Goal: Use online tool/utility: Utilize a website feature to perform a specific function

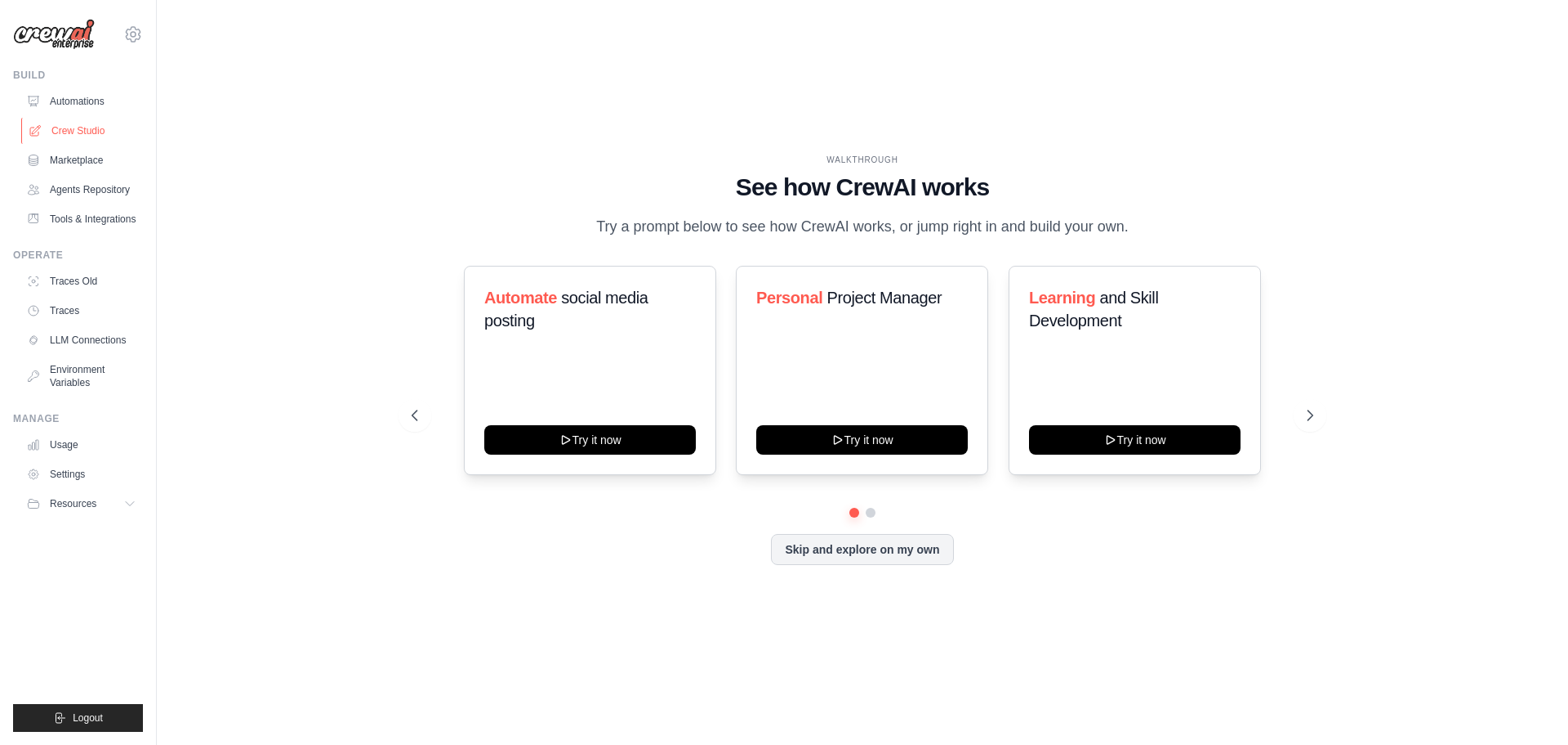
click at [63, 129] on link "Crew Studio" at bounding box center [83, 130] width 123 height 26
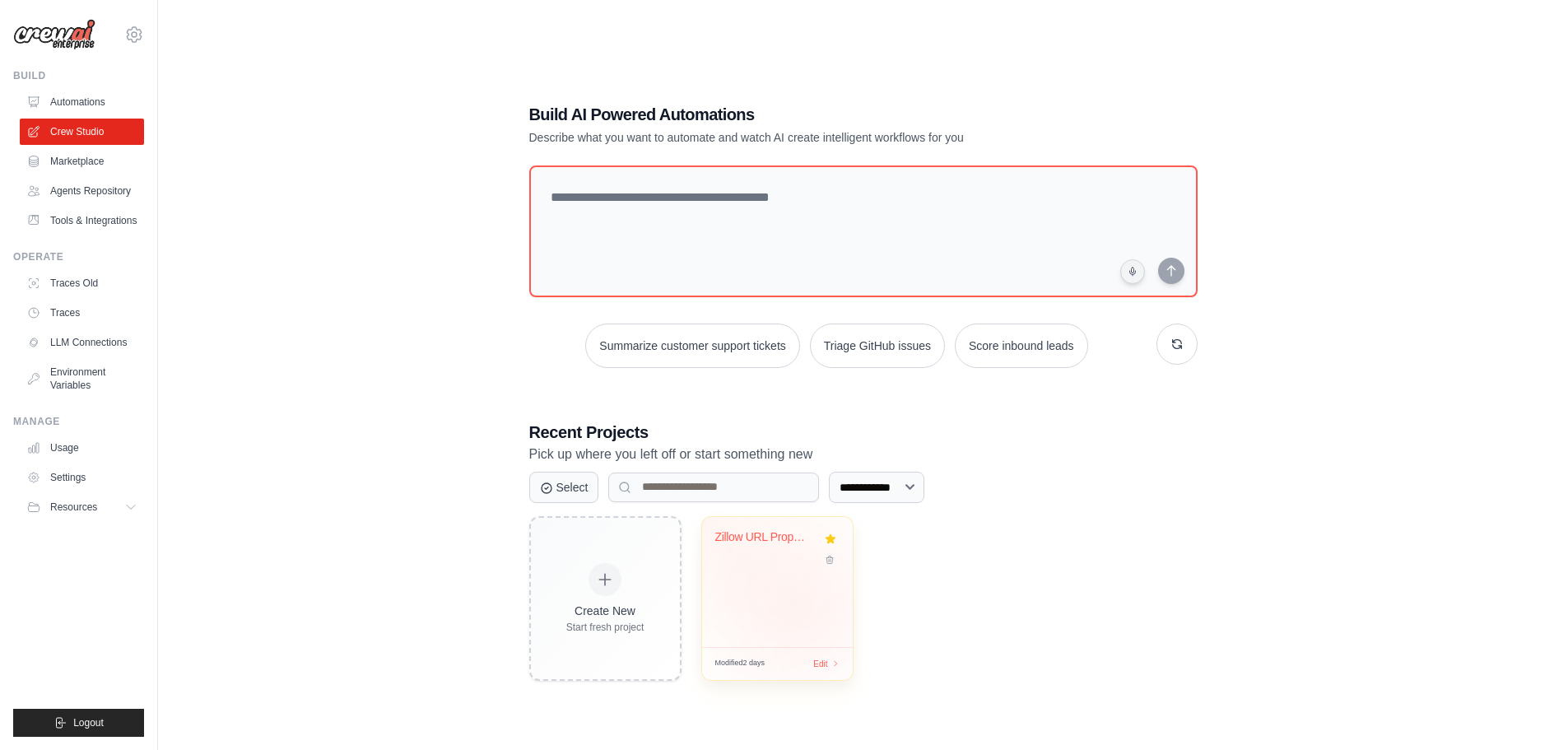
click at [783, 597] on div "Zillow URL Property Investment Anal..." at bounding box center [776, 582] width 150 height 130
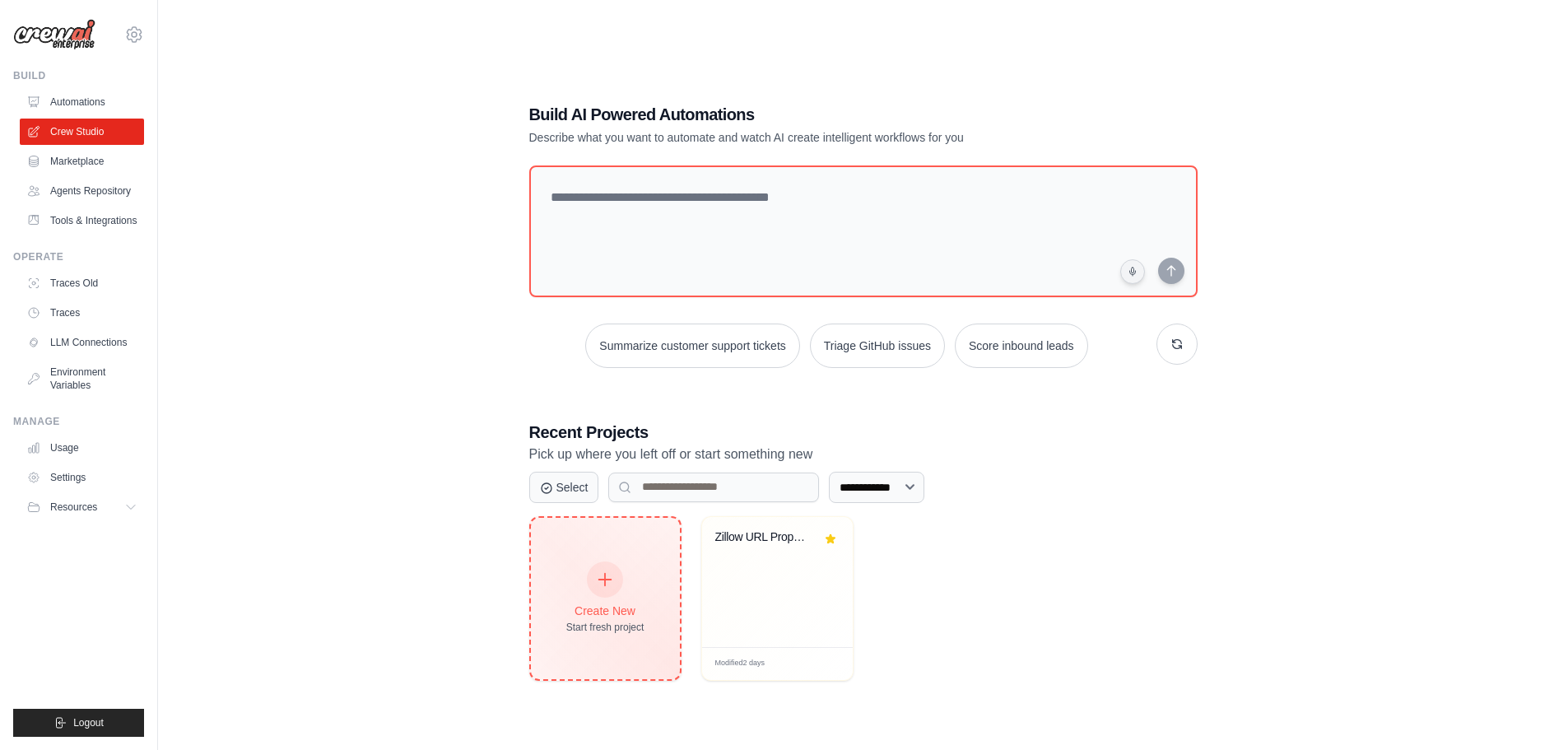
click at [621, 593] on div "Create New Start fresh project" at bounding box center [604, 598] width 79 height 71
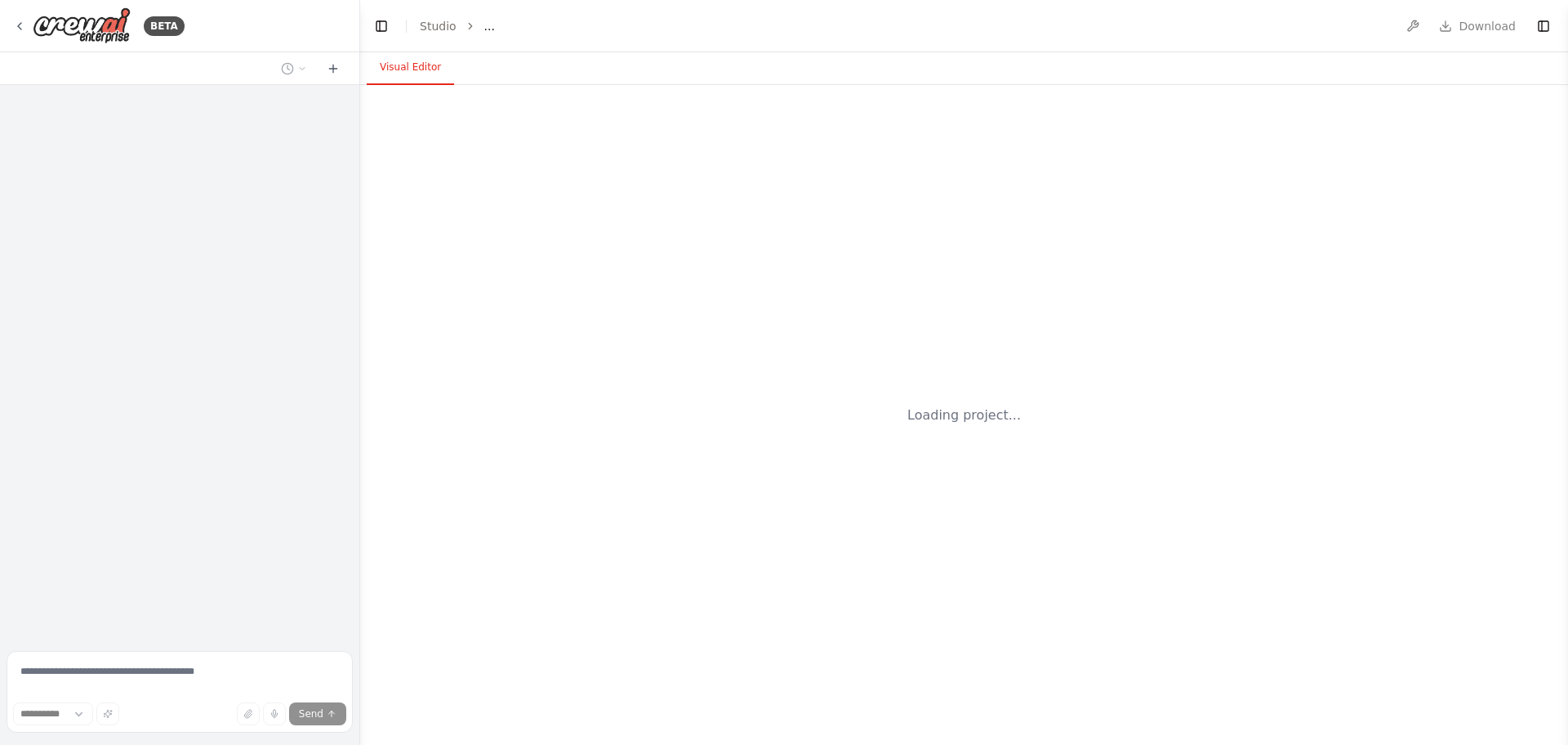
select select "****"
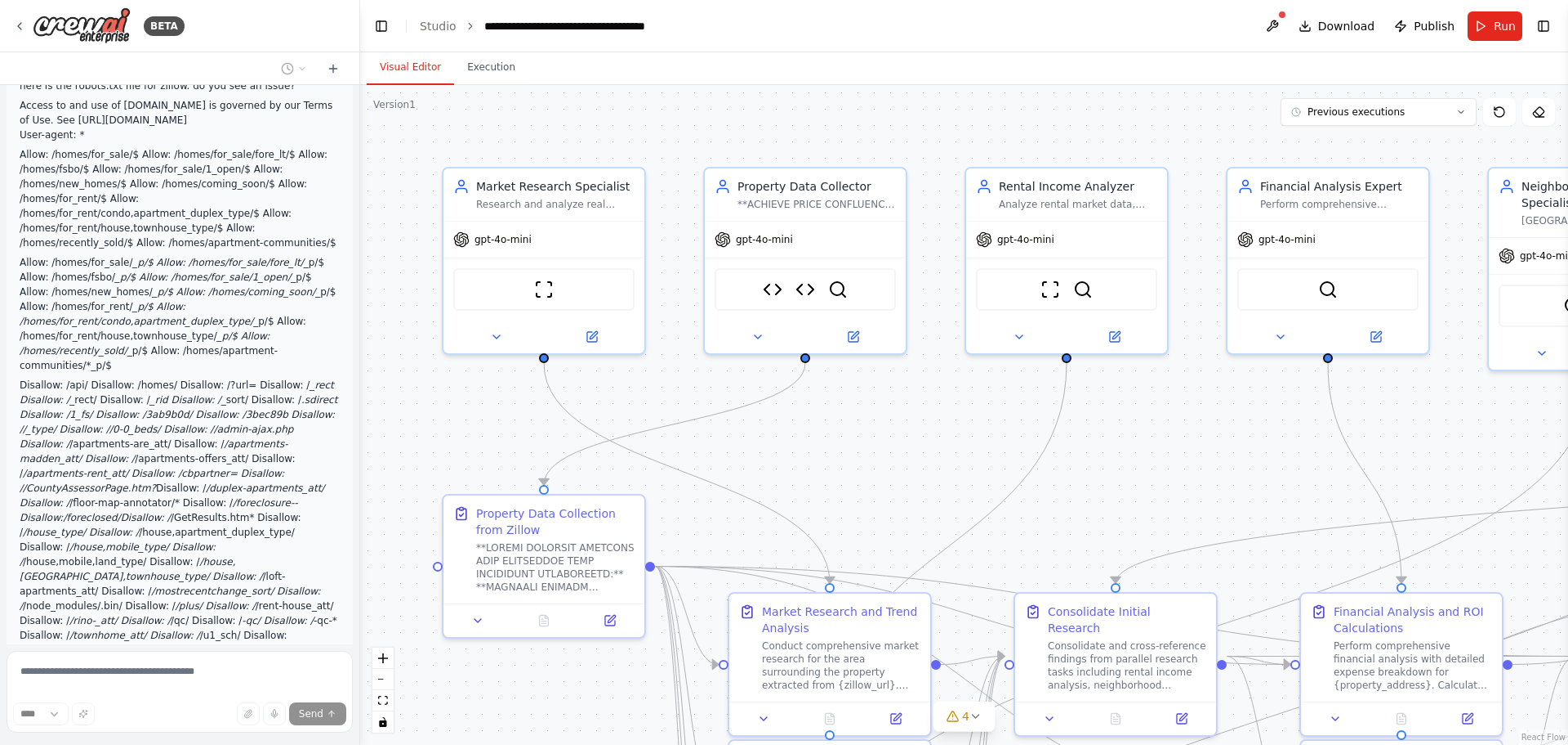
scroll to position [124236, 0]
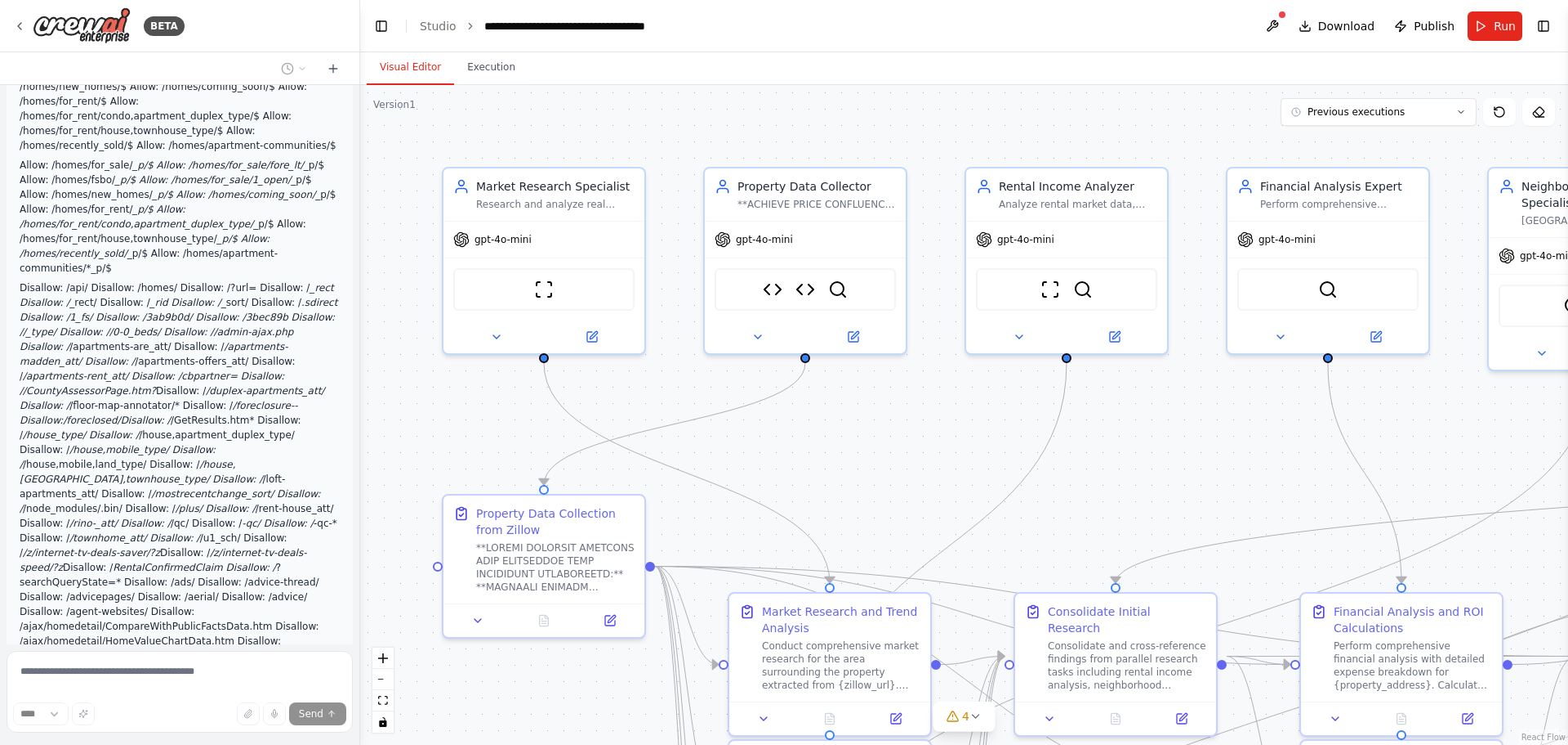
drag, startPoint x: 58, startPoint y: 544, endPoint x: 91, endPoint y: 568, distance: 40.8
drag, startPoint x: 118, startPoint y: 559, endPoint x: 28, endPoint y: 541, distance: 91.8
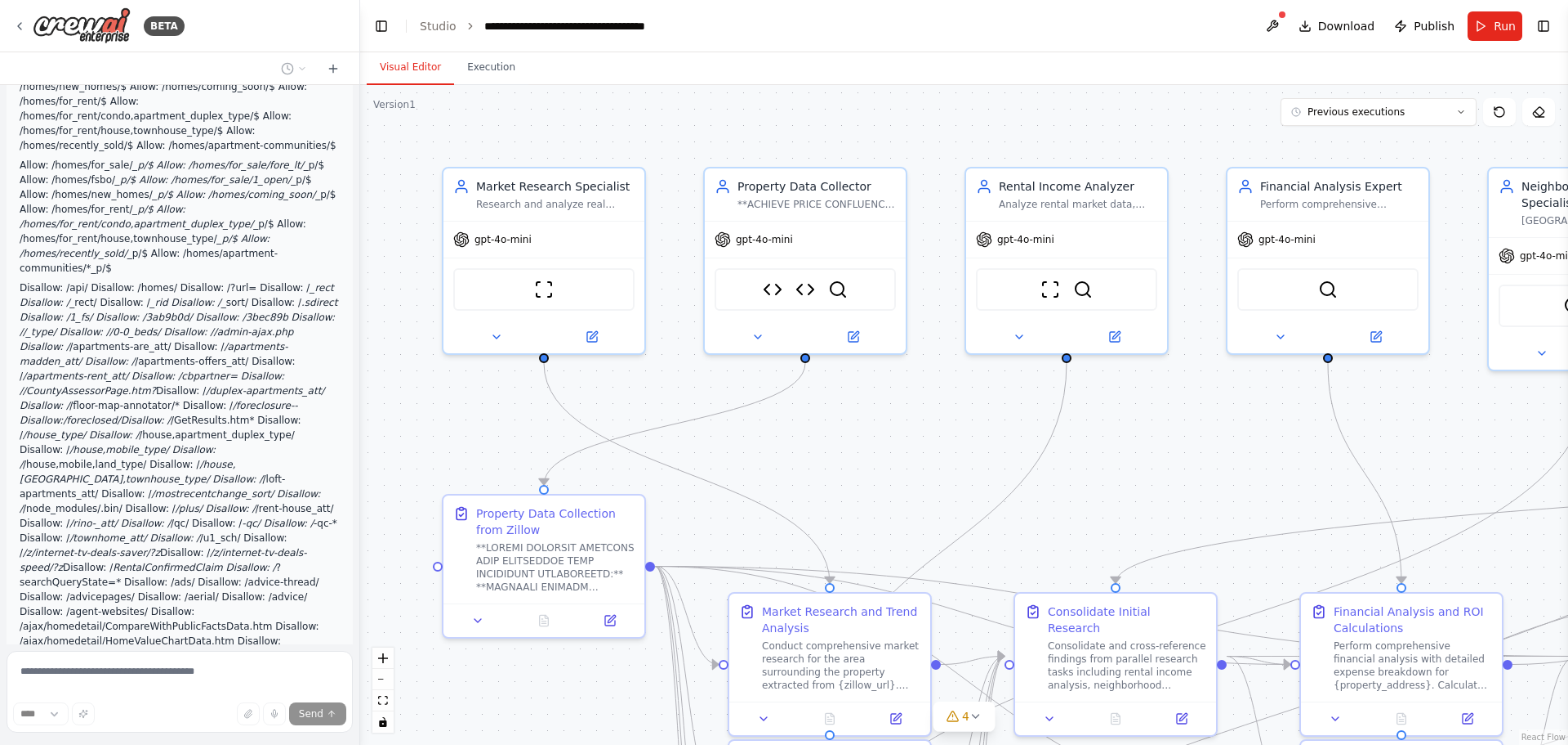
copy p "can you make use of mcp on windows to perform data collection by using google c…"
click at [24, 24] on icon at bounding box center [20, 26] width 13 height 13
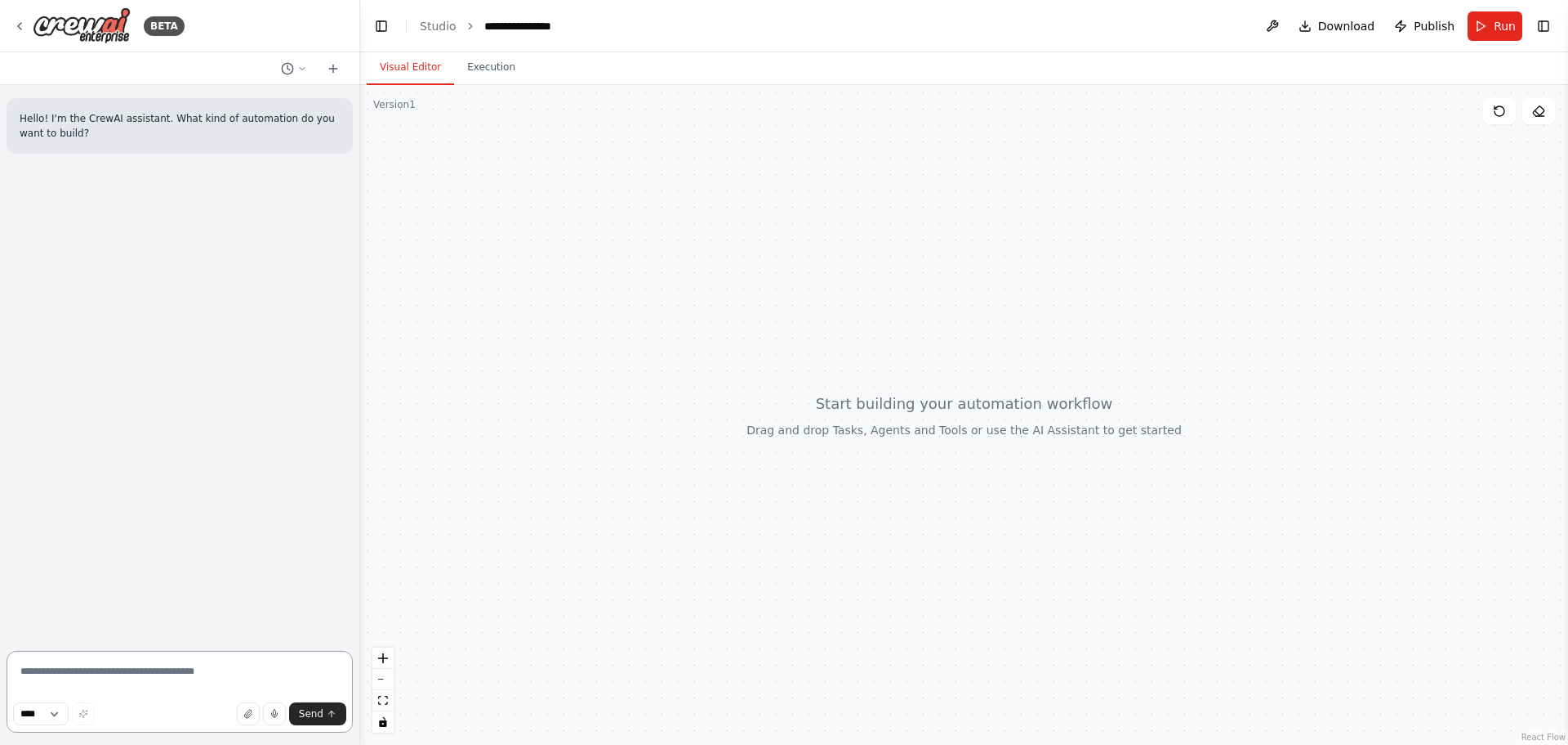
click at [134, 667] on textarea at bounding box center [180, 691] width 347 height 82
paste textarea "**********"
type textarea "**********"
click at [306, 718] on span "Send" at bounding box center [310, 714] width 24 height 13
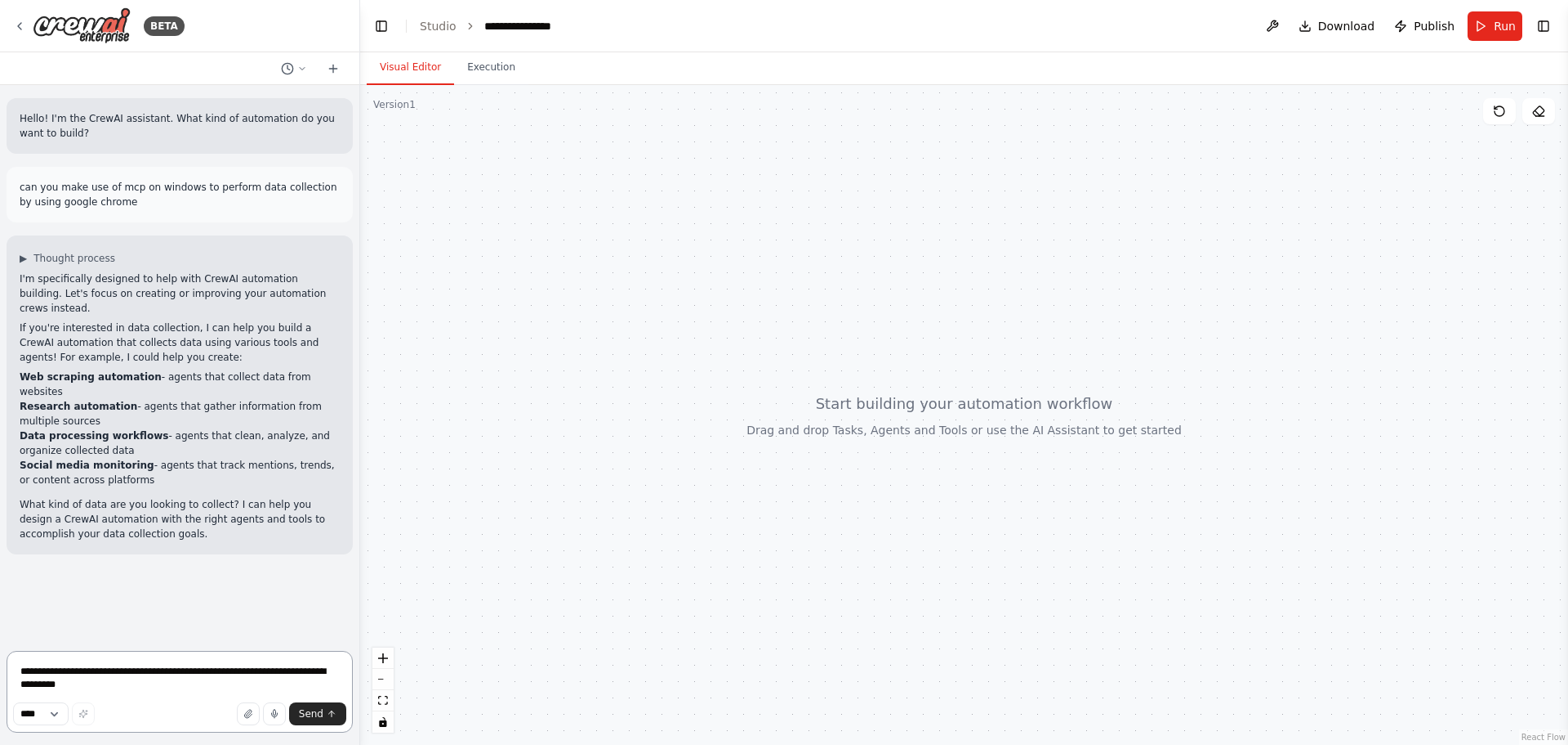
click at [88, 675] on textarea "**********" at bounding box center [180, 691] width 347 height 82
type textarea "**********"
click at [158, 663] on textarea at bounding box center [180, 691] width 347 height 82
type textarea "**********"
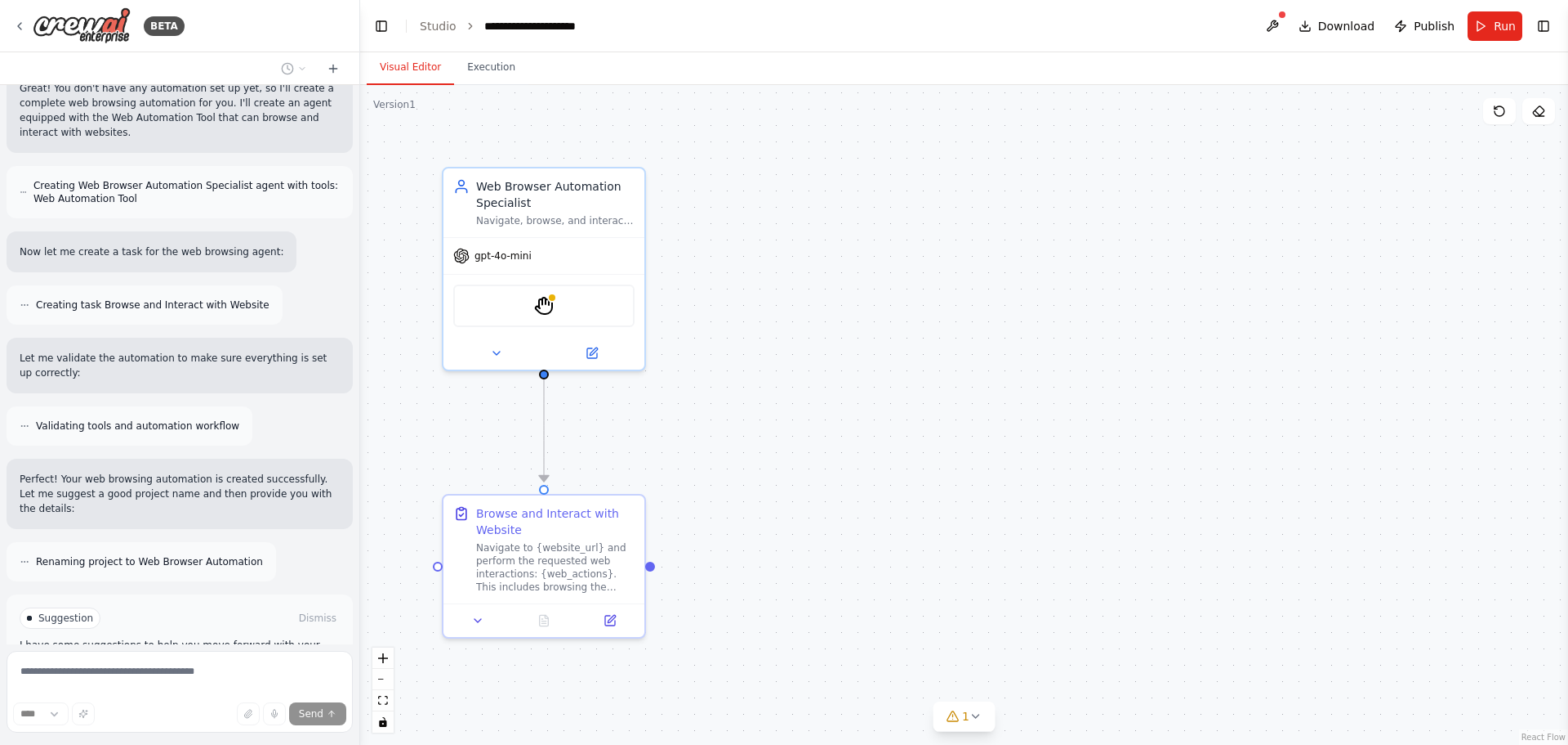
scroll to position [1089, 0]
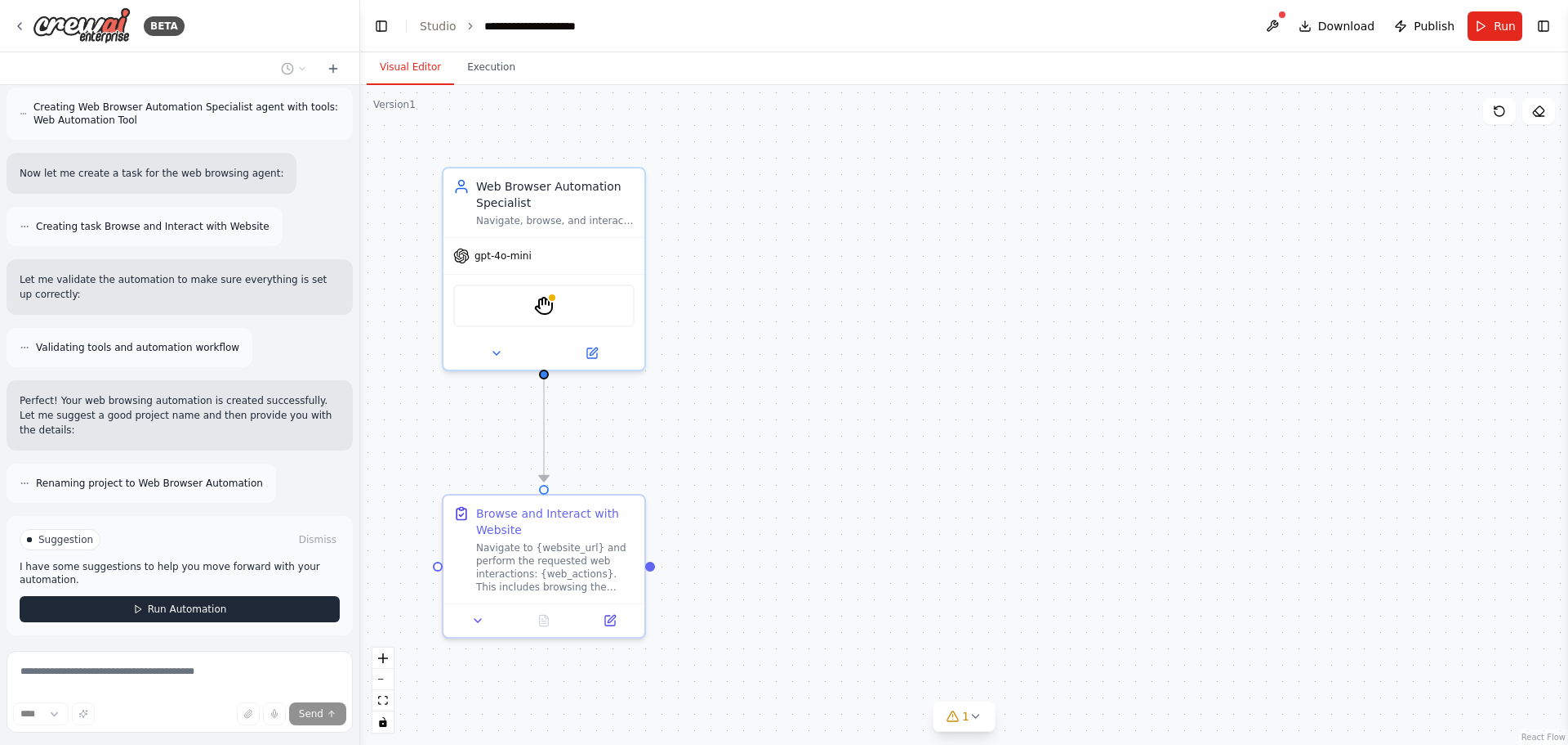
click at [149, 602] on span "Run Automation" at bounding box center [188, 609] width 79 height 13
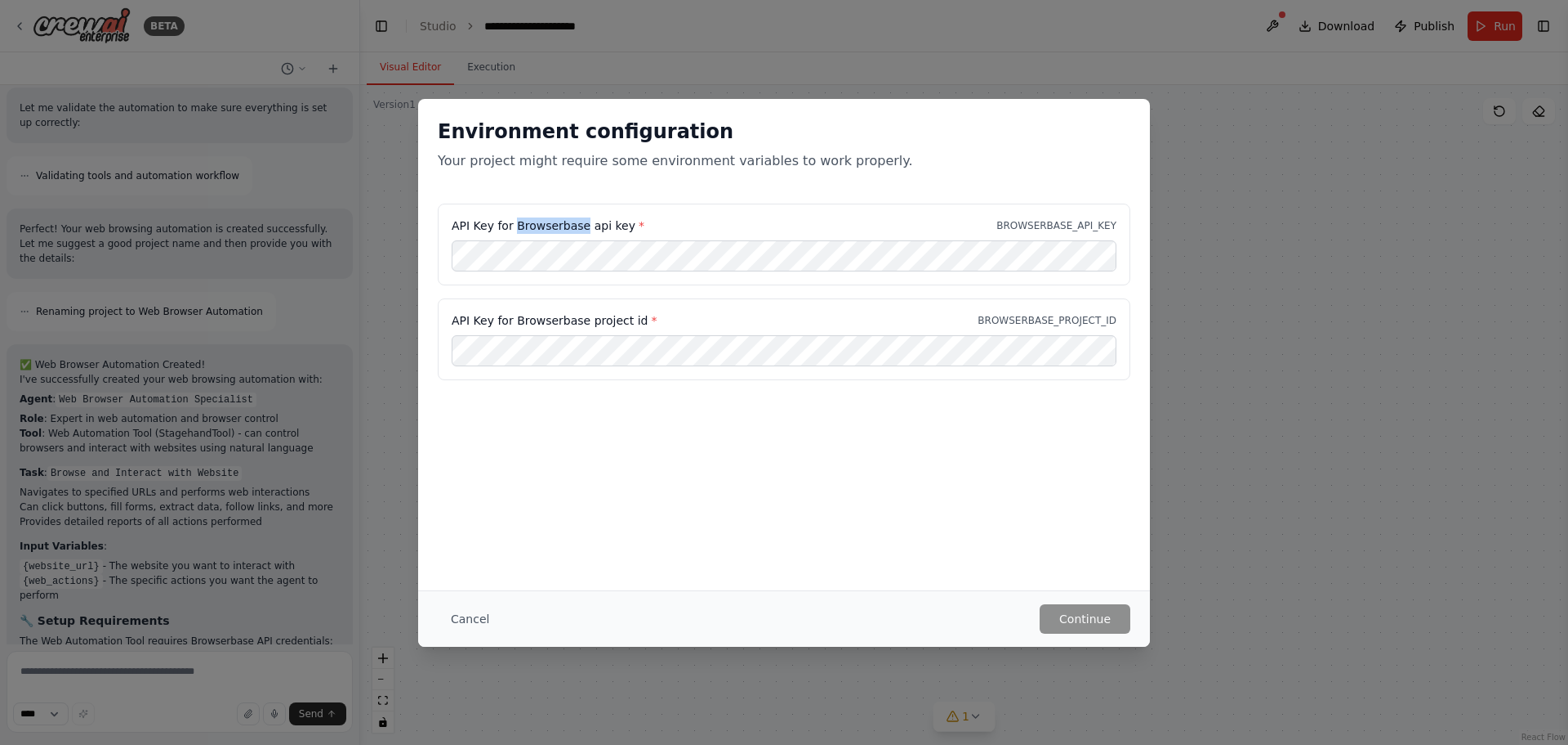
drag, startPoint x: 515, startPoint y: 228, endPoint x: 577, endPoint y: 230, distance: 62.0
click at [577, 230] on label "API Key for Browserbase api key *" at bounding box center [548, 226] width 193 height 16
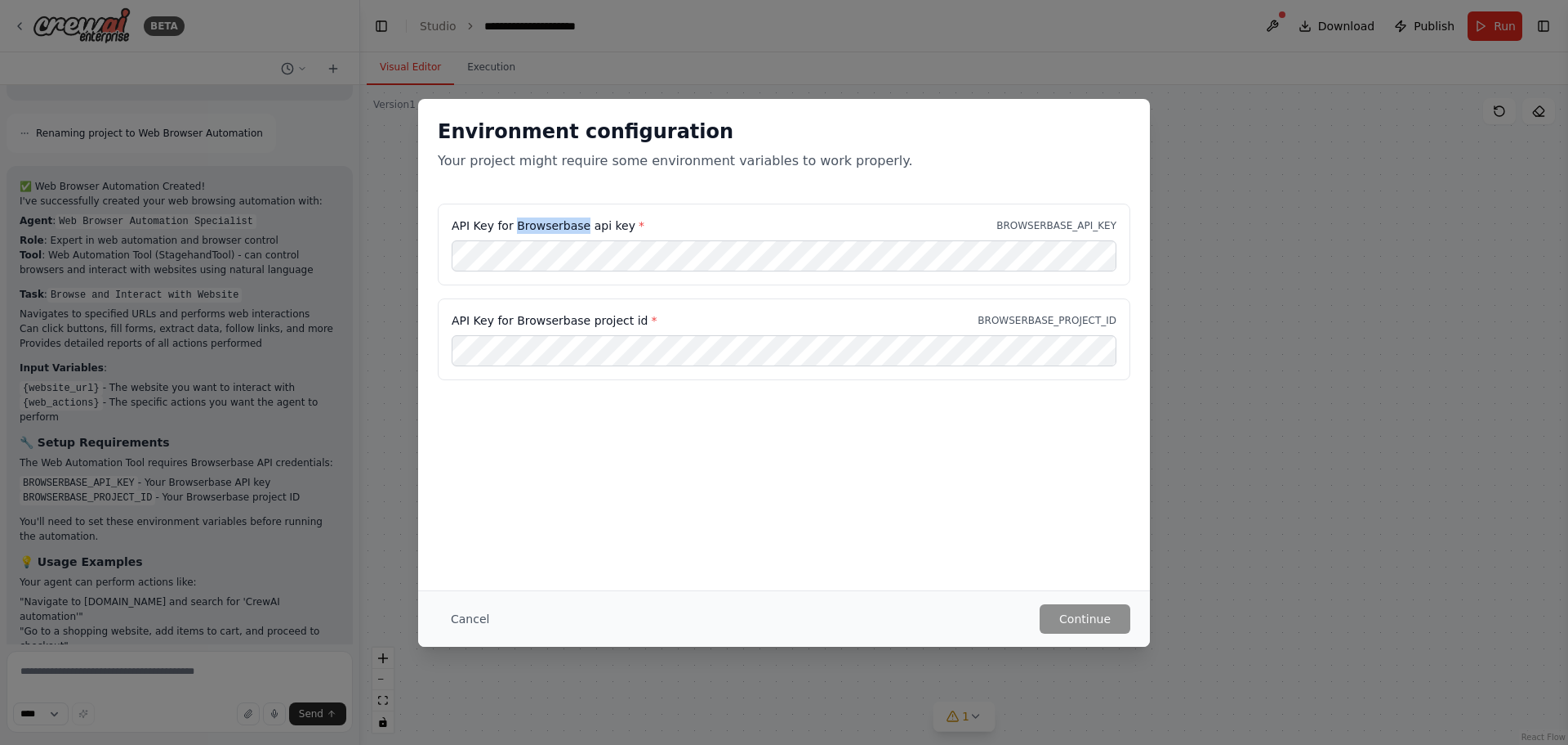
scroll to position [1454, 0]
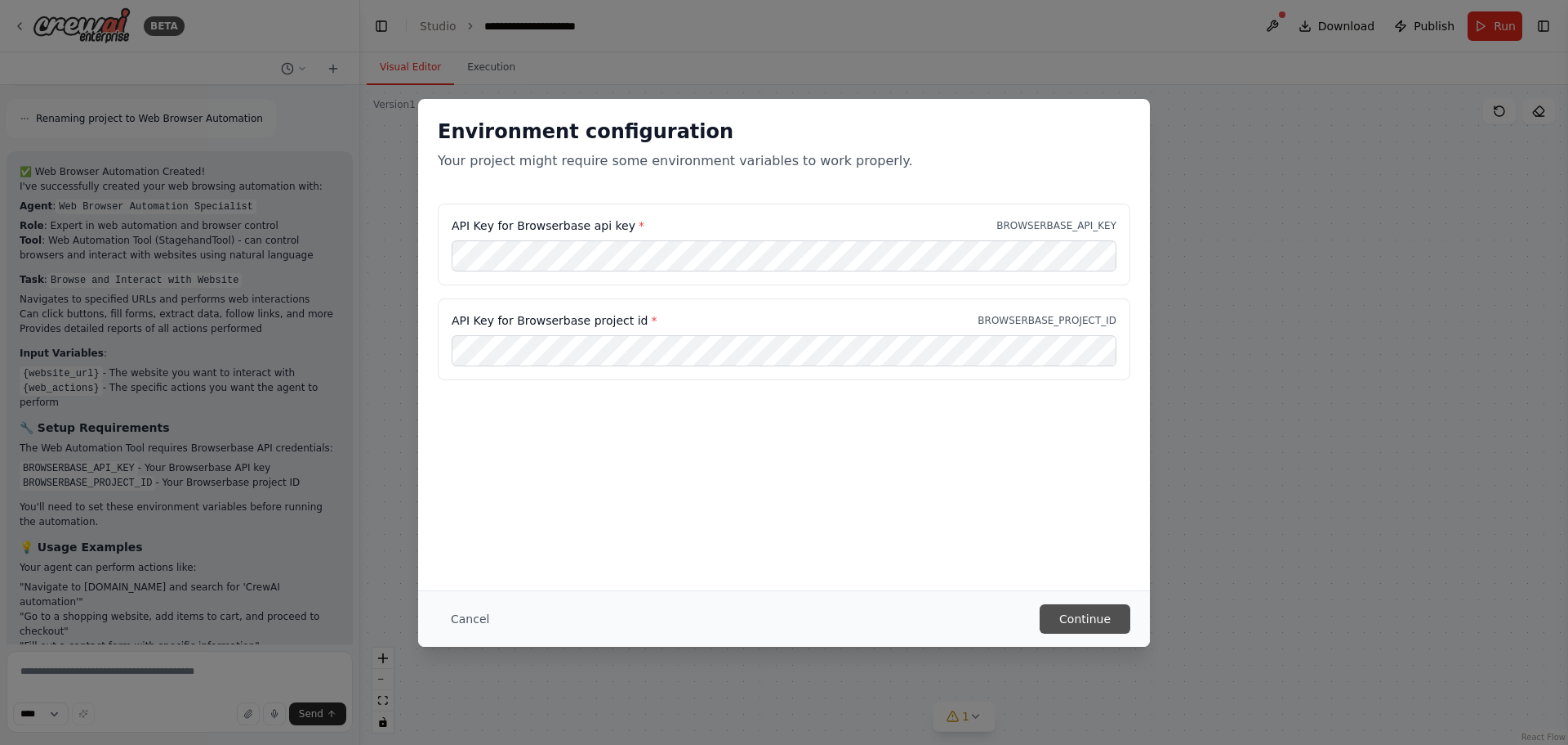
click at [1067, 615] on button "Continue" at bounding box center [1085, 619] width 91 height 30
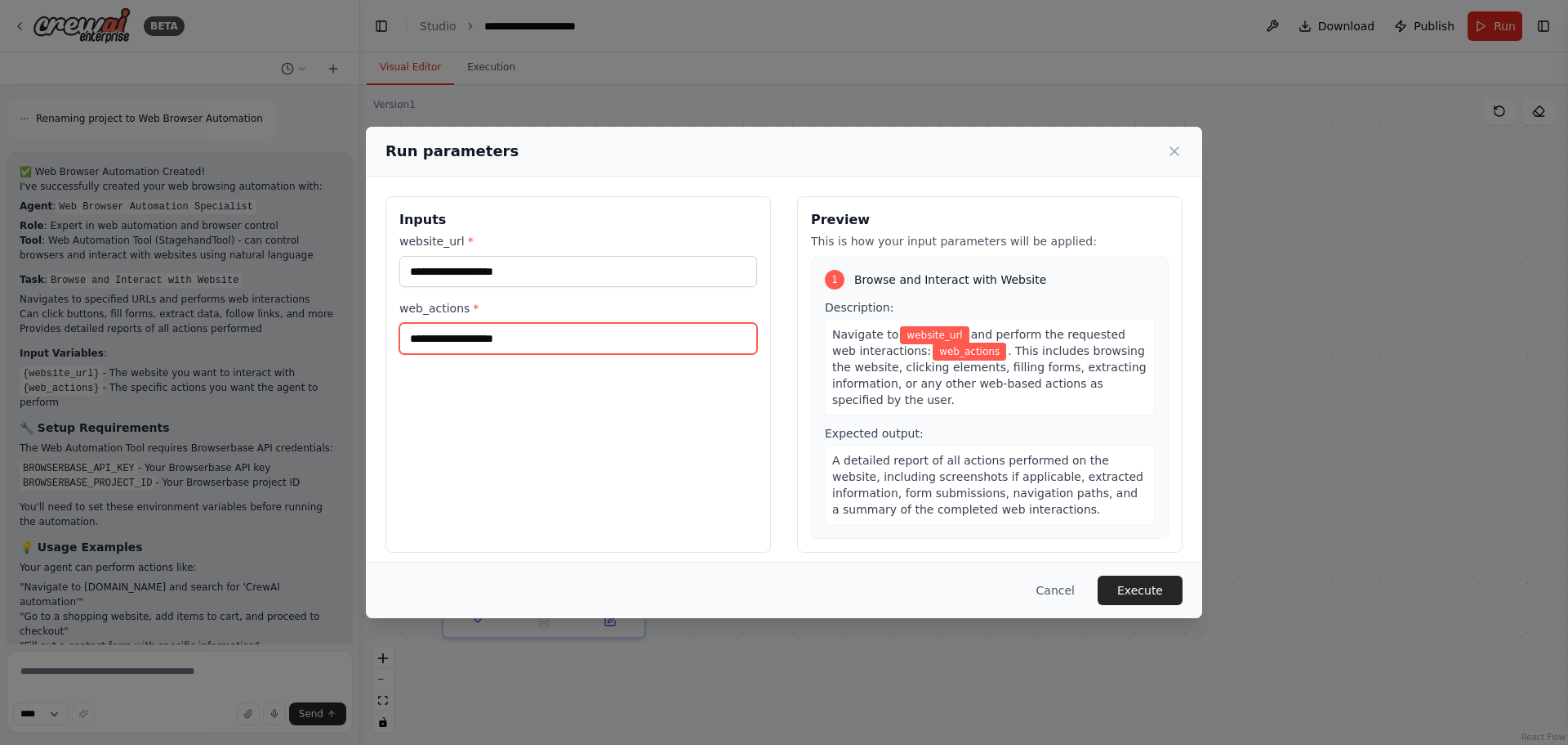
click at [509, 337] on input "web_actions *" at bounding box center [578, 338] width 357 height 31
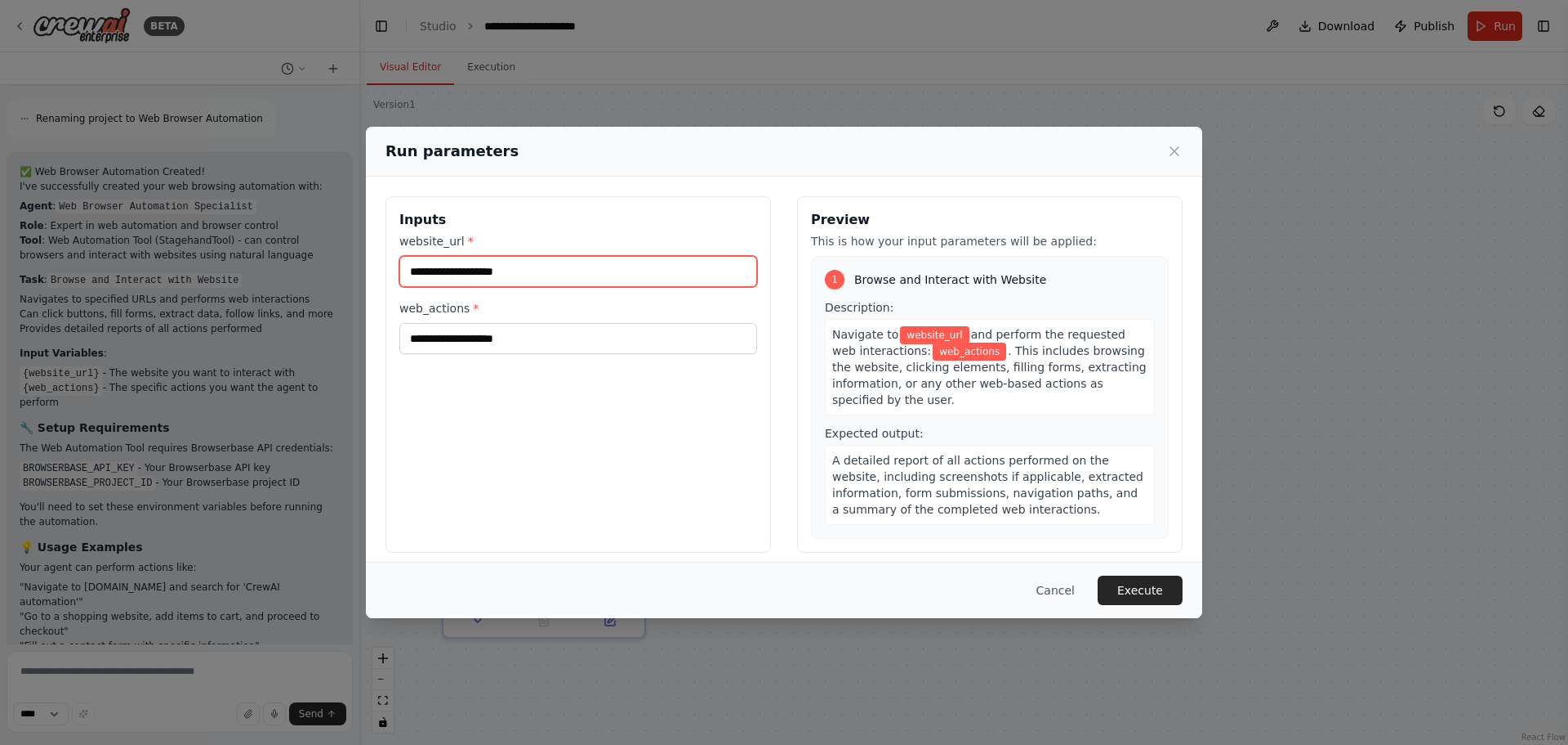
click at [515, 279] on input "website_url *" at bounding box center [578, 271] width 357 height 31
type input "**********"
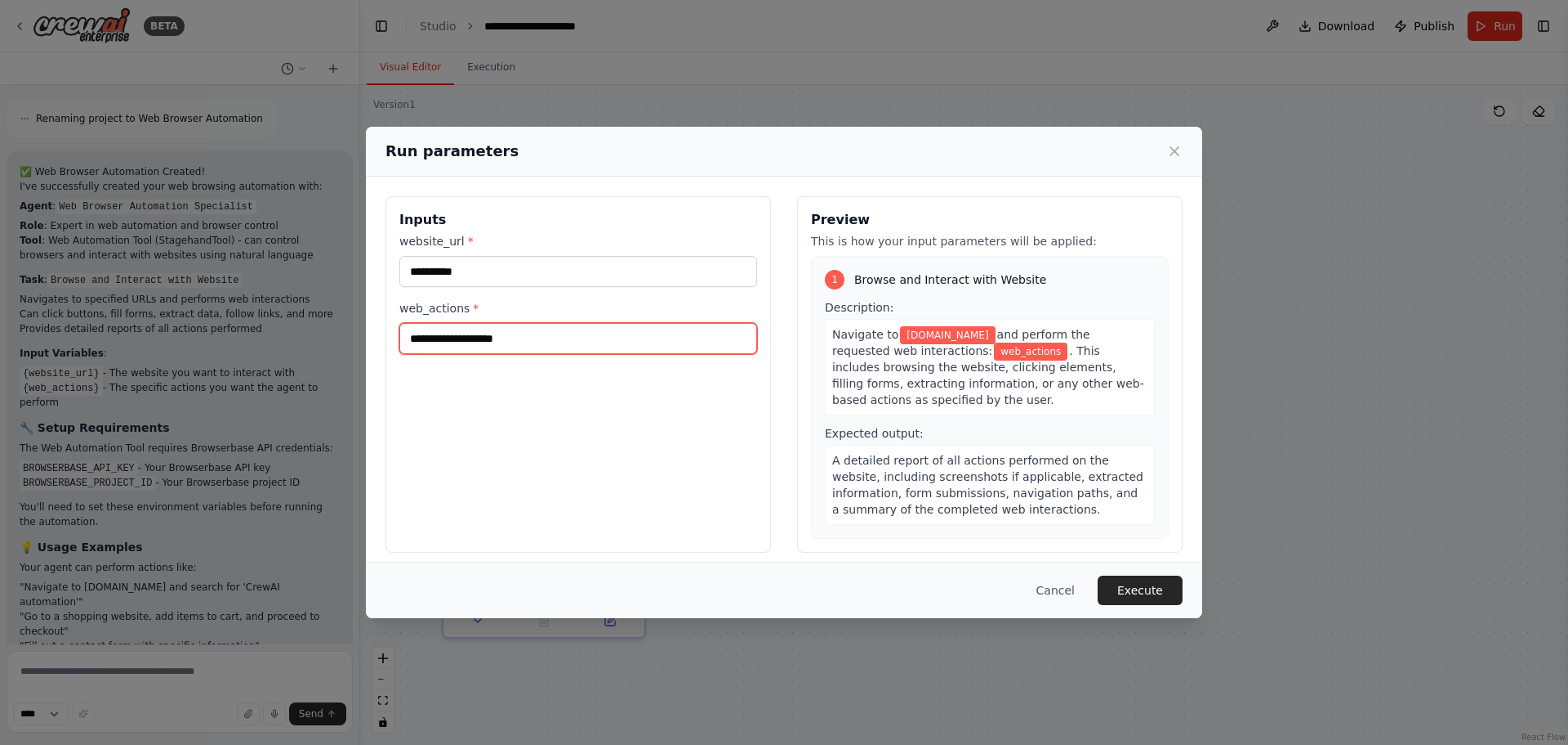
click at [526, 339] on input "web_actions *" at bounding box center [578, 338] width 357 height 31
click at [574, 337] on input "web_actions *" at bounding box center [578, 338] width 357 height 31
type input "**********"
click at [1063, 588] on button "Cancel" at bounding box center [1056, 590] width 65 height 30
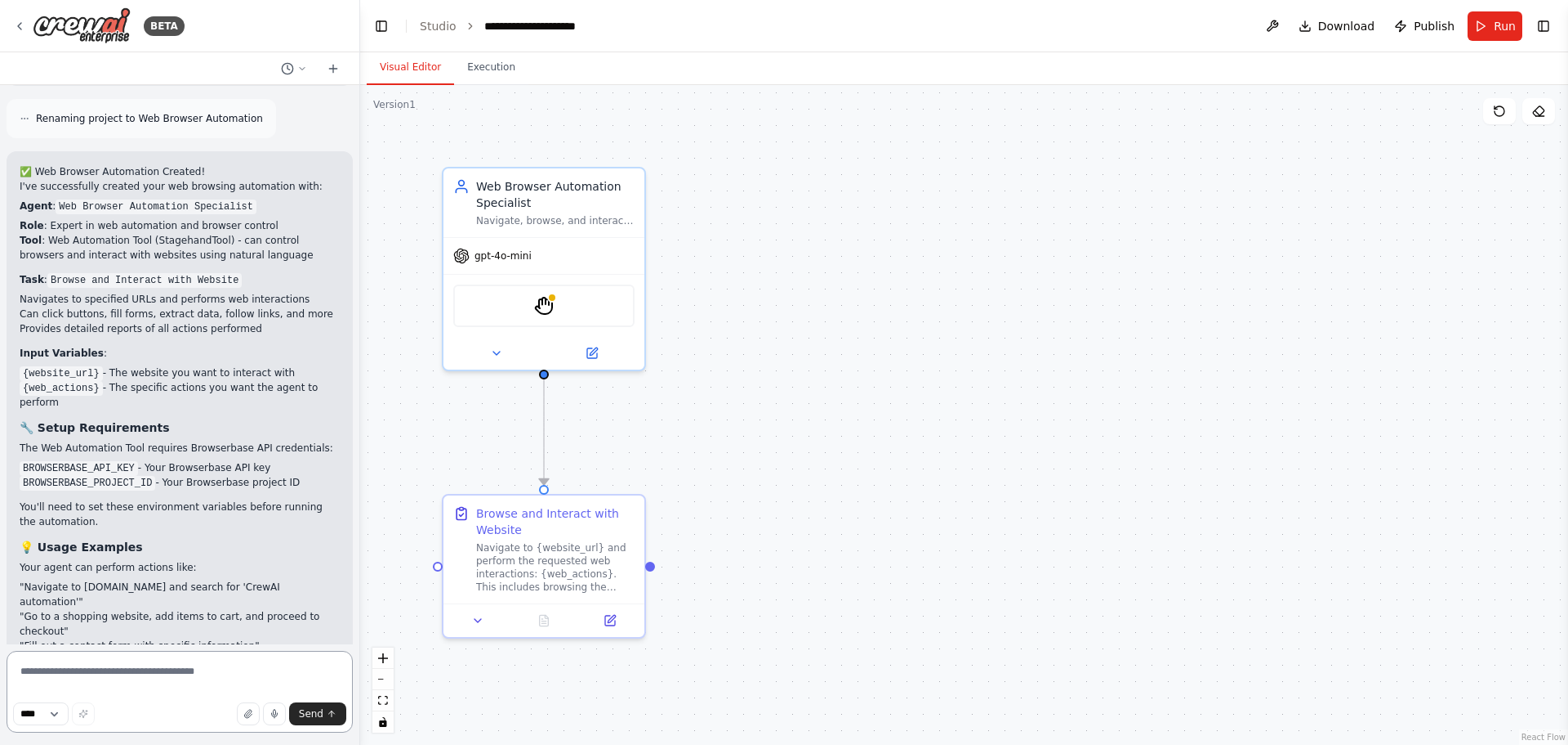
click at [132, 678] on textarea at bounding box center [180, 691] width 347 height 82
type textarea "**********"
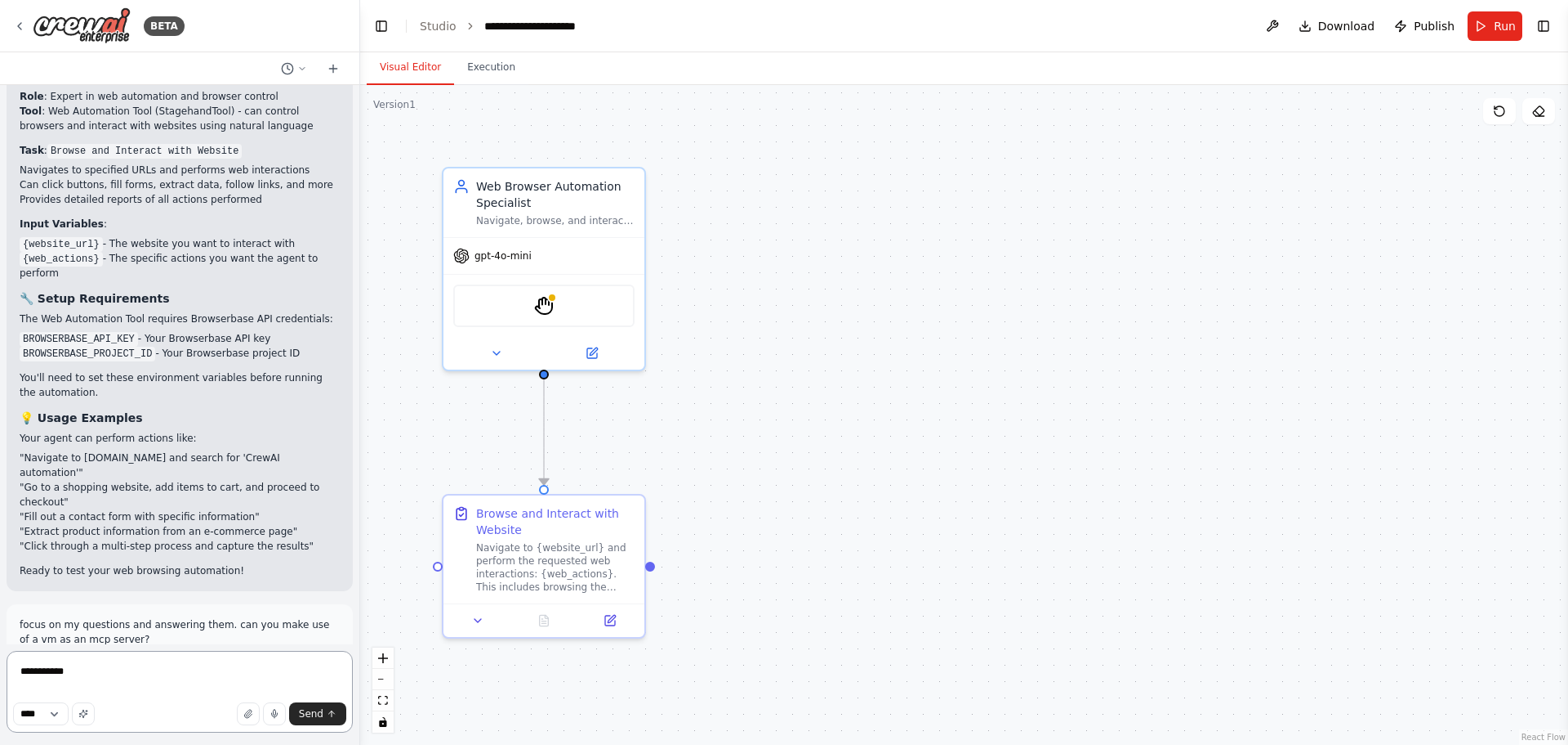
scroll to position [1556, 0]
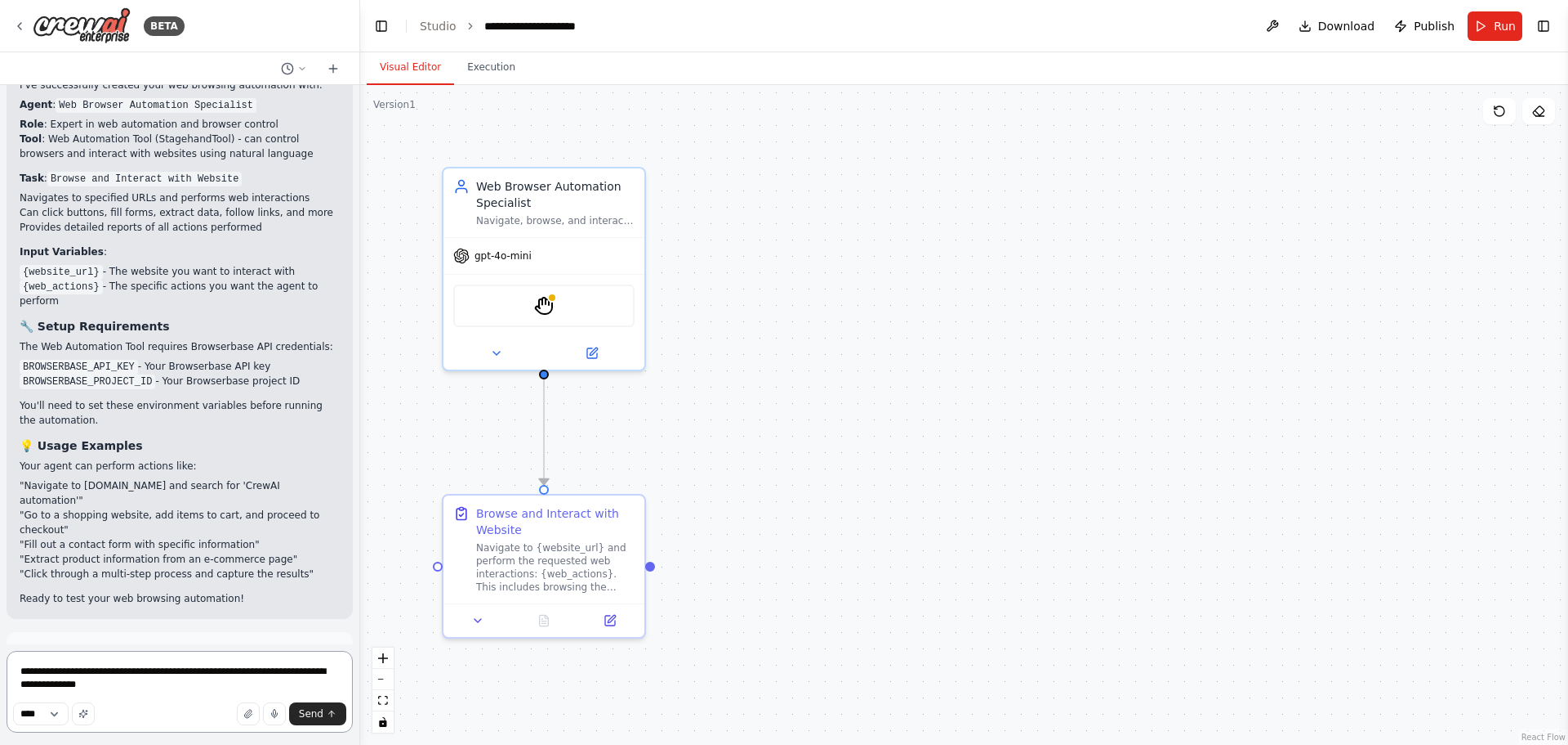
type textarea "**********"
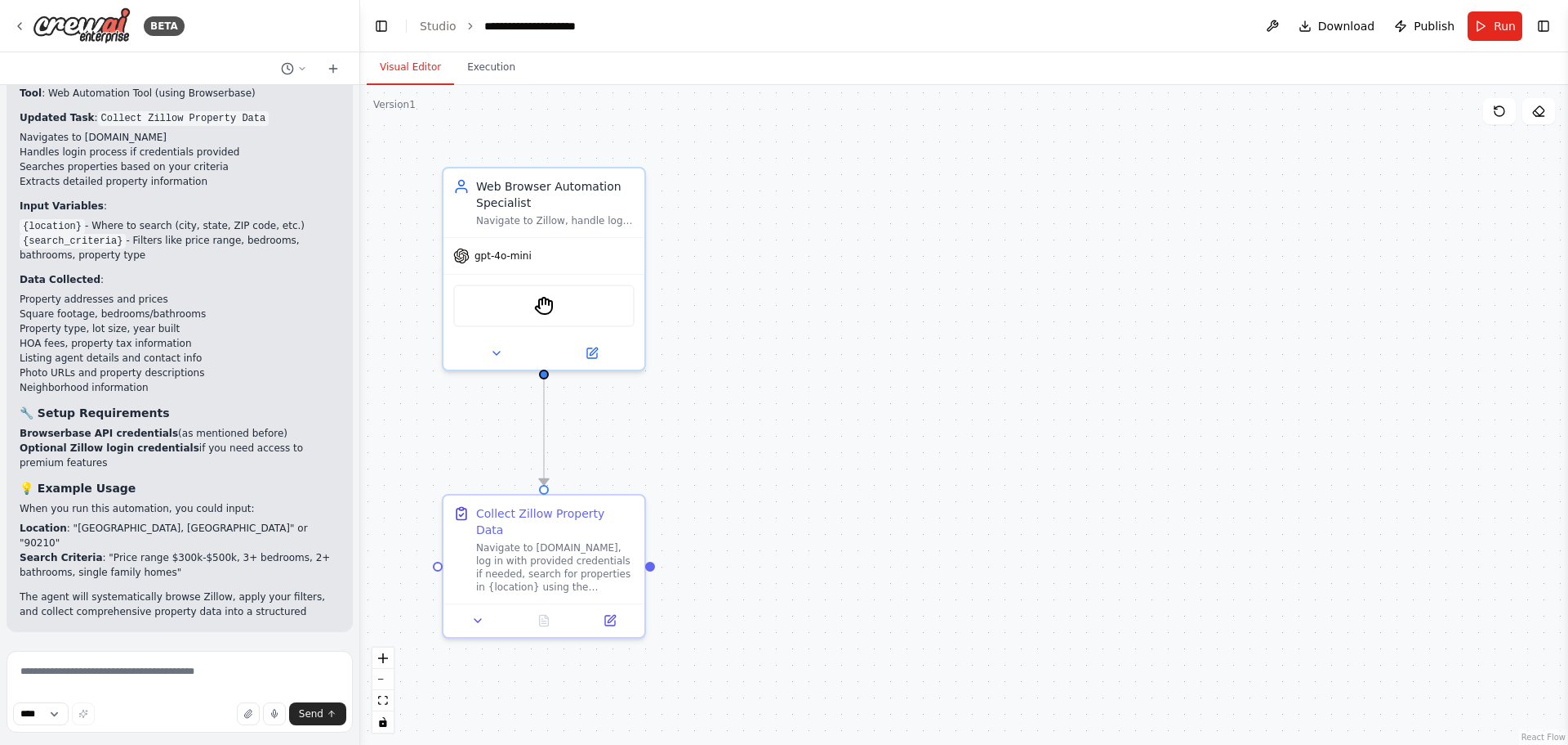
scroll to position [3159, 0]
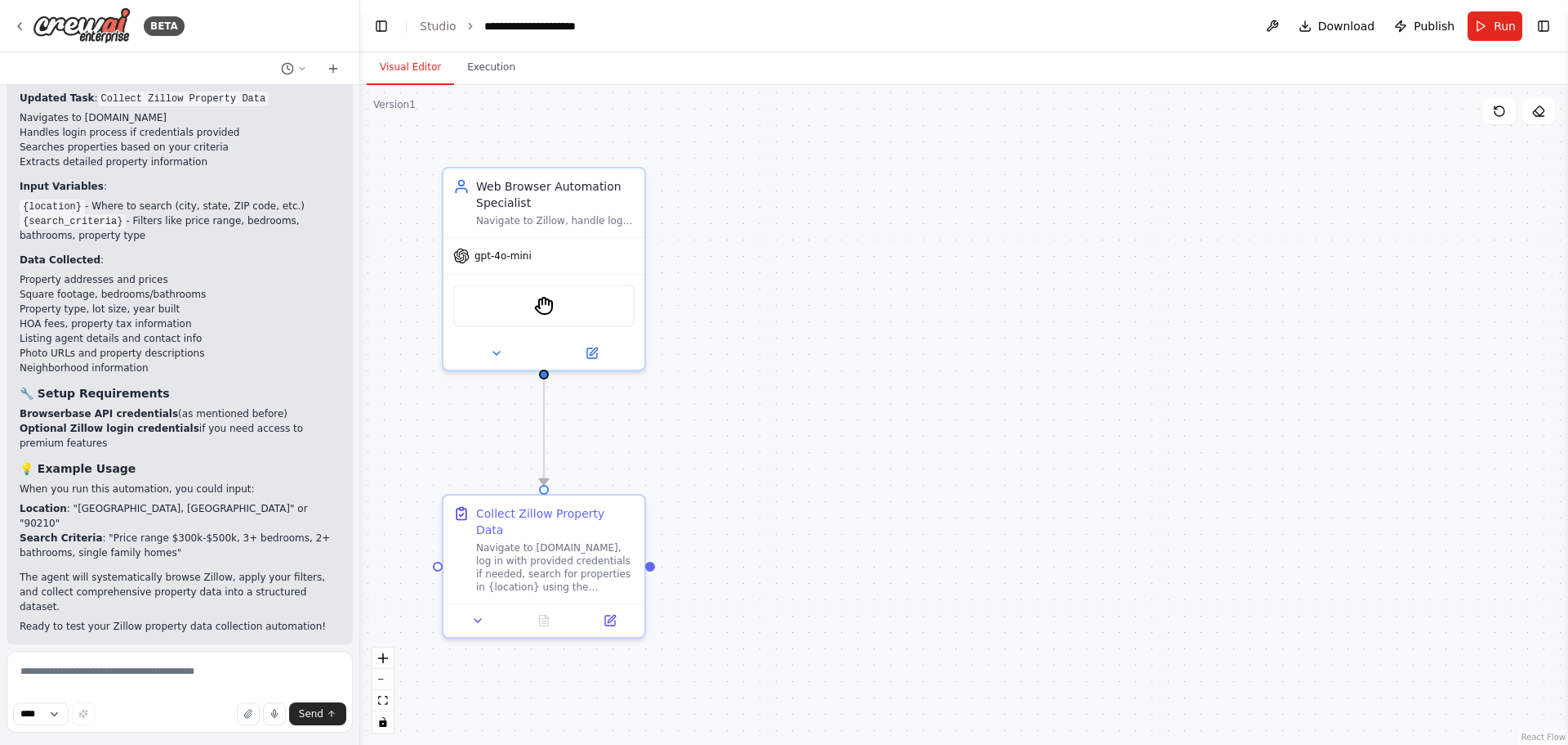
click at [142, 740] on button "Run Automation" at bounding box center [179, 753] width 320 height 26
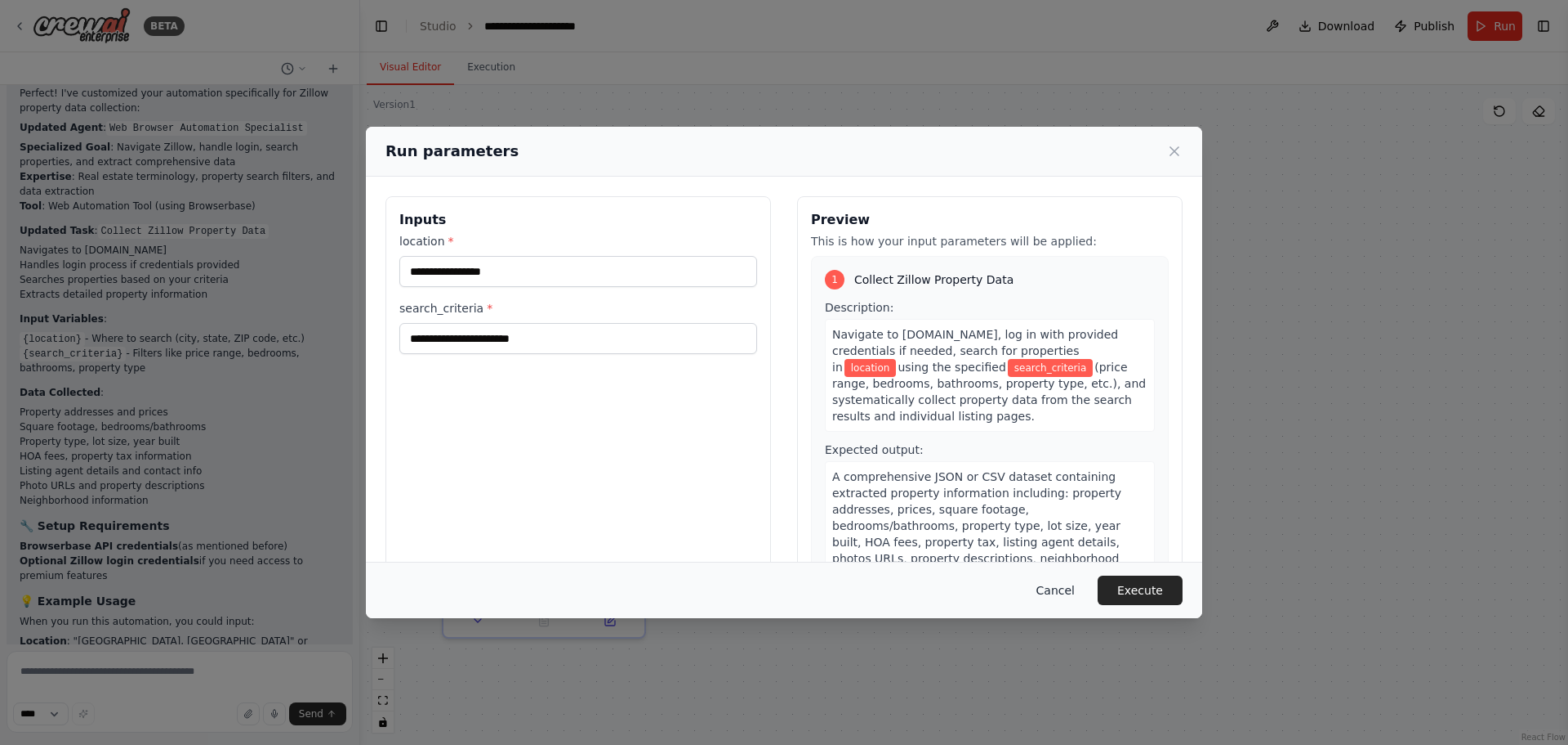
click at [1066, 596] on button "Cancel" at bounding box center [1056, 590] width 65 height 30
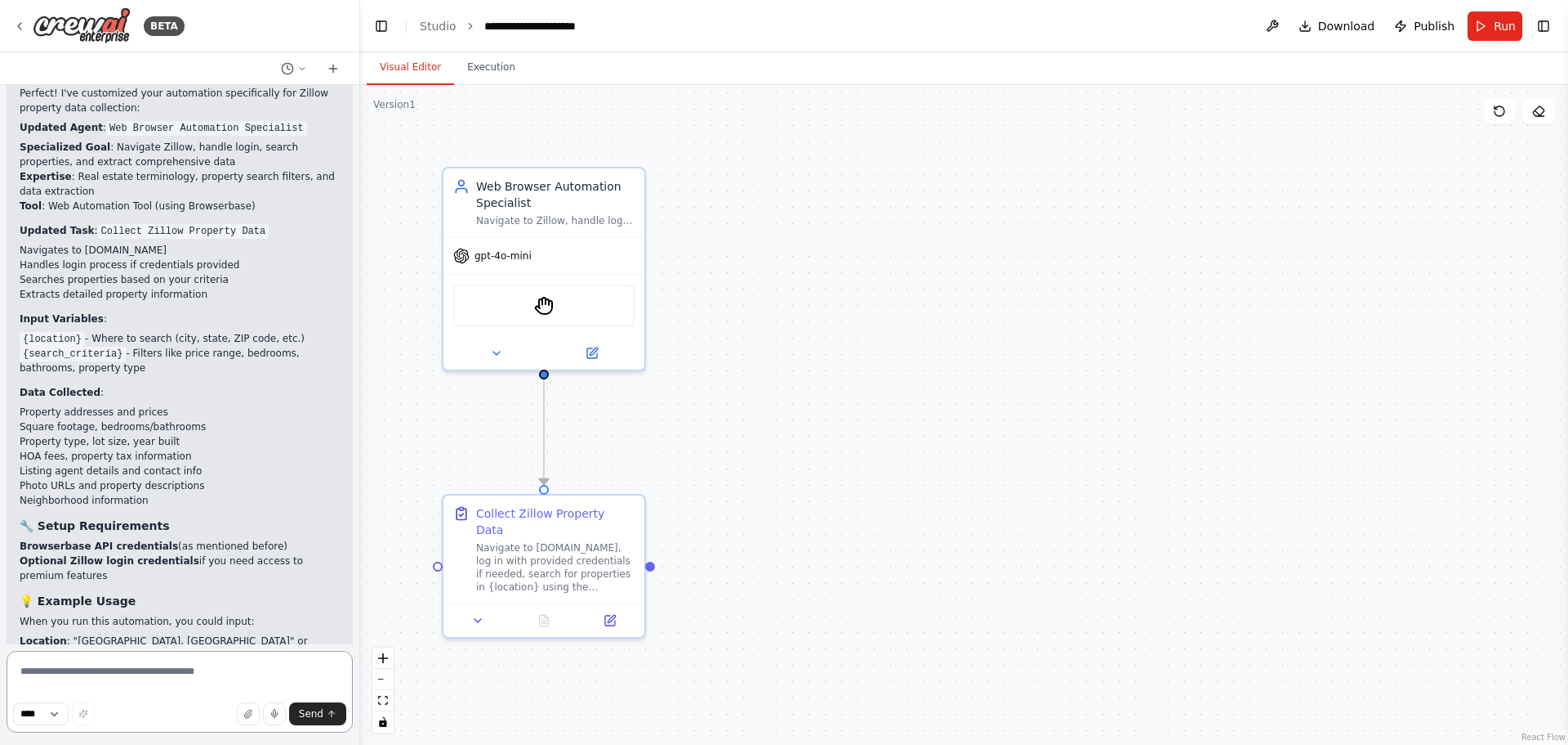
click at [114, 674] on textarea at bounding box center [180, 691] width 347 height 82
type textarea "**********"
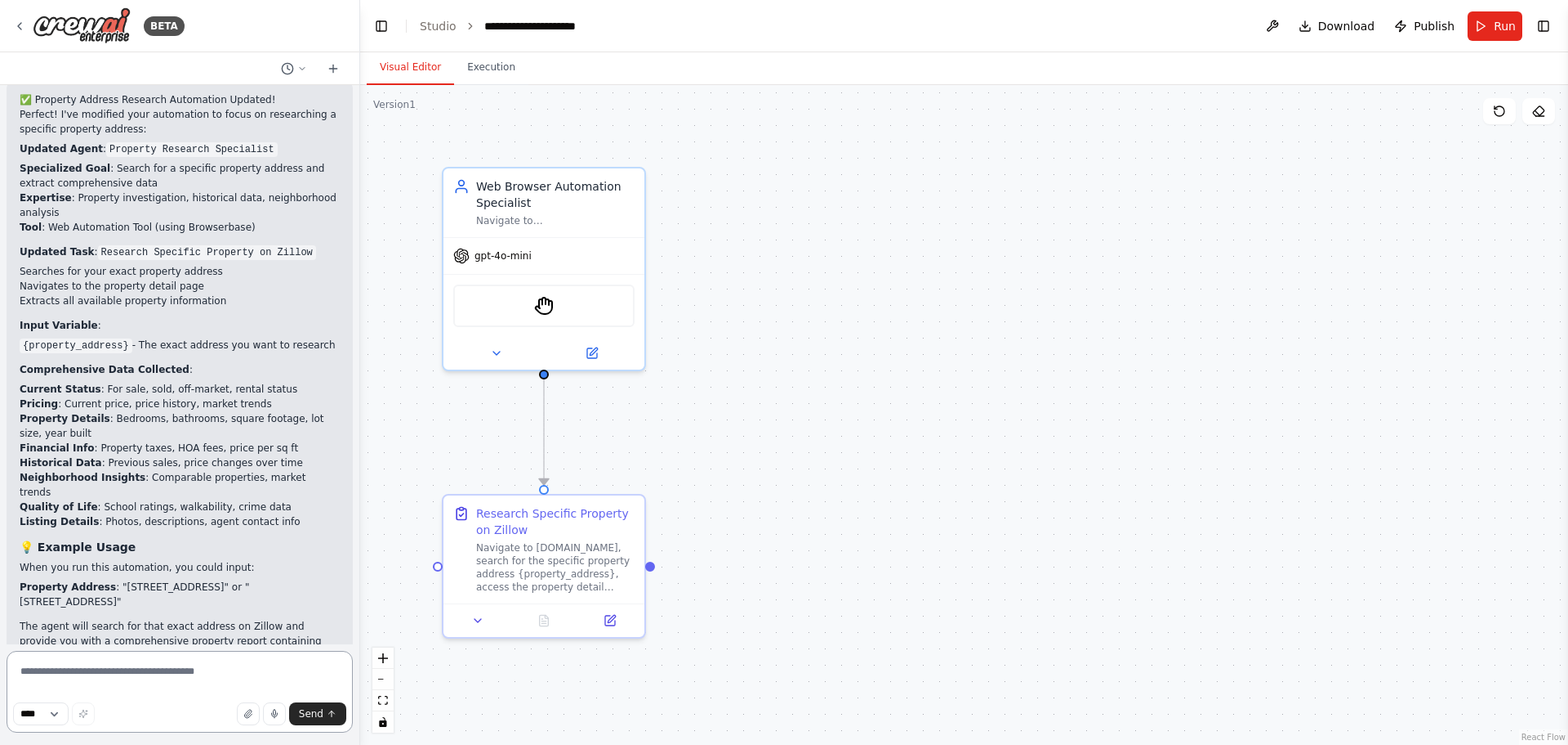
scroll to position [4037, 0]
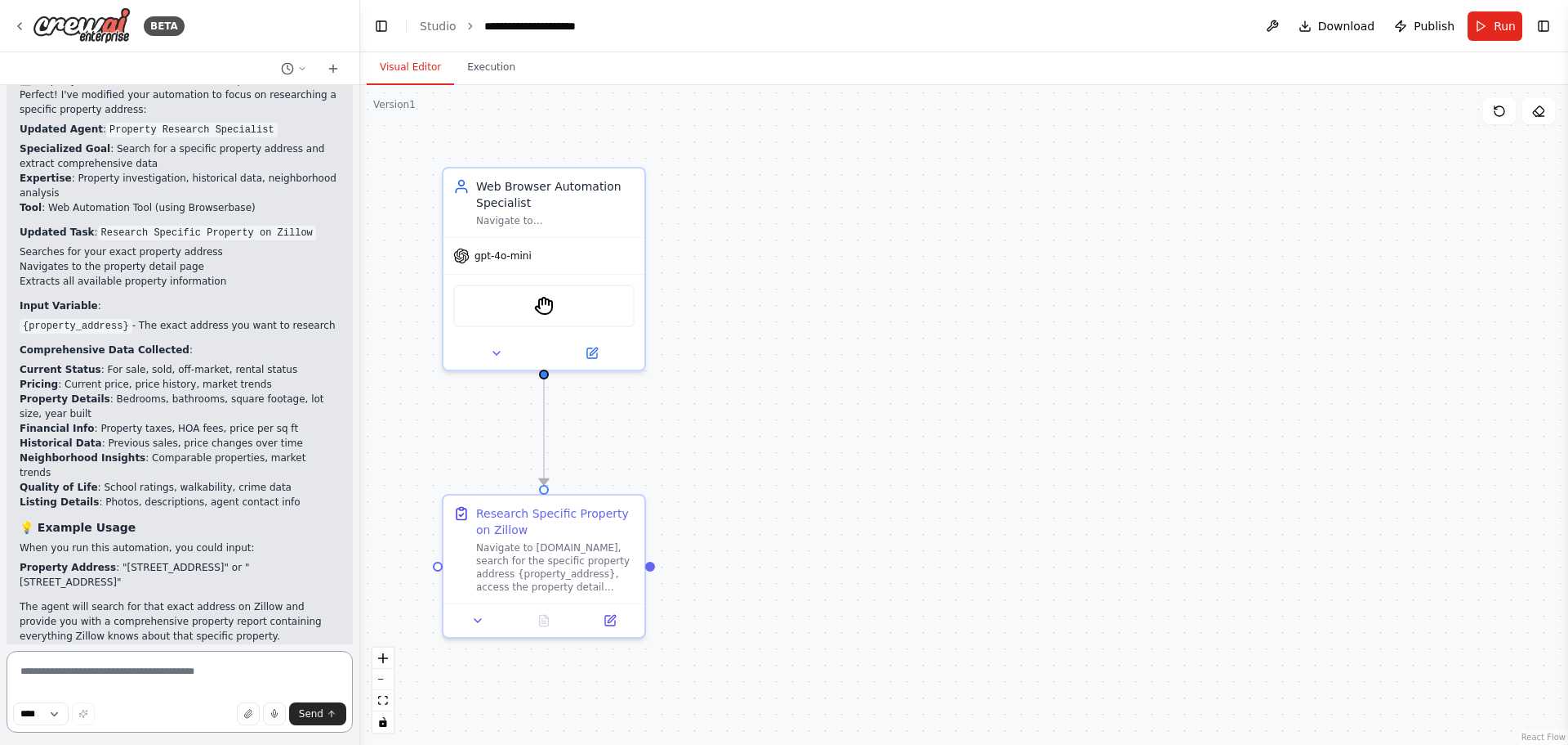
click at [116, 676] on textarea at bounding box center [180, 691] width 347 height 82
click at [158, 689] on textarea "**********" at bounding box center [180, 691] width 347 height 82
click at [266, 687] on textarea "**********" at bounding box center [180, 691] width 347 height 82
click at [322, 686] on textarea "**********" at bounding box center [180, 691] width 347 height 82
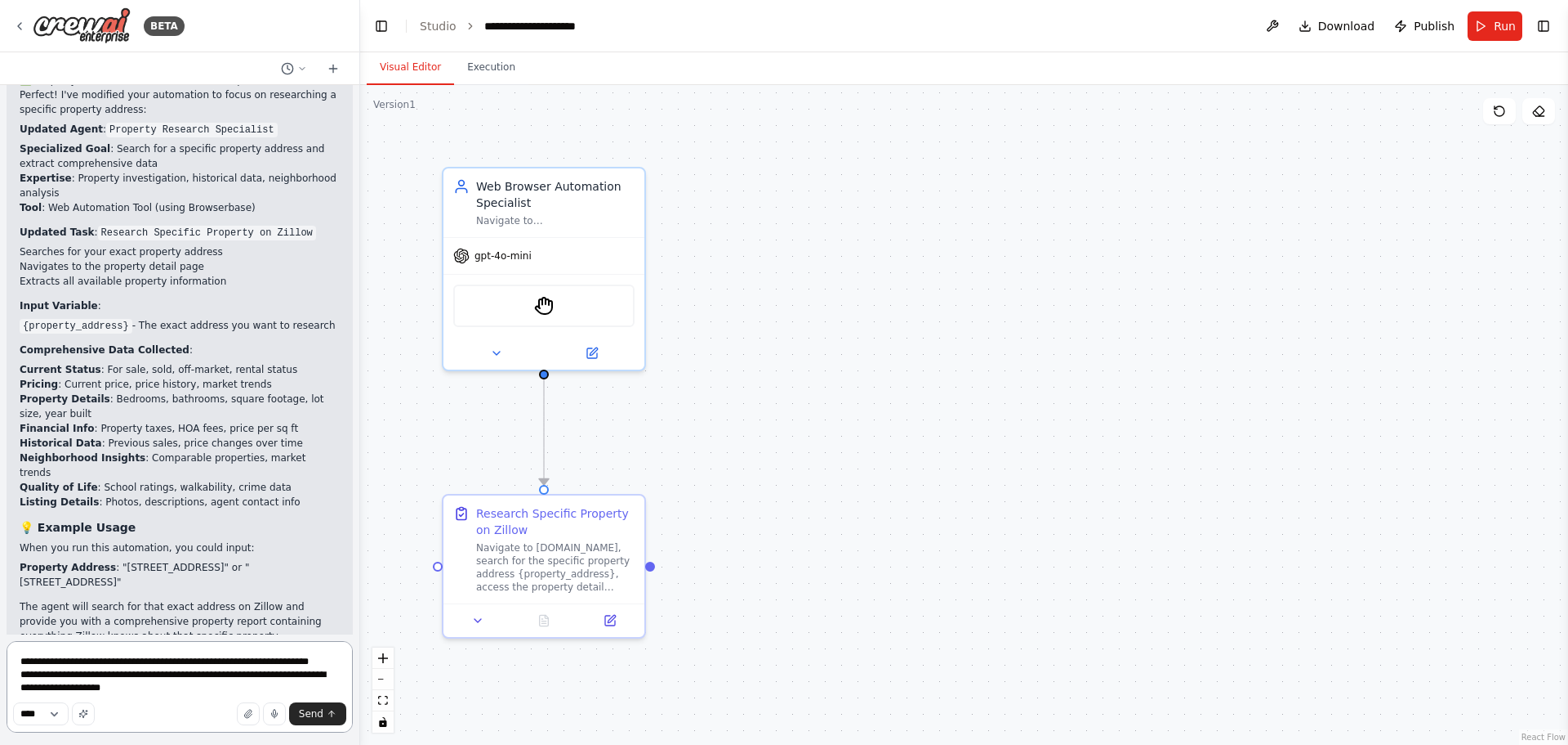
click at [62, 690] on textarea "**********" at bounding box center [180, 686] width 347 height 92
type textarea "**********"
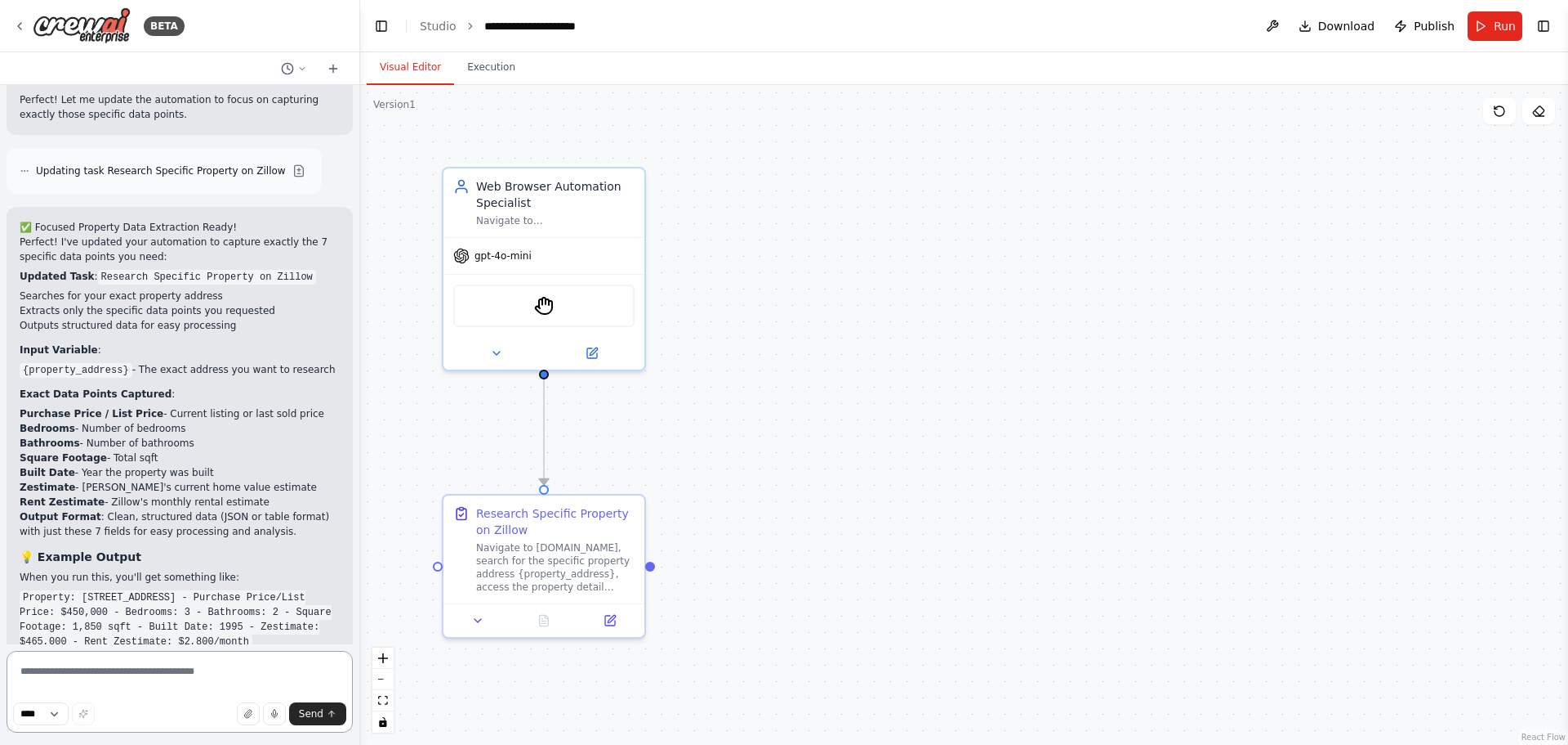
scroll to position [4768, 0]
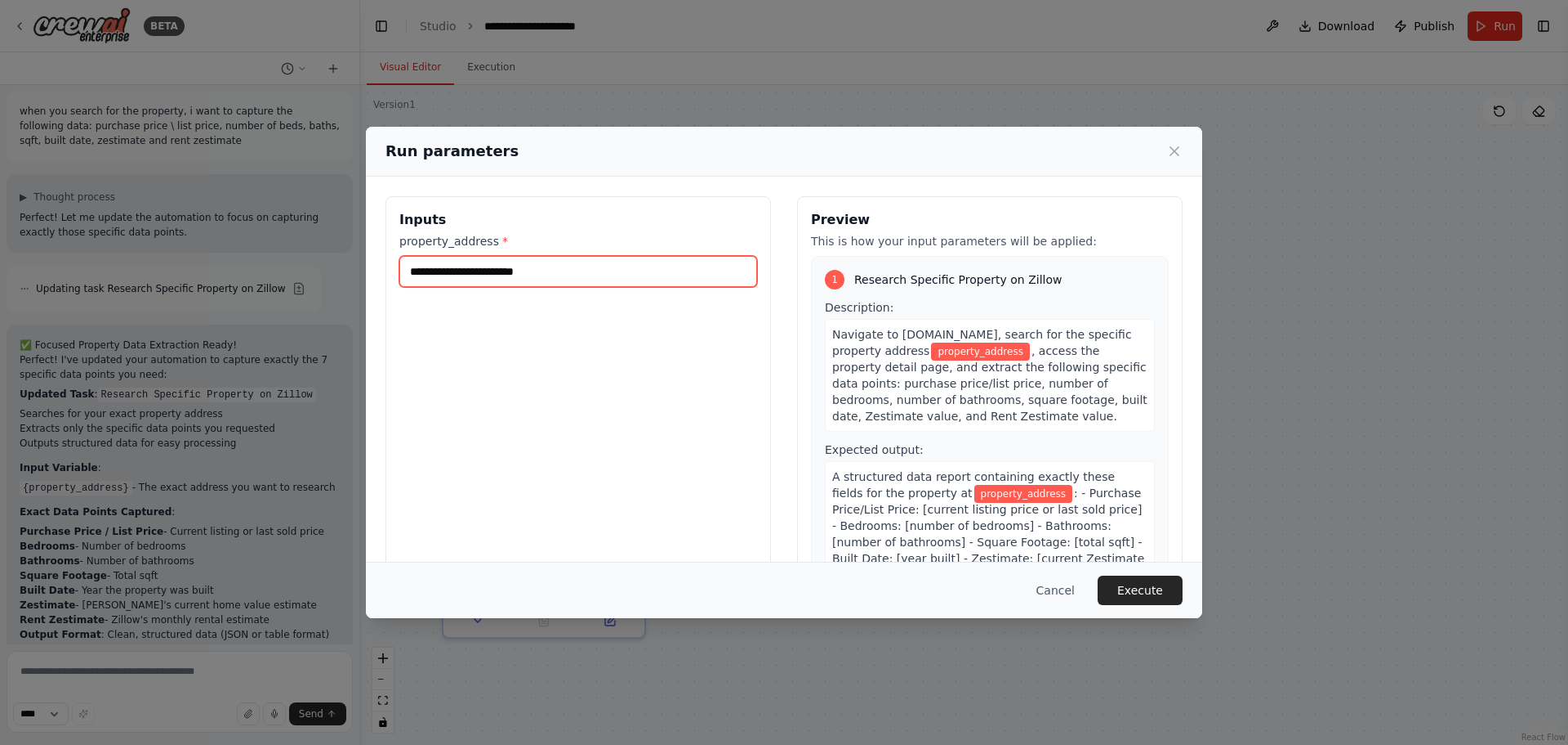
paste input "**********"
type input "**********"
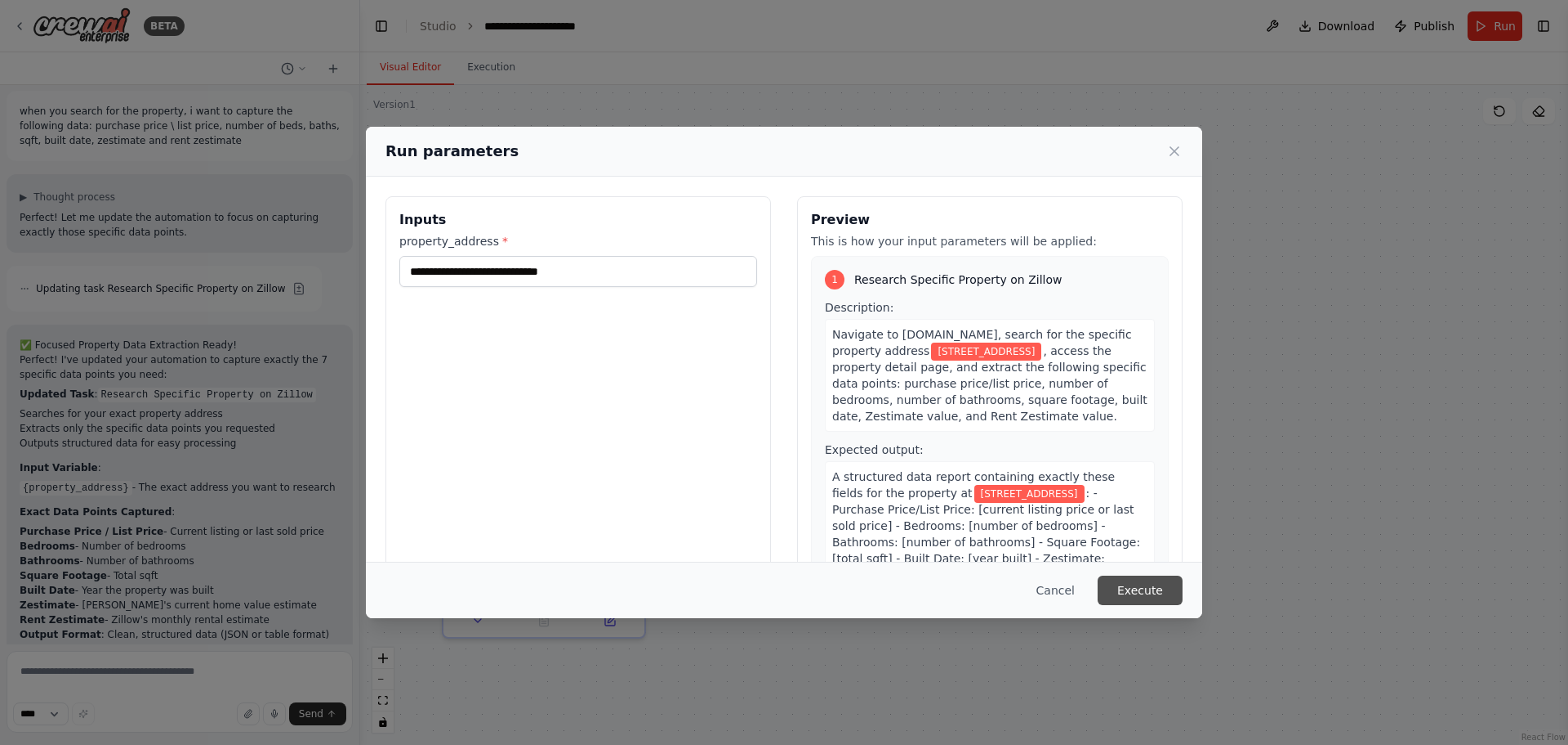
click at [1151, 589] on button "Execute" at bounding box center [1140, 590] width 85 height 30
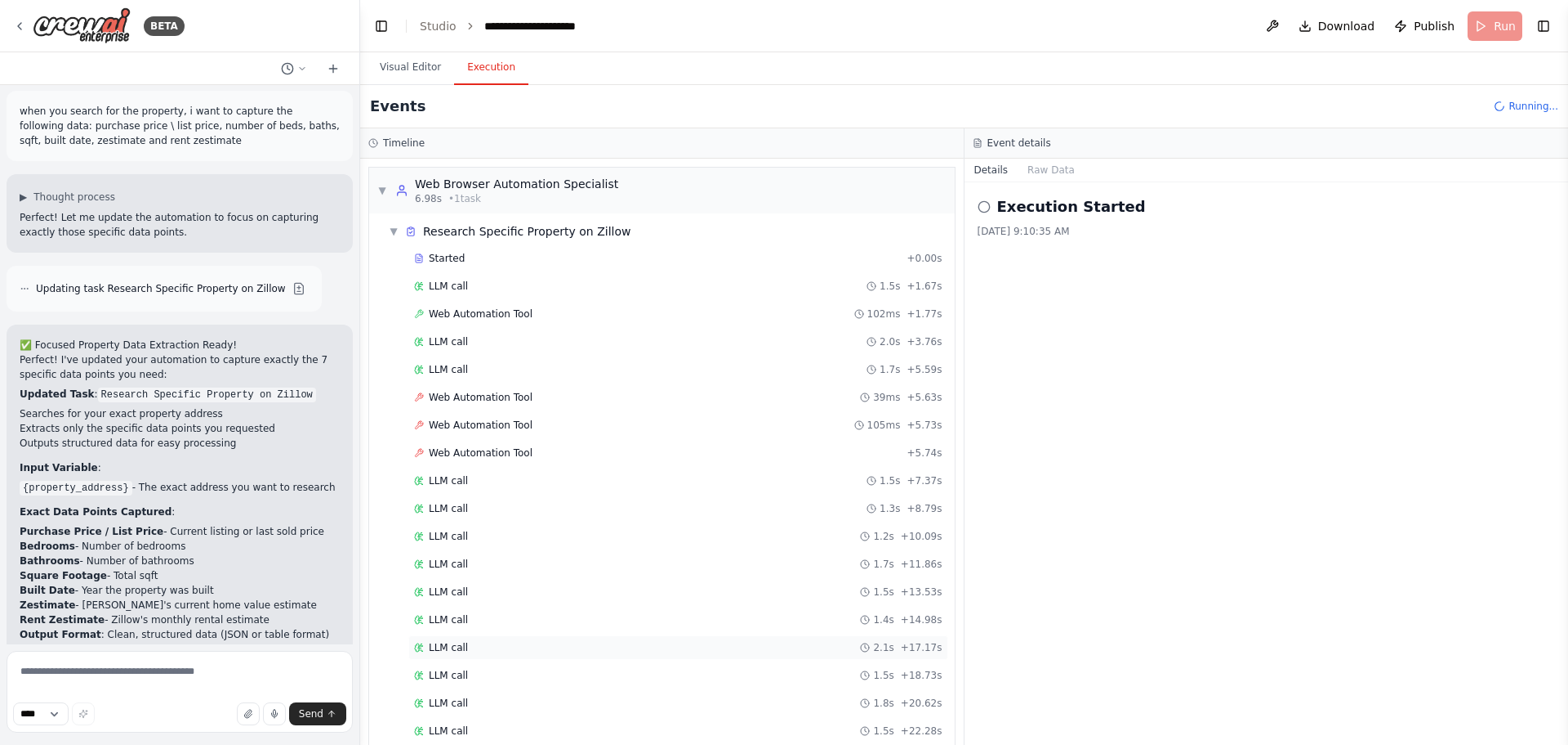
scroll to position [246, 0]
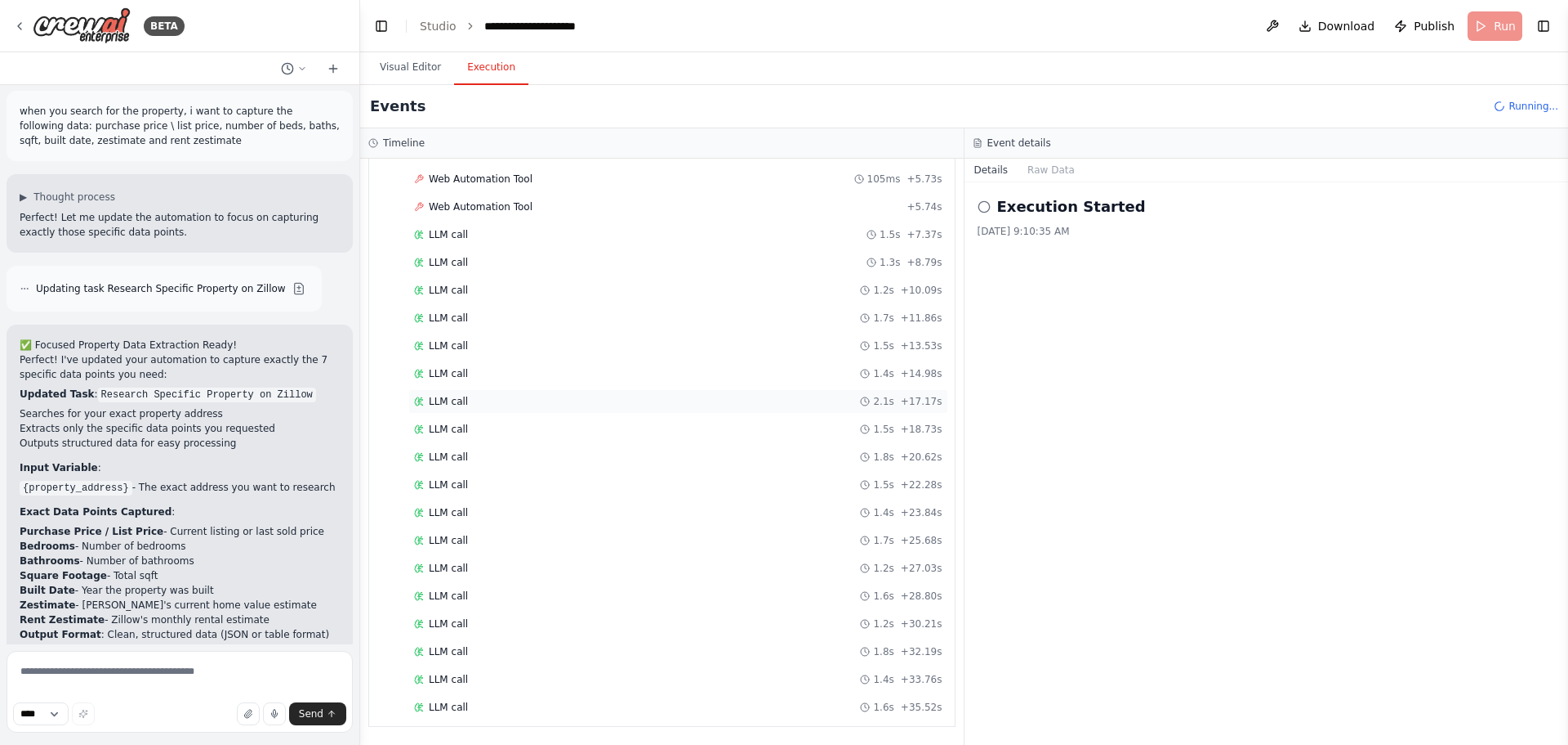
click at [555, 394] on div "LLM call 2.1s + 17.17s" at bounding box center [678, 401] width 540 height 24
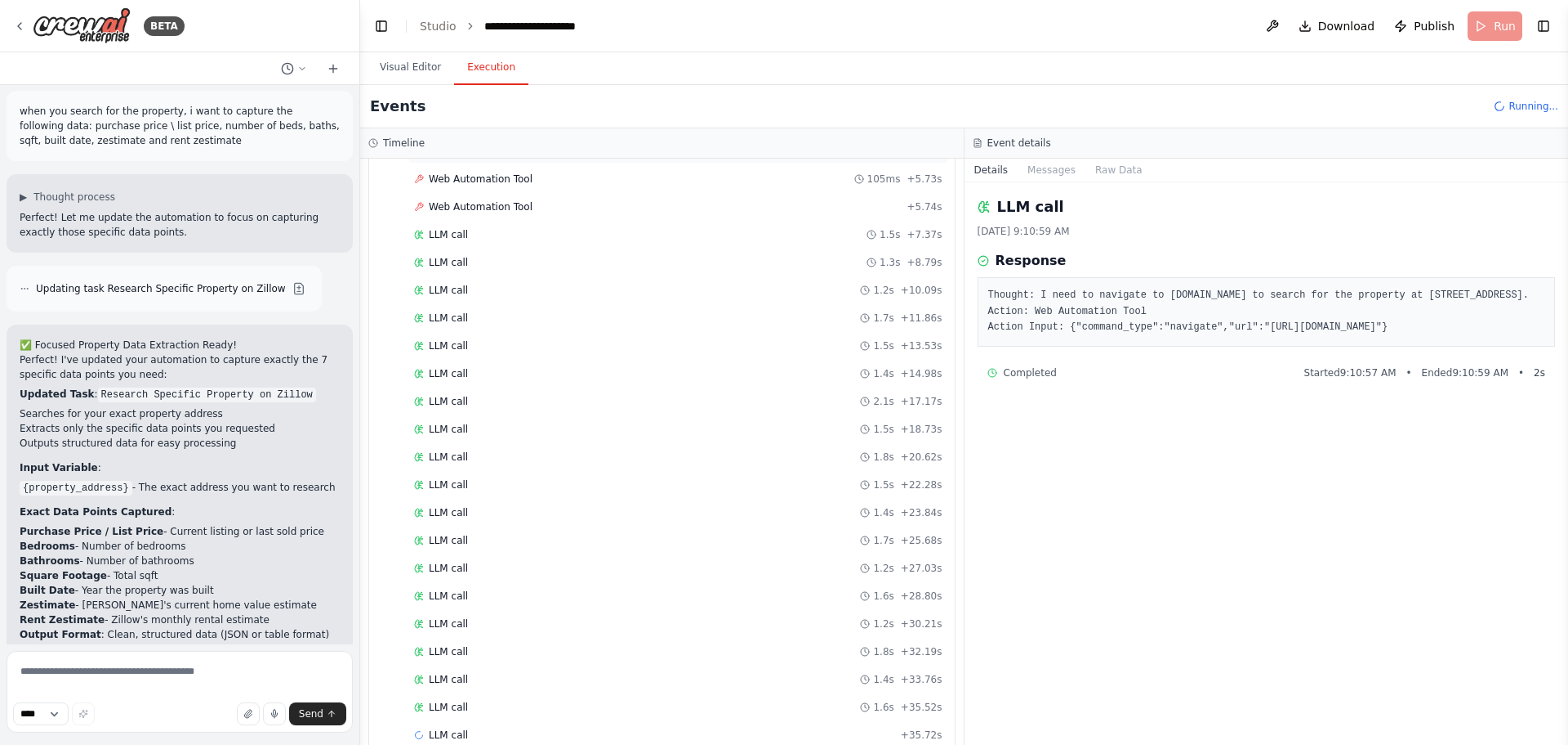
scroll to position [0, 0]
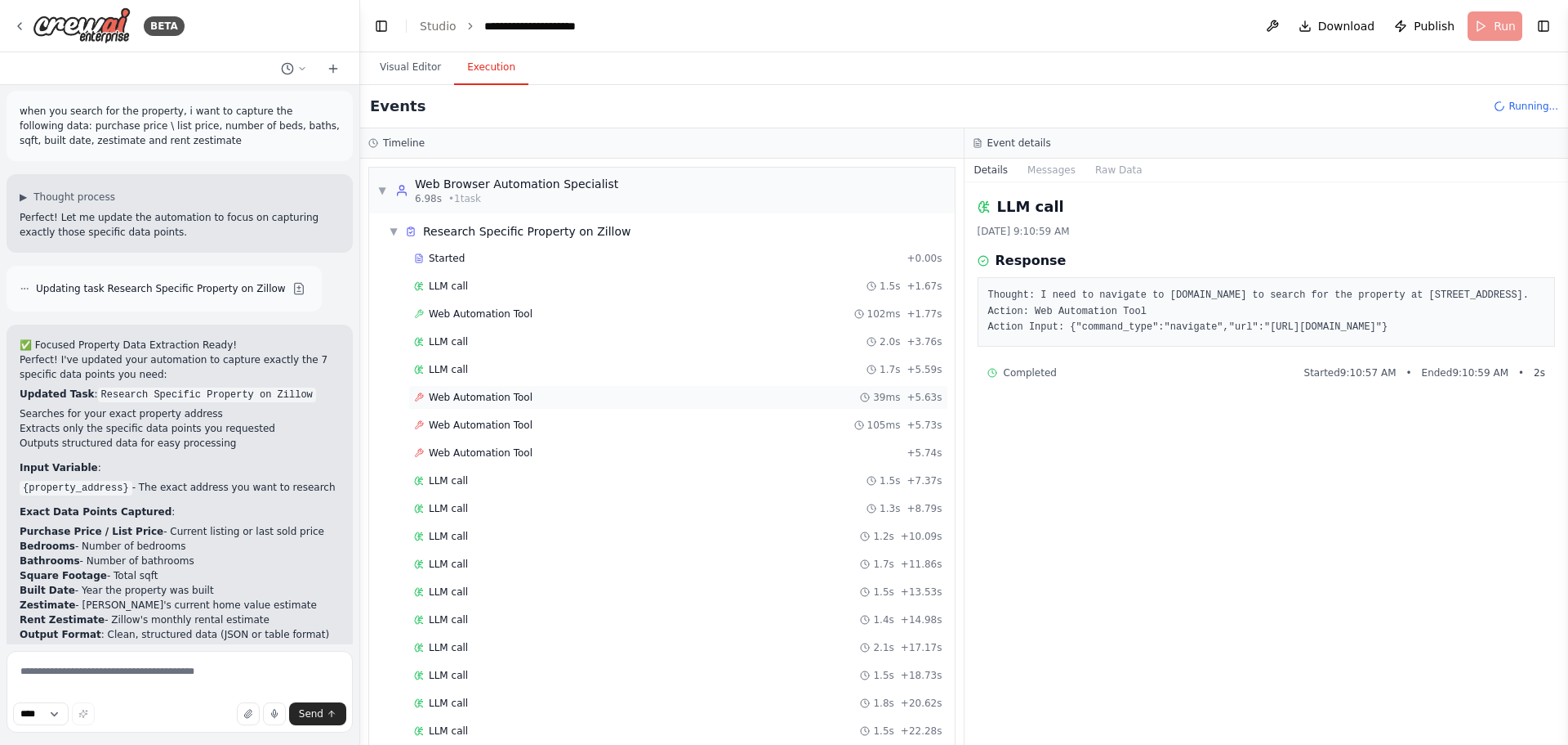
click at [544, 394] on div "Web Automation Tool 39ms + 5.63s" at bounding box center [678, 397] width 529 height 13
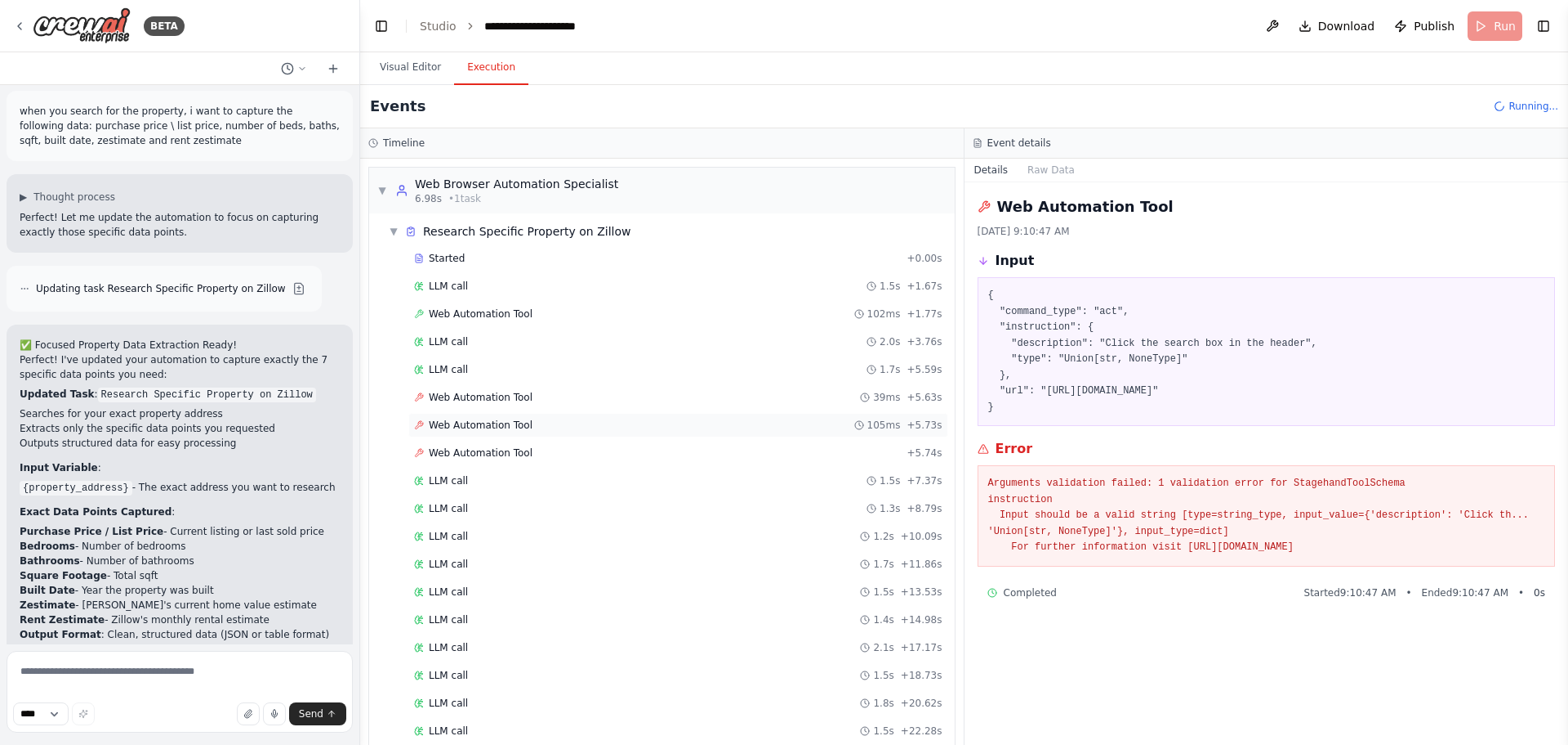
click at [535, 422] on div "Web Automation Tool 105ms + 5.73s" at bounding box center [678, 425] width 529 height 13
click at [540, 444] on div "Web Automation Tool + 5.74s" at bounding box center [678, 452] width 540 height 24
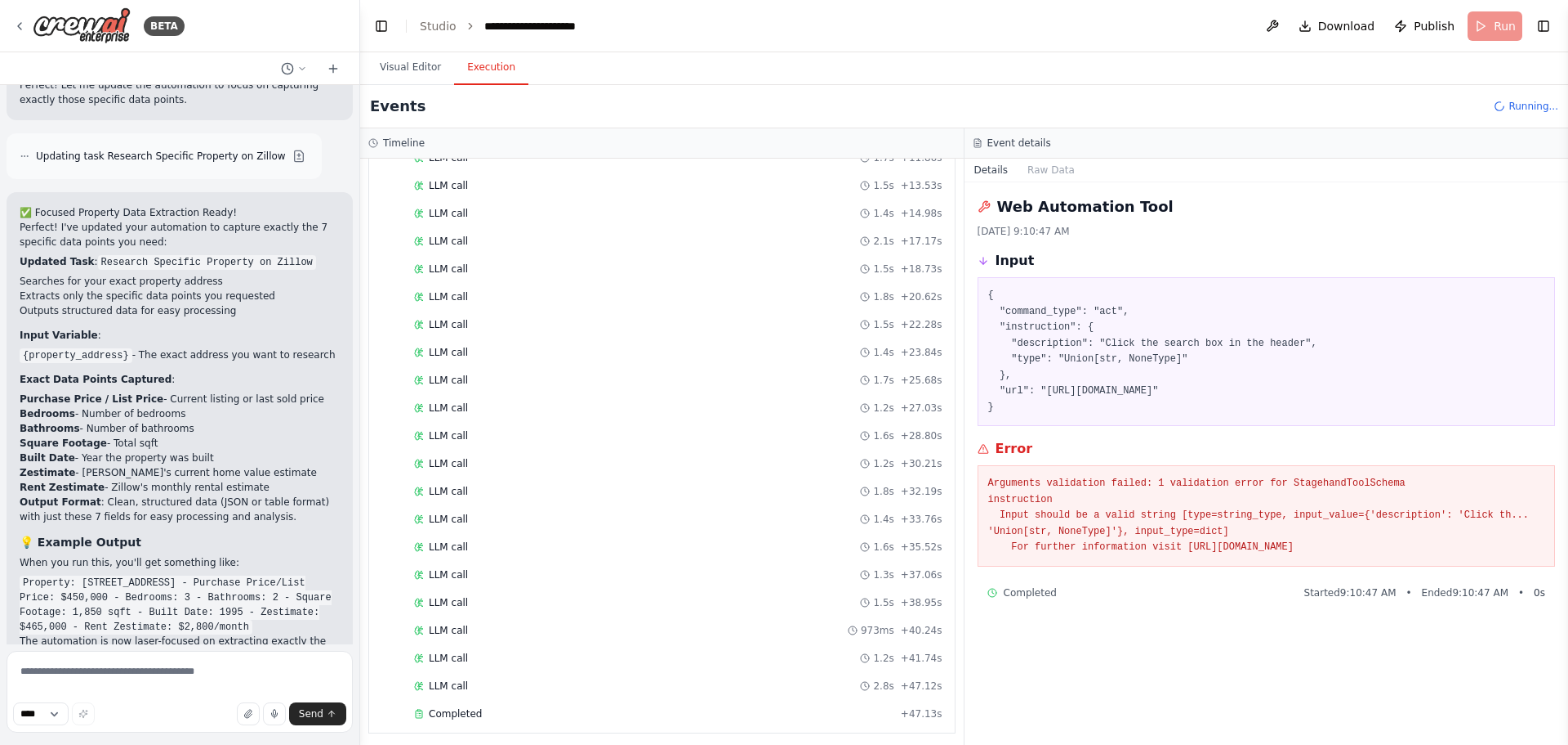
scroll to position [412, 0]
click at [506, 705] on div "Completed" at bounding box center [654, 707] width 481 height 13
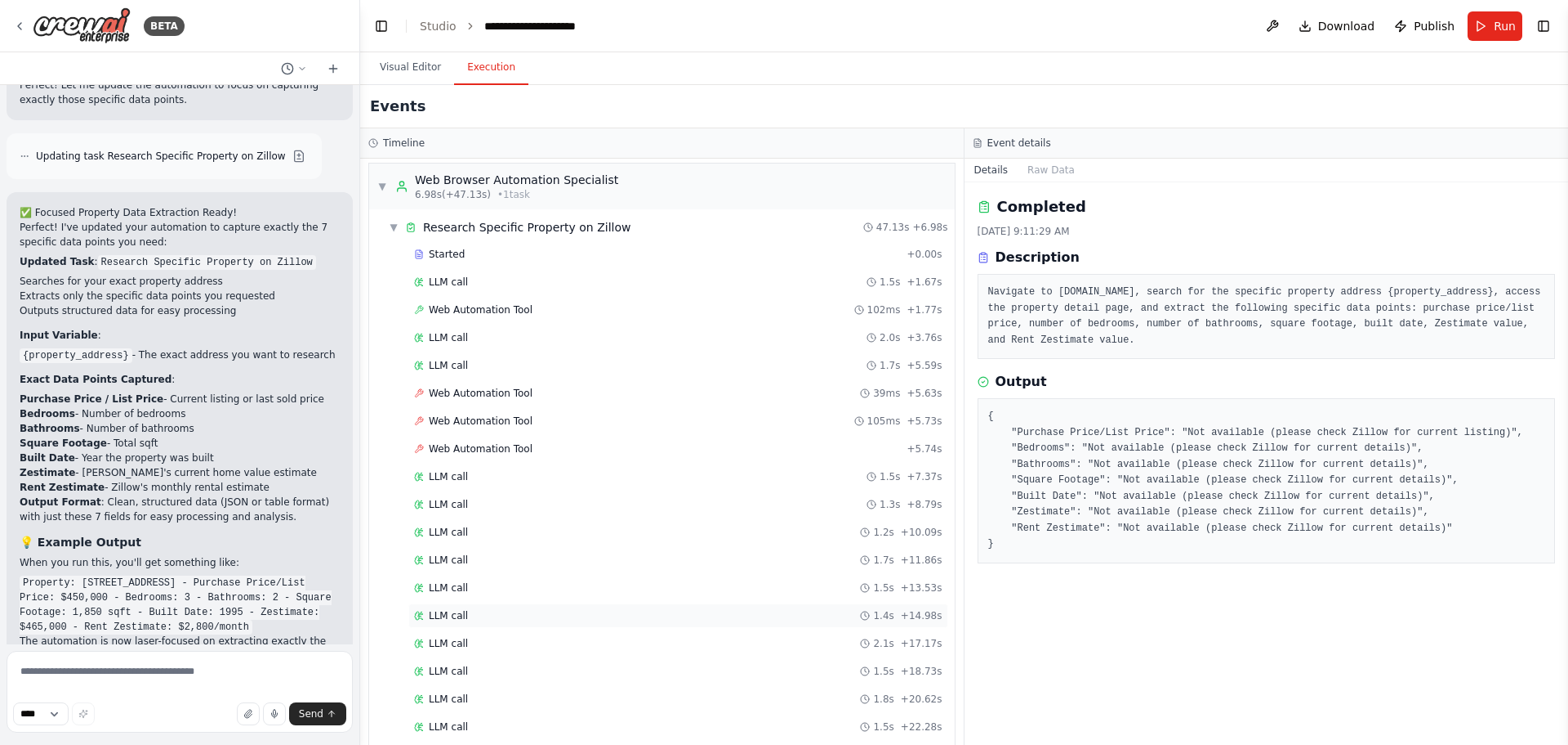
scroll to position [0, 0]
click at [497, 401] on span "Web Automation Tool" at bounding box center [481, 397] width 104 height 13
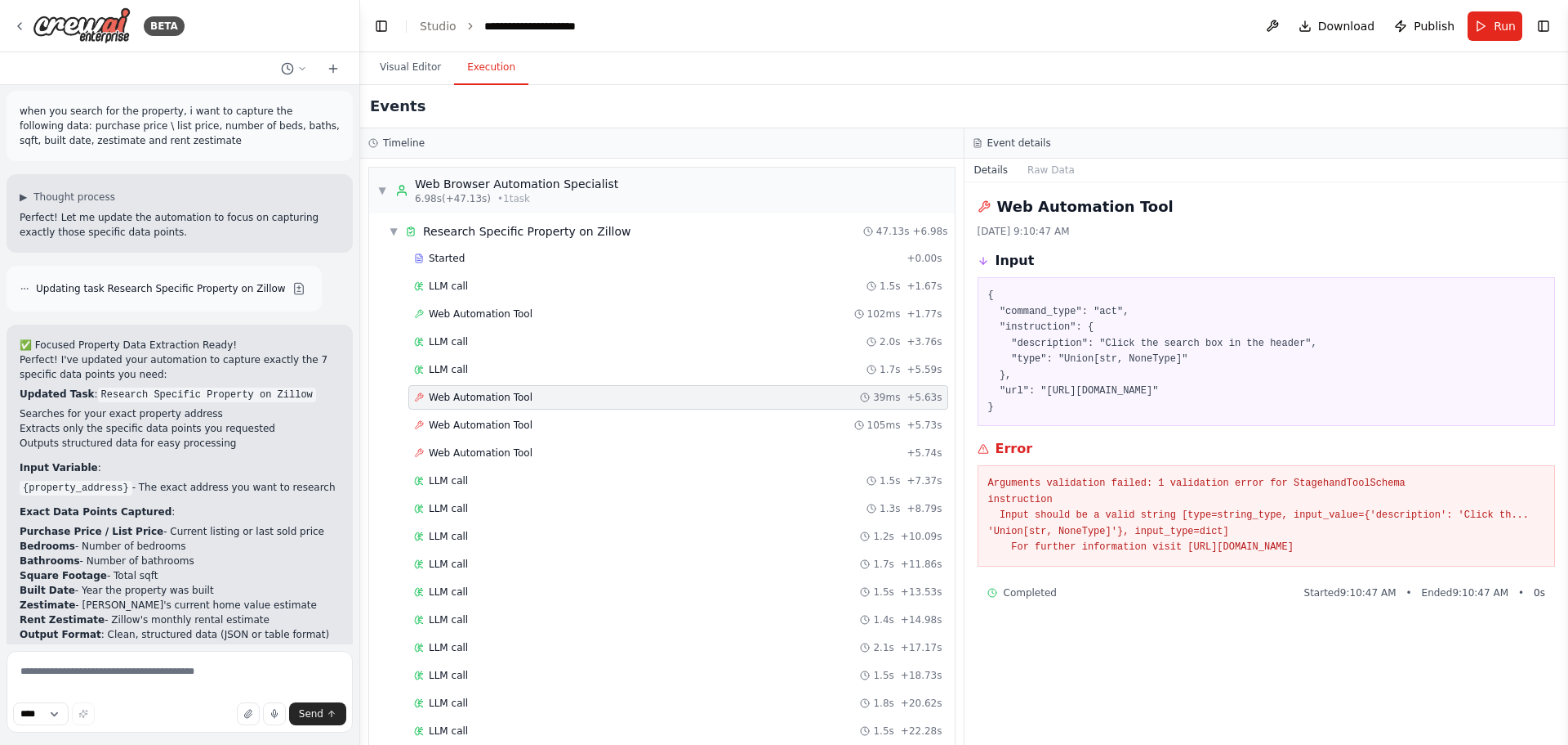
scroll to position [4691, 0]
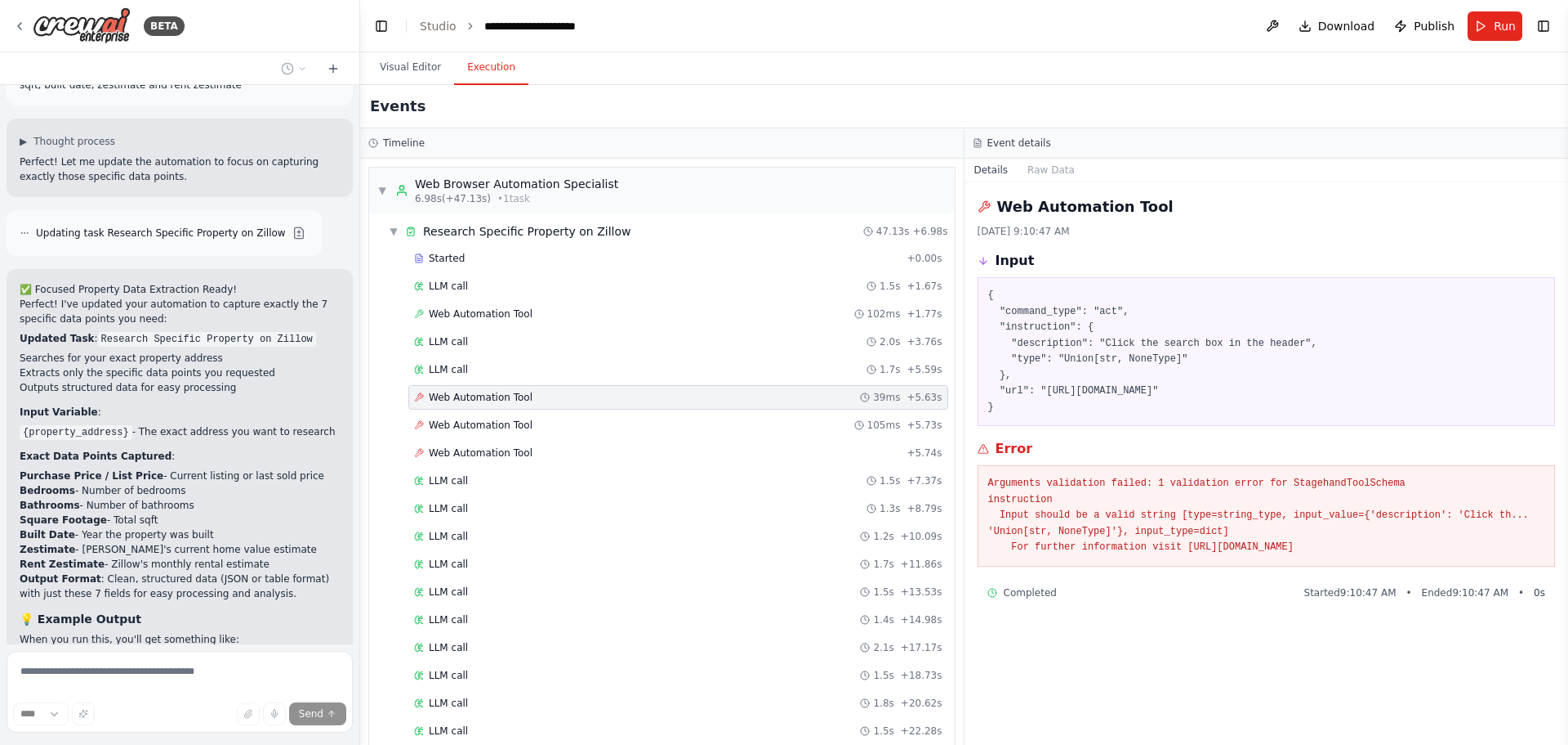
drag, startPoint x: 998, startPoint y: 261, endPoint x: 1447, endPoint y: 551, distance: 534.5
click at [1447, 551] on div "Web Automation Tool 9/25/2025, 9:10:47 AM Input { "command_type": "act", "instr…" at bounding box center [1267, 463] width 605 height 562
copy div "Input { "command_type": "act", "instruction": { "description": "Click the searc…"
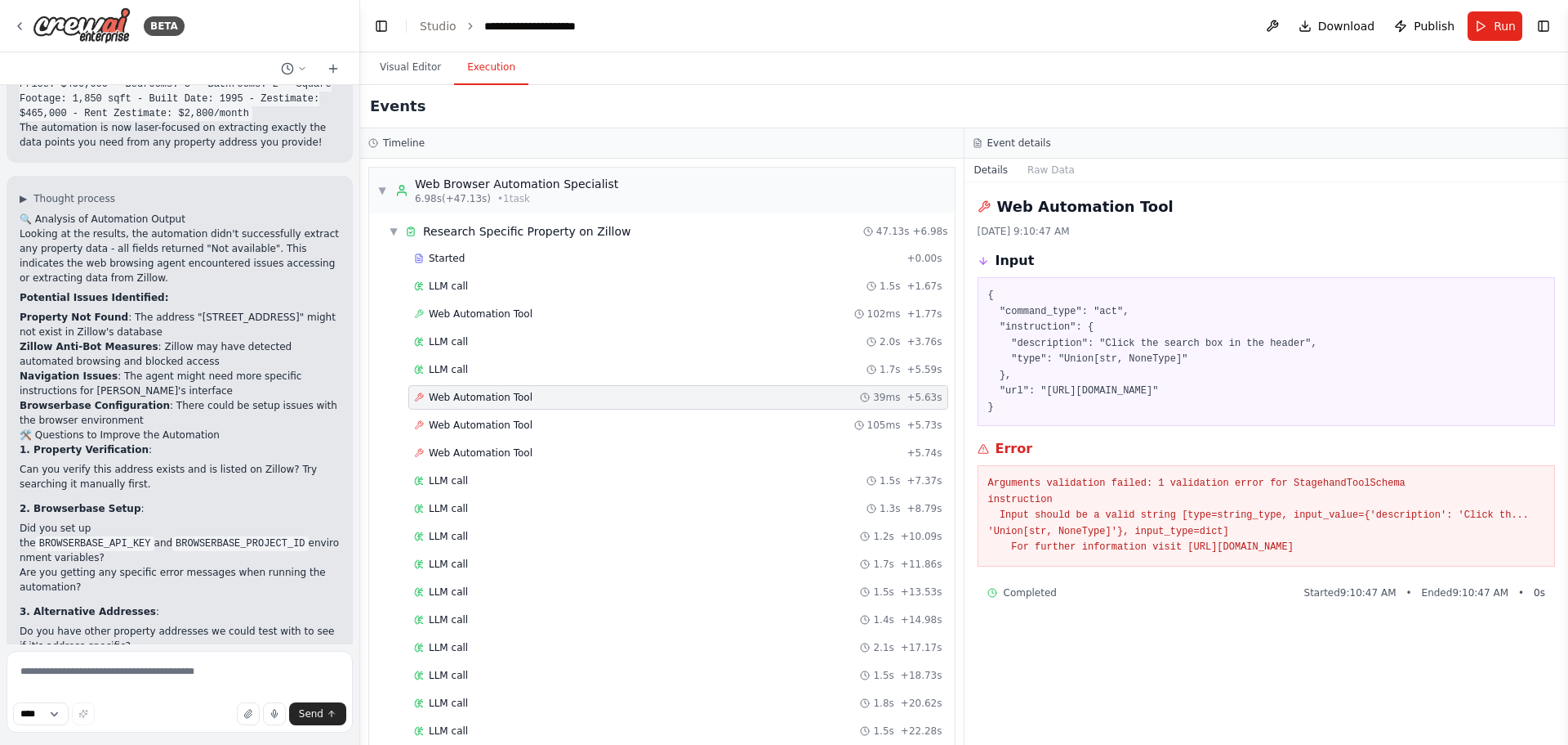
scroll to position [5296, 0]
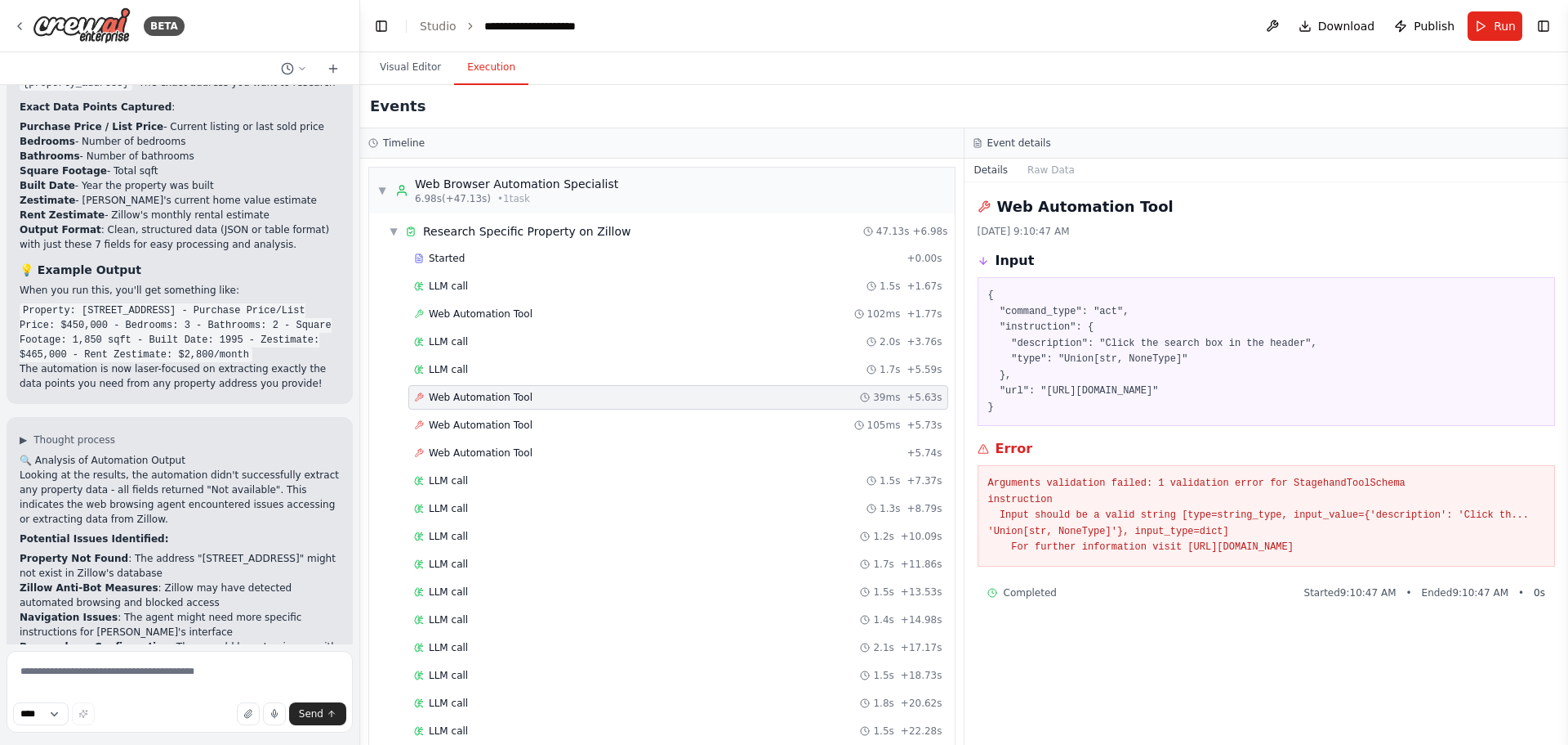
scroll to position [4968, 0]
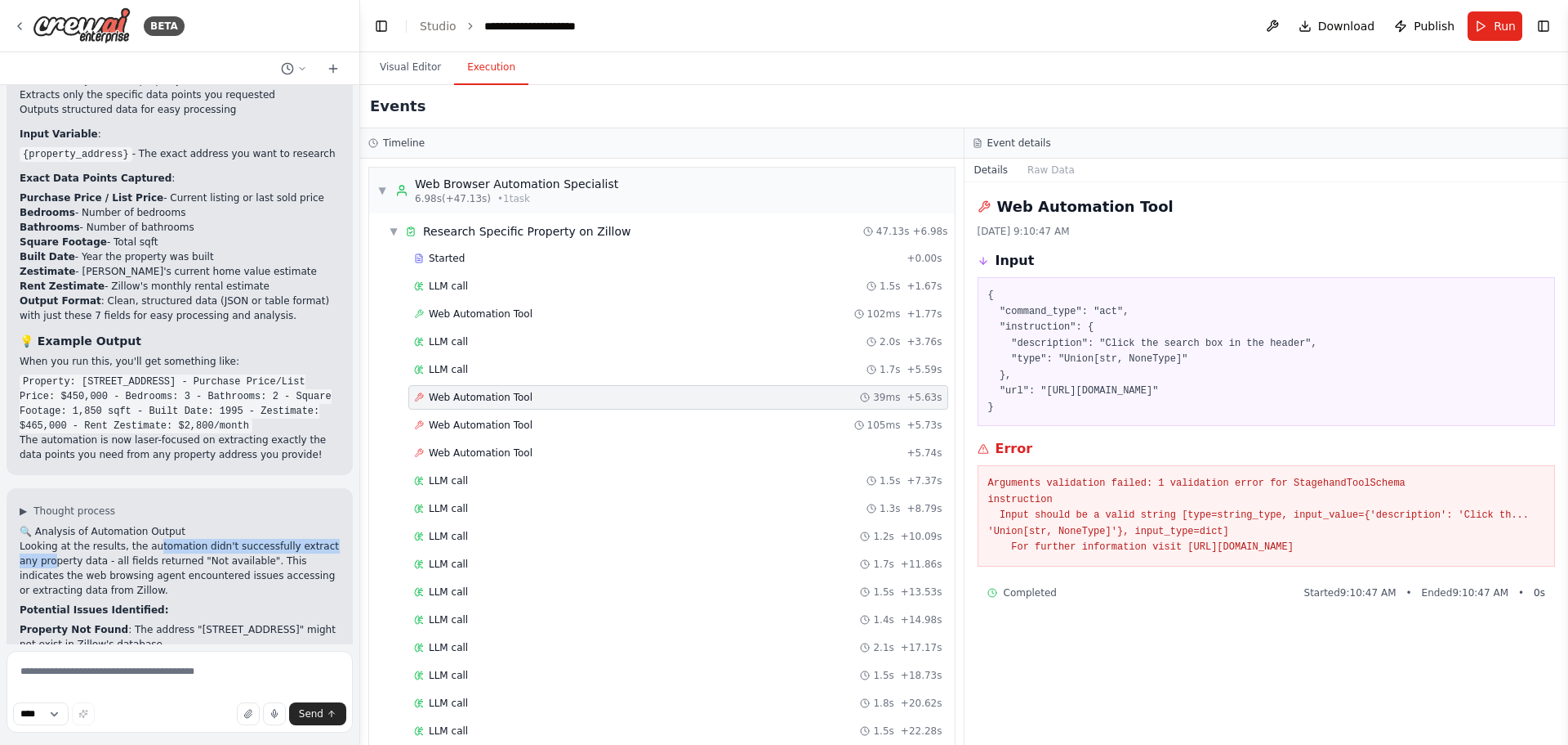
drag, startPoint x: 34, startPoint y: 377, endPoint x: 143, endPoint y: 370, distance: 109.2
click at [143, 539] on p "Looking at the results, the automation didn't successfully extract any property…" at bounding box center [179, 568] width 320 height 59
drag, startPoint x: 30, startPoint y: 384, endPoint x: 97, endPoint y: 385, distance: 67.0
click at [97, 539] on p "Looking at the results, the automation didn't successfully extract any property…" at bounding box center [179, 568] width 320 height 59
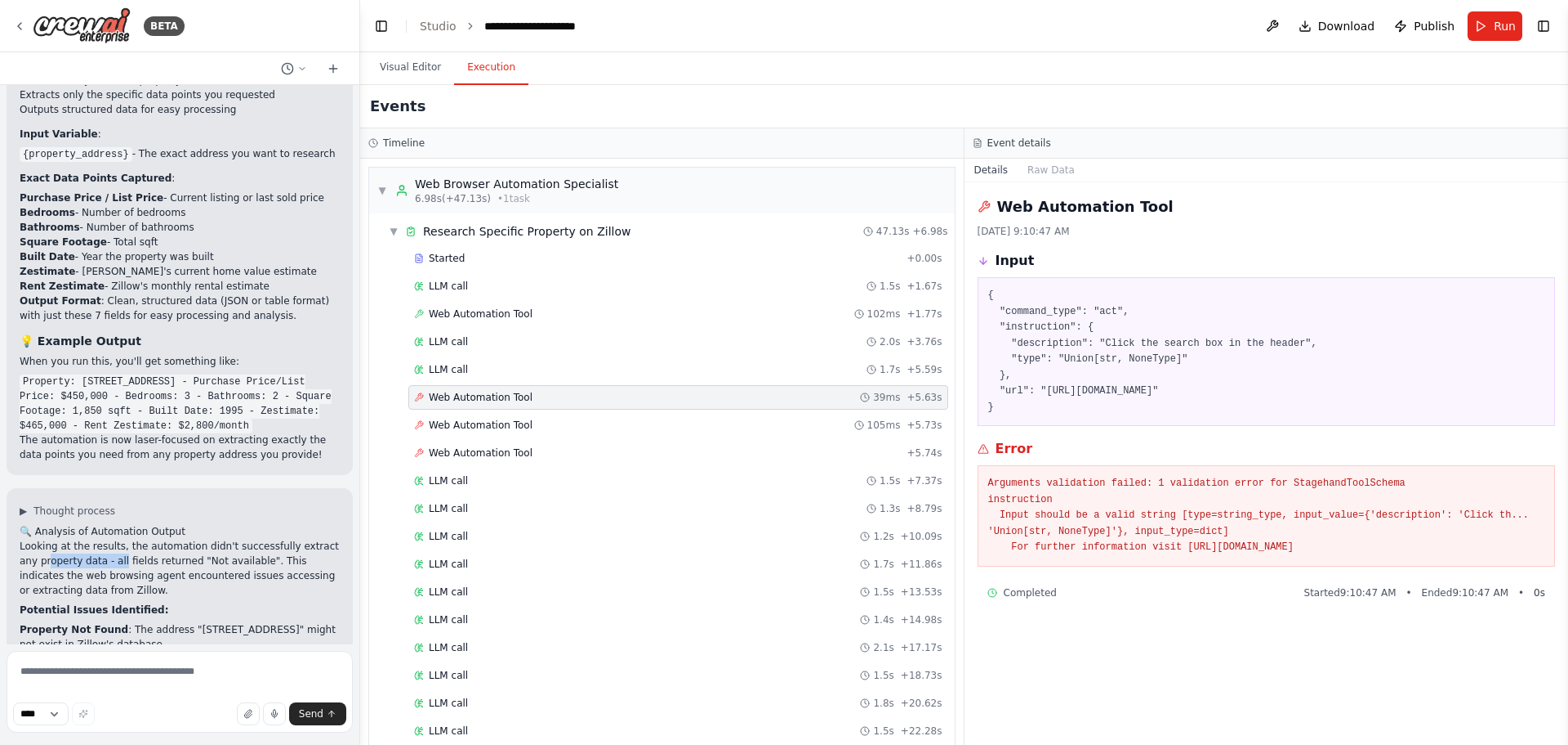
click at [97, 539] on p "Looking at the results, the automation didn't successfully extract any property…" at bounding box center [179, 568] width 320 height 59
drag, startPoint x: 35, startPoint y: 402, endPoint x: 233, endPoint y: 396, distance: 198.1
click at [233, 539] on p "Looking at the results, the automation didn't successfully extract any property…" at bounding box center [179, 568] width 320 height 59
click at [234, 539] on p "Looking at the results, the automation didn't successfully extract any property…" at bounding box center [179, 568] width 320 height 59
drag, startPoint x: 36, startPoint y: 482, endPoint x: 133, endPoint y: 483, distance: 97.0
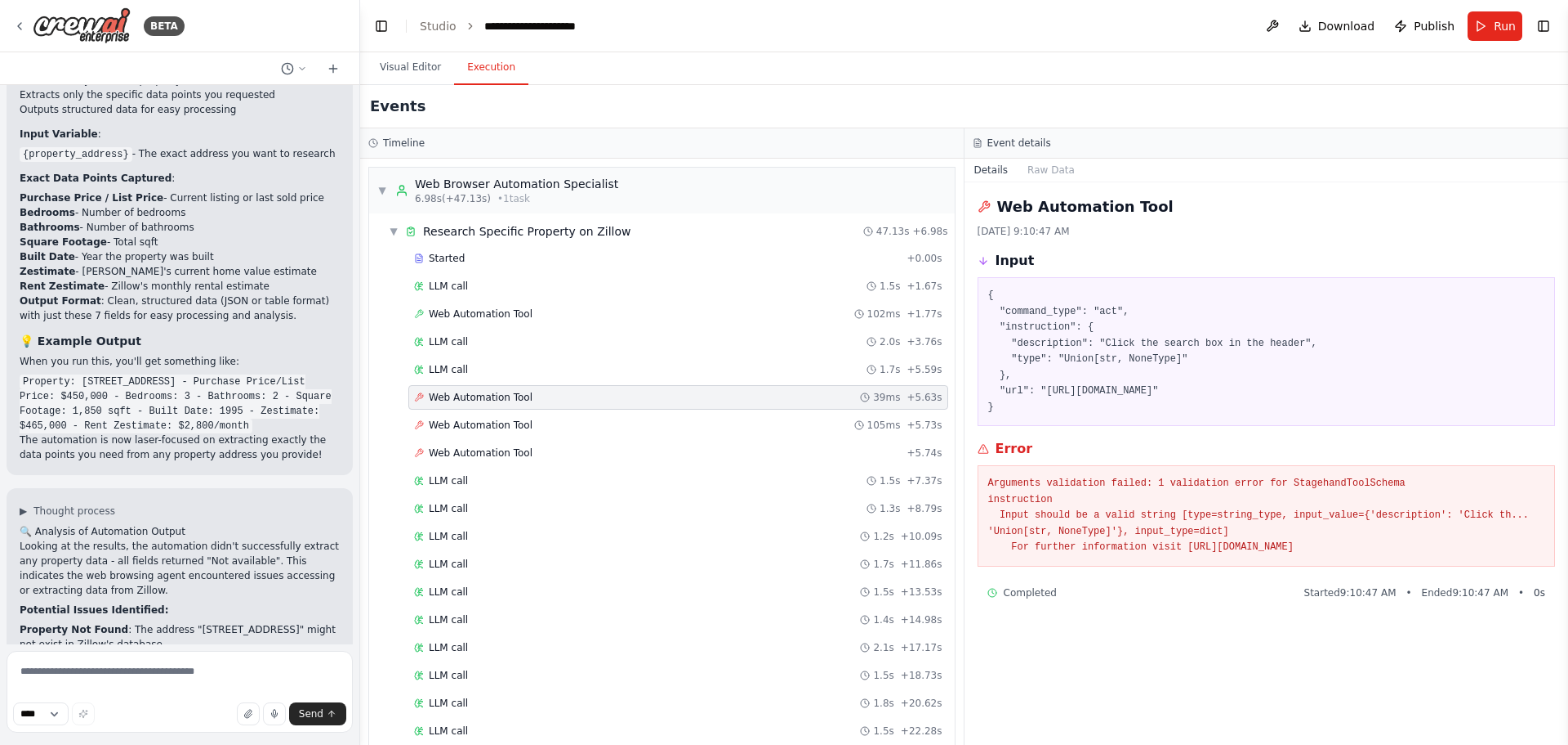
click at [133, 653] on strong "Zillow Anti-Bot Measures" at bounding box center [89, 659] width 139 height 12
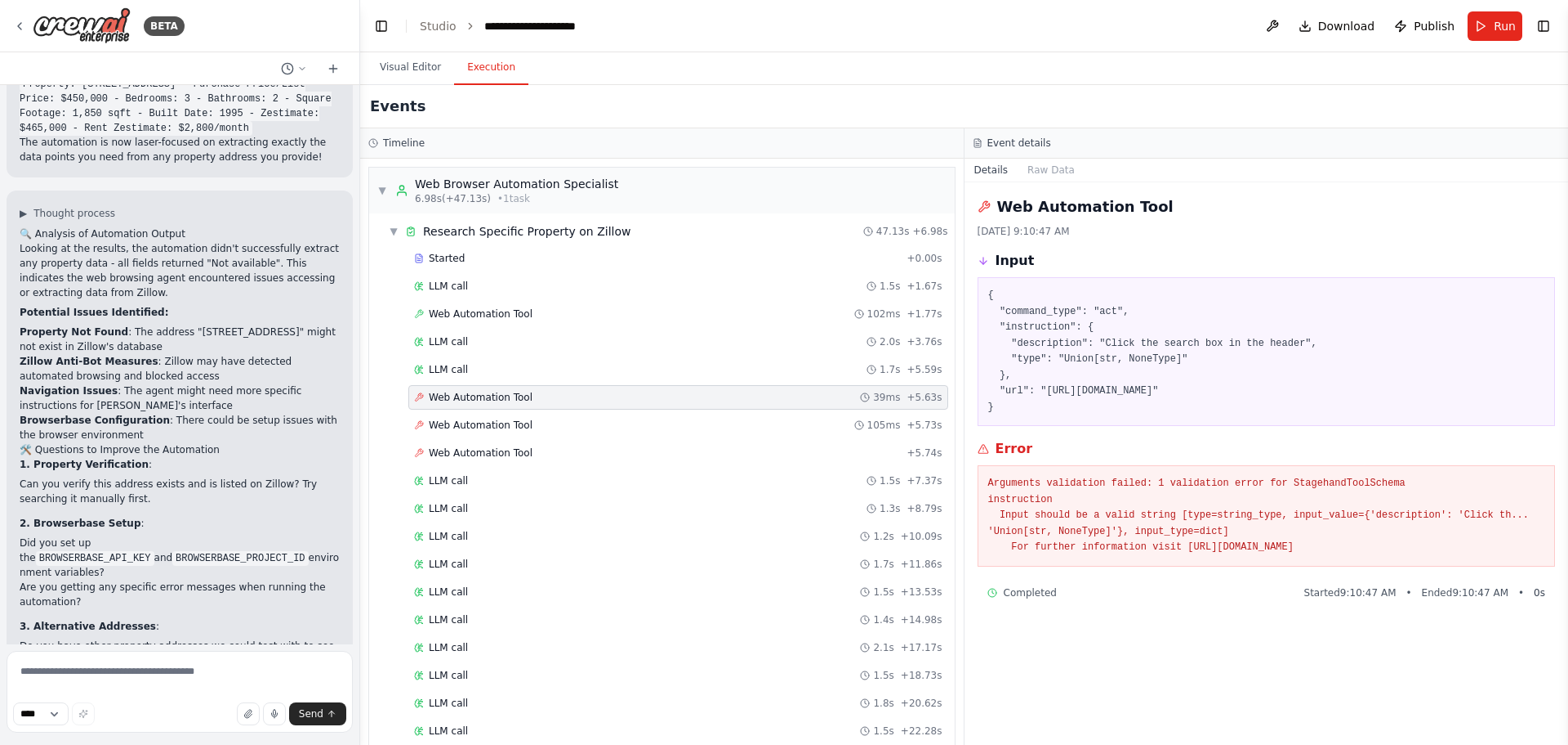
scroll to position [5296, 0]
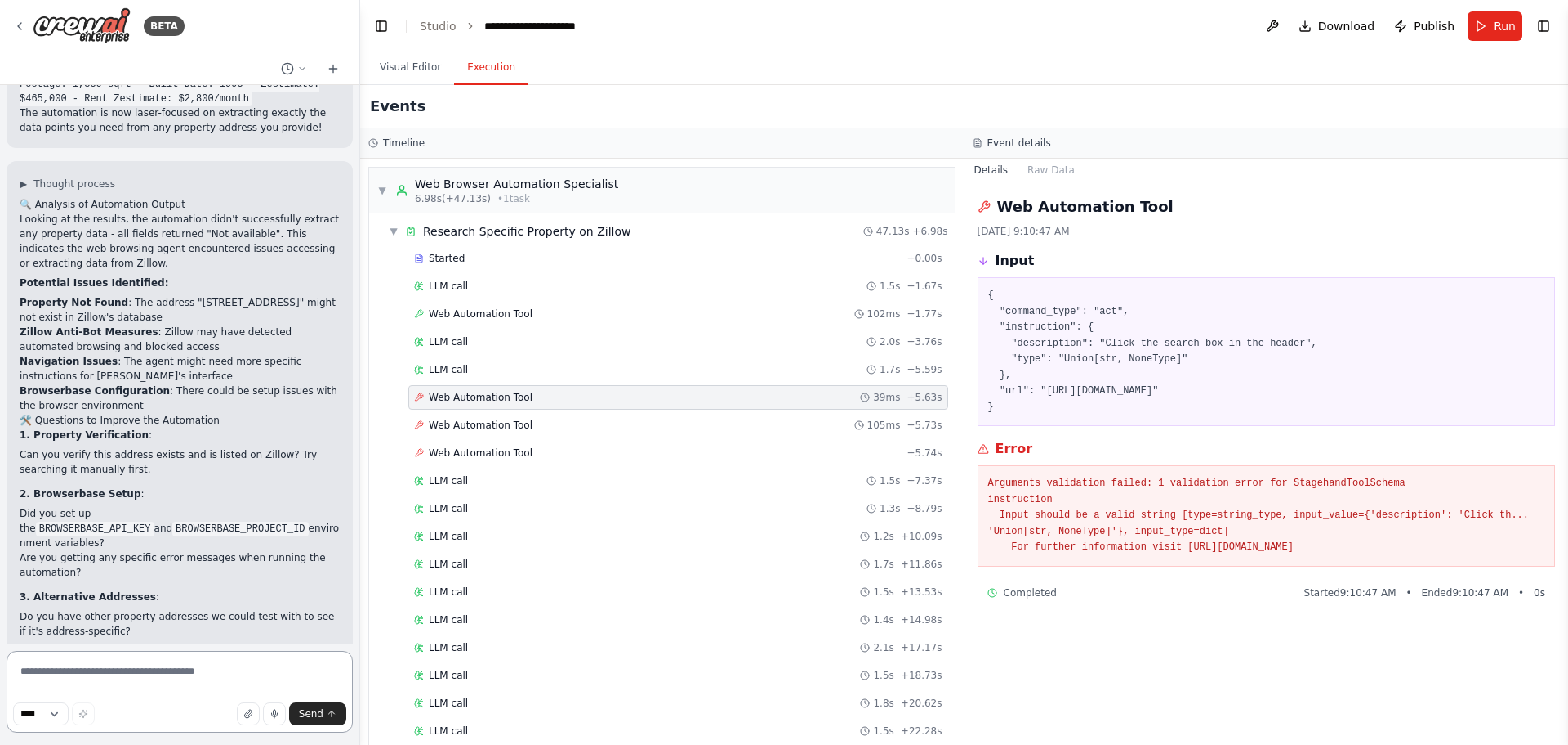
click at [94, 664] on textarea at bounding box center [180, 691] width 347 height 82
click at [83, 670] on textarea "**********" at bounding box center [180, 691] width 347 height 82
drag, startPoint x: 83, startPoint y: 670, endPoint x: 8, endPoint y: 664, distance: 75.2
click at [8, 664] on textarea "**********" at bounding box center [180, 691] width 347 height 82
type textarea "**********"
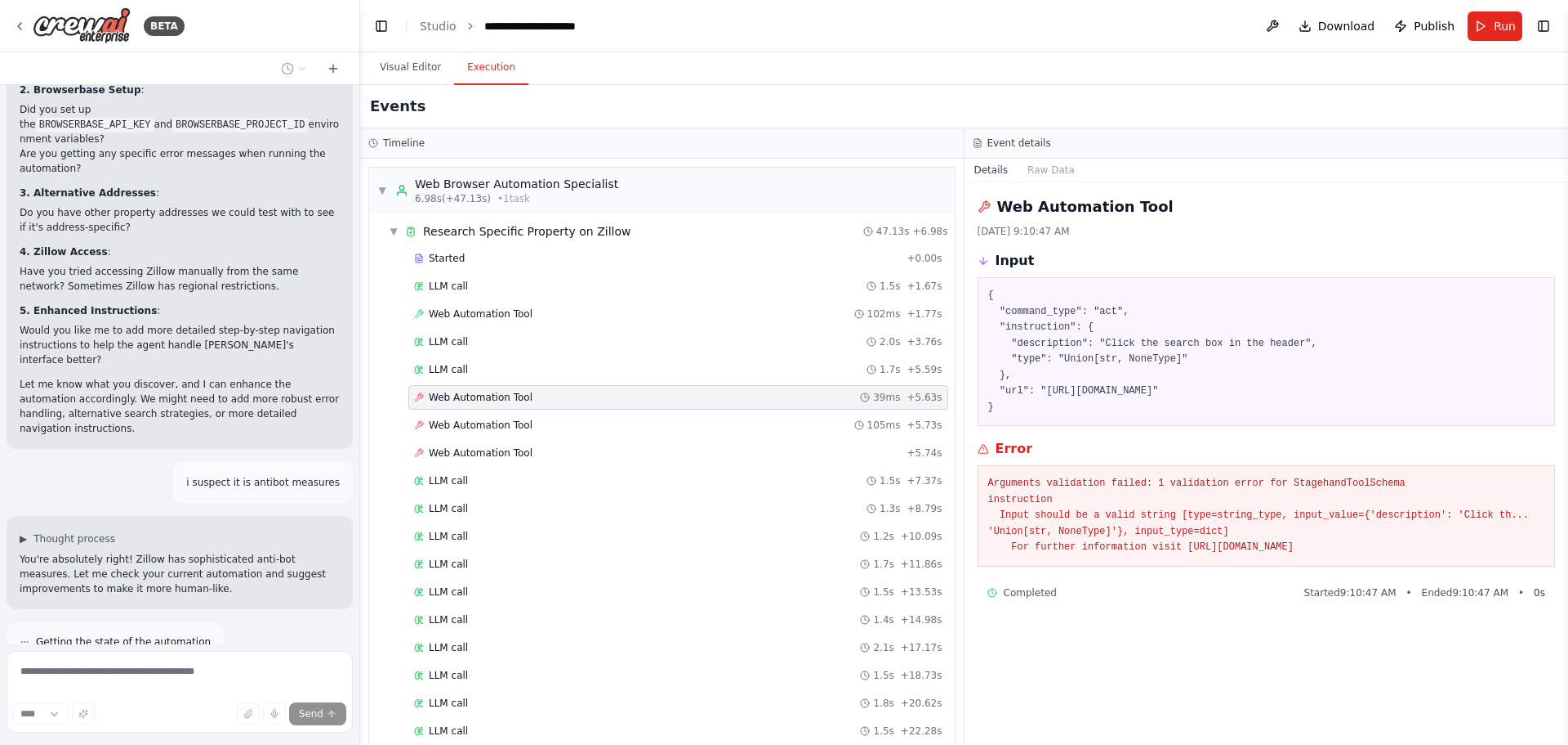
scroll to position [5759, 0]
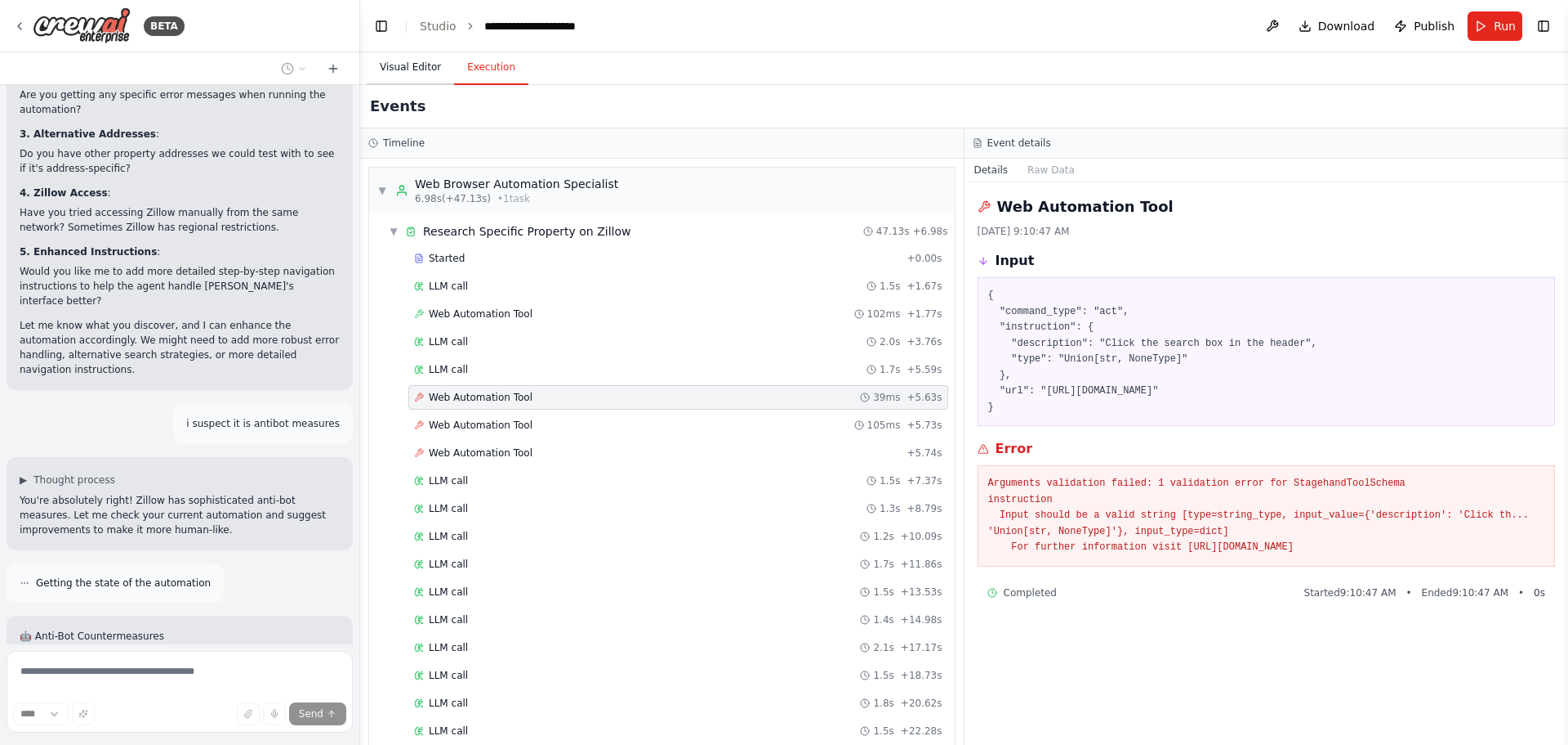
click at [426, 67] on button "Visual Editor" at bounding box center [410, 68] width 88 height 35
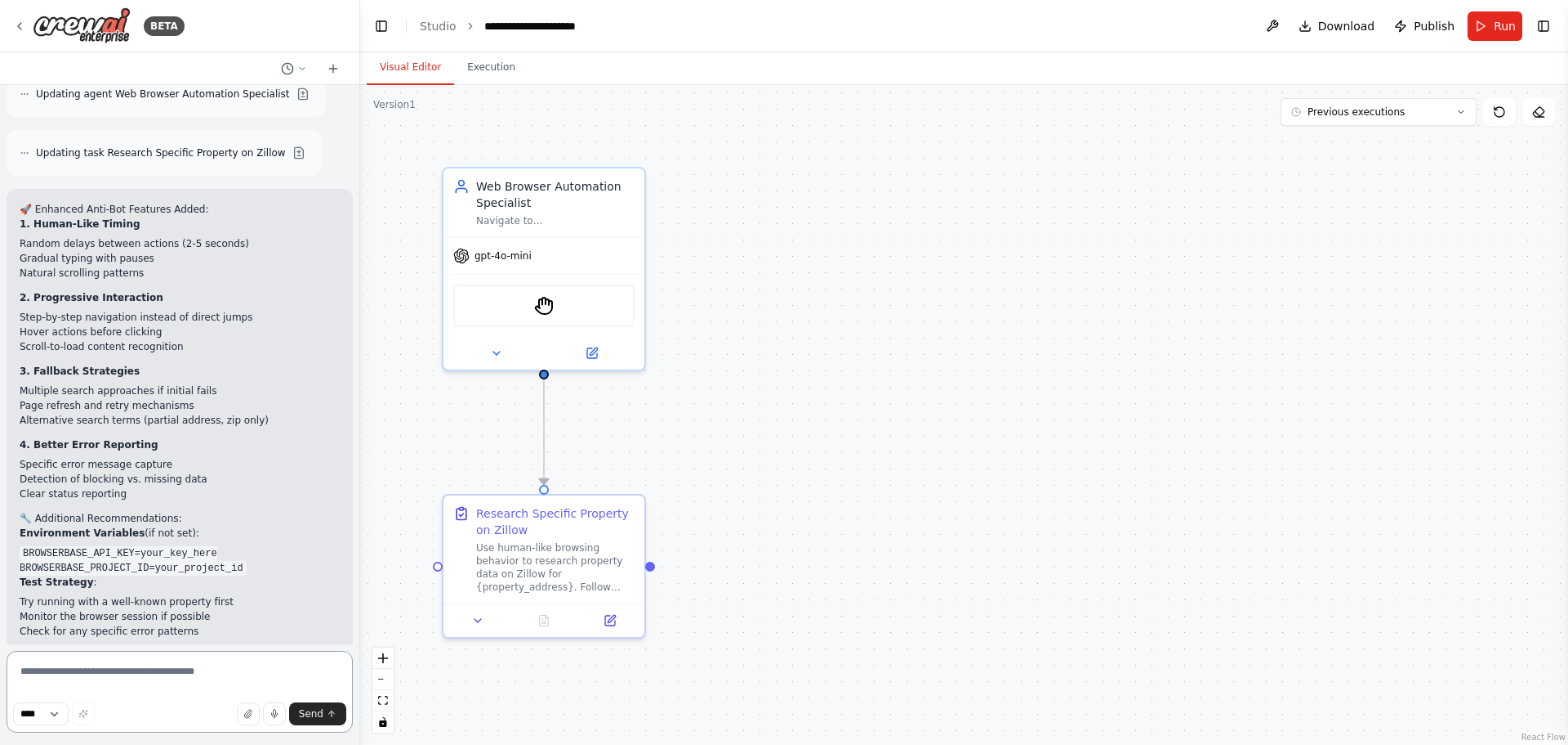
scroll to position [6400, 0]
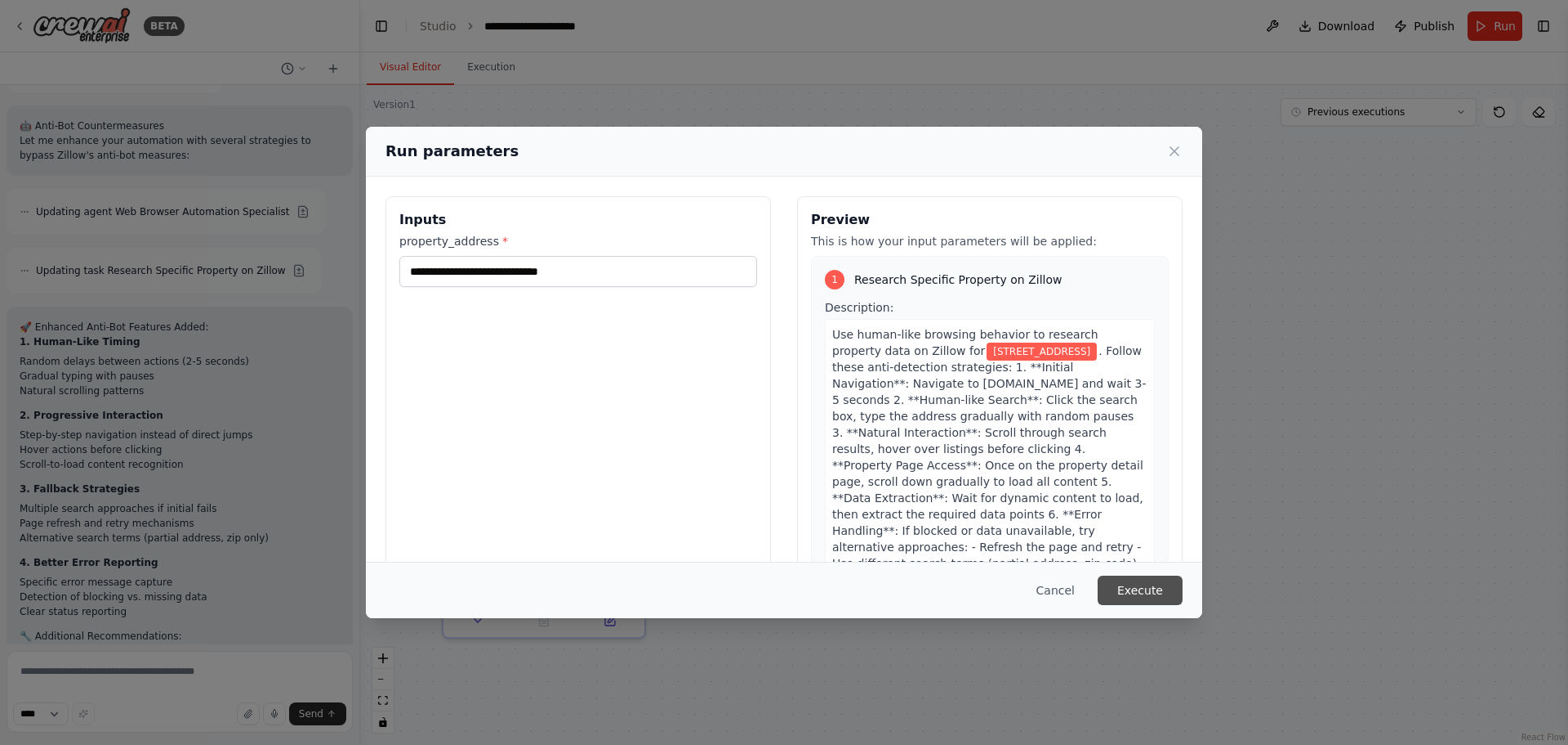
click at [1136, 585] on button "Execute" at bounding box center [1140, 590] width 85 height 30
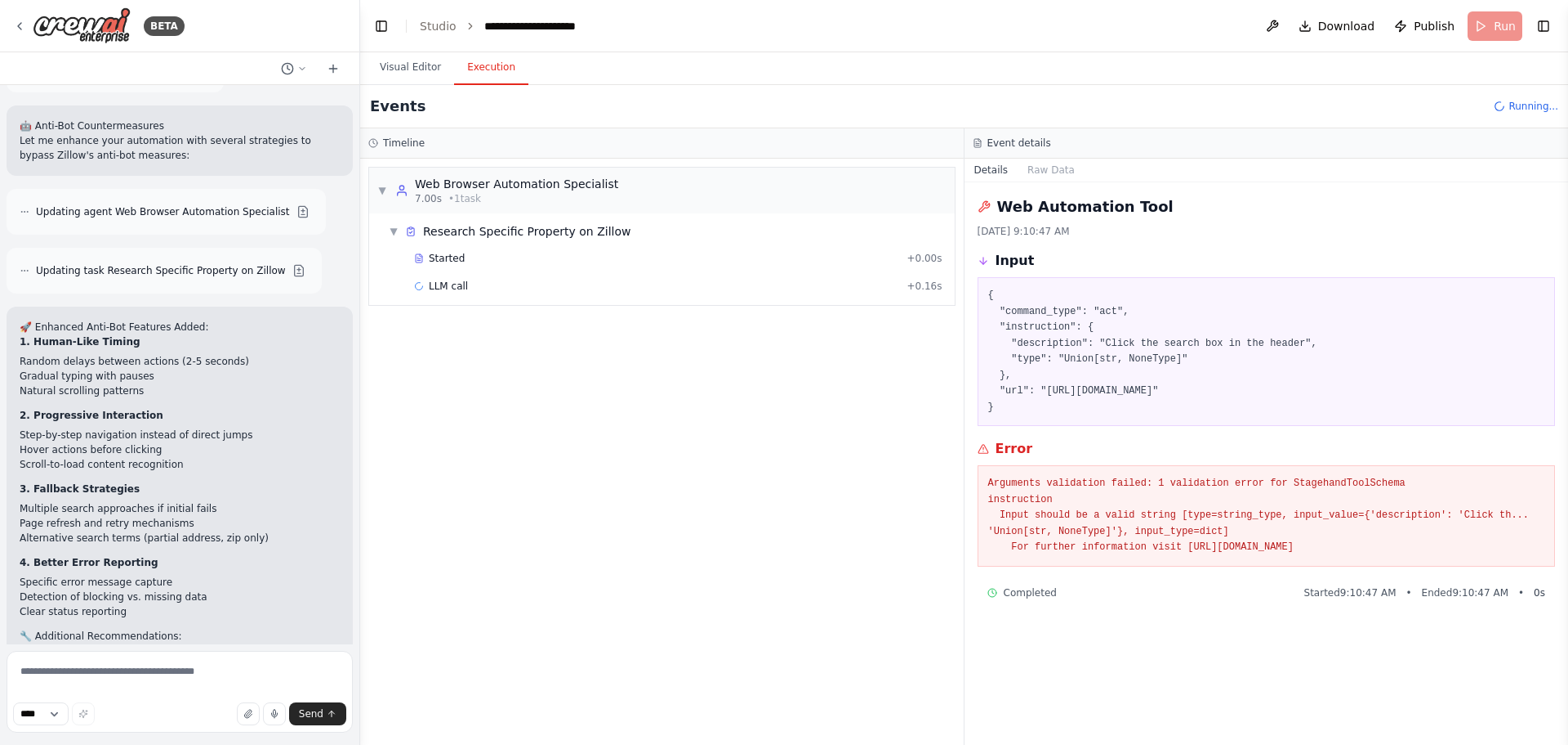
scroll to position [6186, 0]
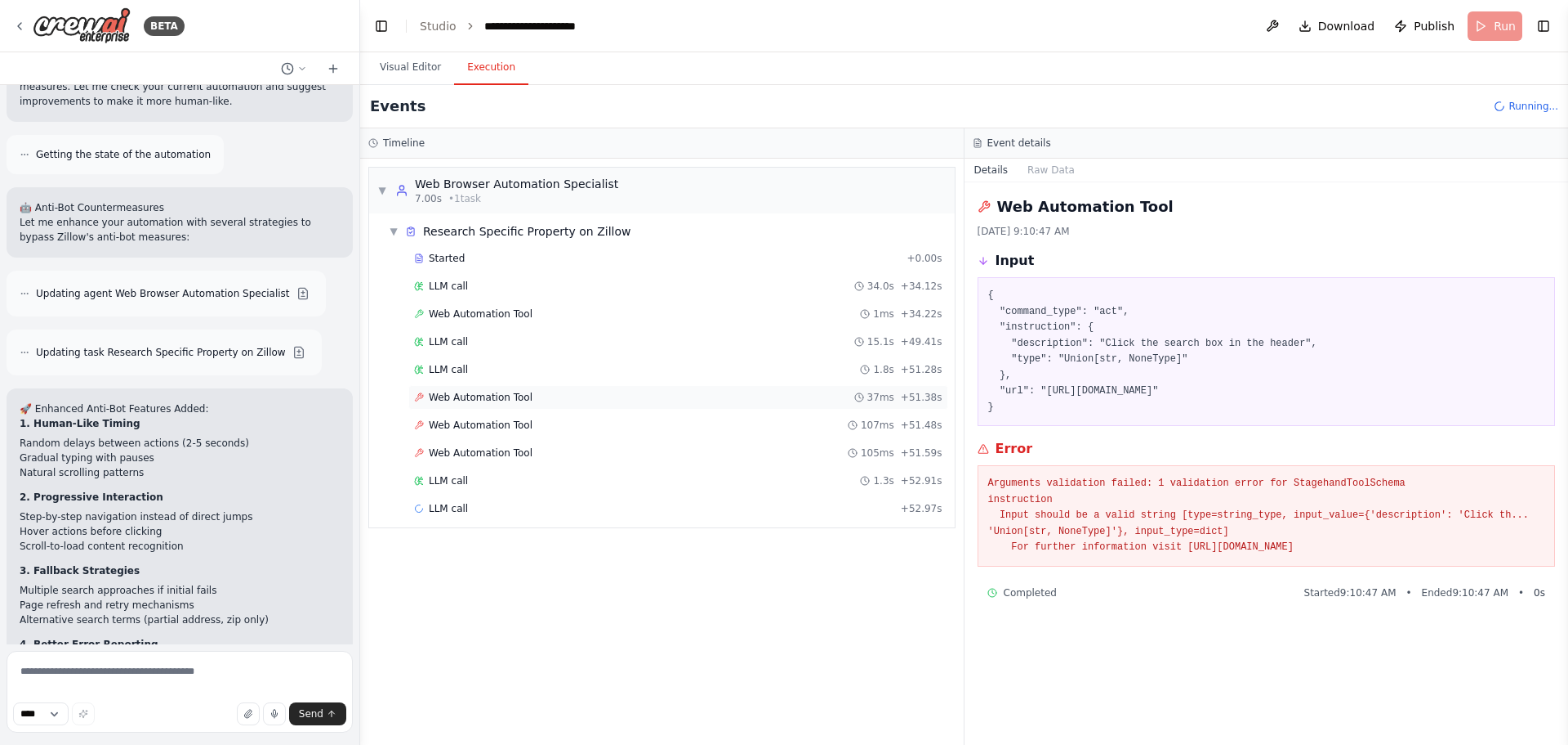
click at [519, 401] on span "Web Automation Tool" at bounding box center [481, 397] width 104 height 13
click at [518, 418] on span "Web Automation Tool" at bounding box center [481, 425] width 104 height 13
click at [510, 448] on span "Web Automation Tool" at bounding box center [481, 453] width 104 height 13
click at [509, 396] on span "Web Automation Tool" at bounding box center [481, 397] width 104 height 13
click at [494, 487] on div "LLM call 1.3s + 52.91s" at bounding box center [678, 481] width 529 height 13
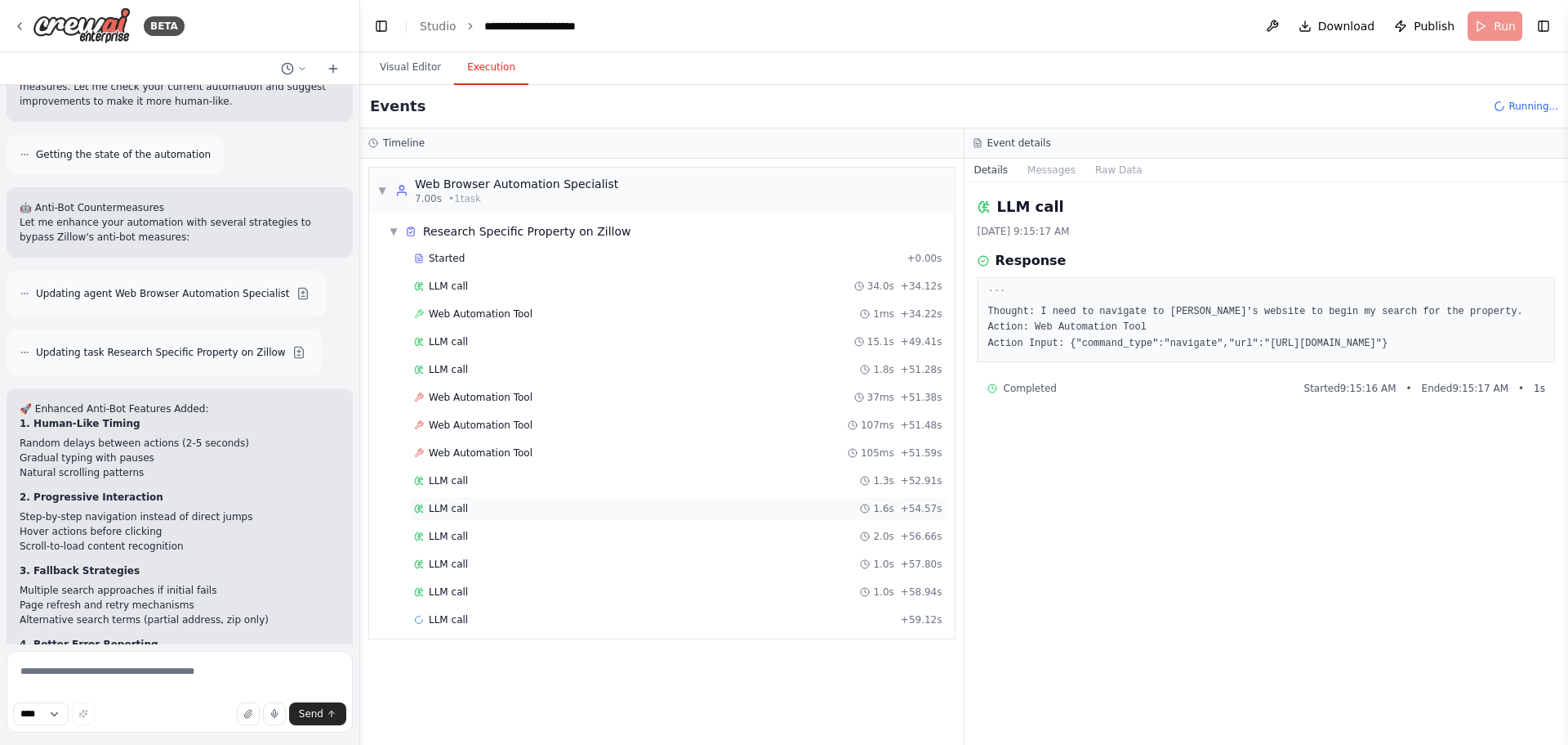
click at [500, 506] on div "LLM call 1.6s + 54.57s" at bounding box center [678, 509] width 529 height 13
click at [500, 535] on div "LLM call 2.0s + 56.66s" at bounding box center [678, 537] width 529 height 13
click at [500, 557] on div "LLM call 1.0s + 57.80s" at bounding box center [678, 563] width 540 height 24
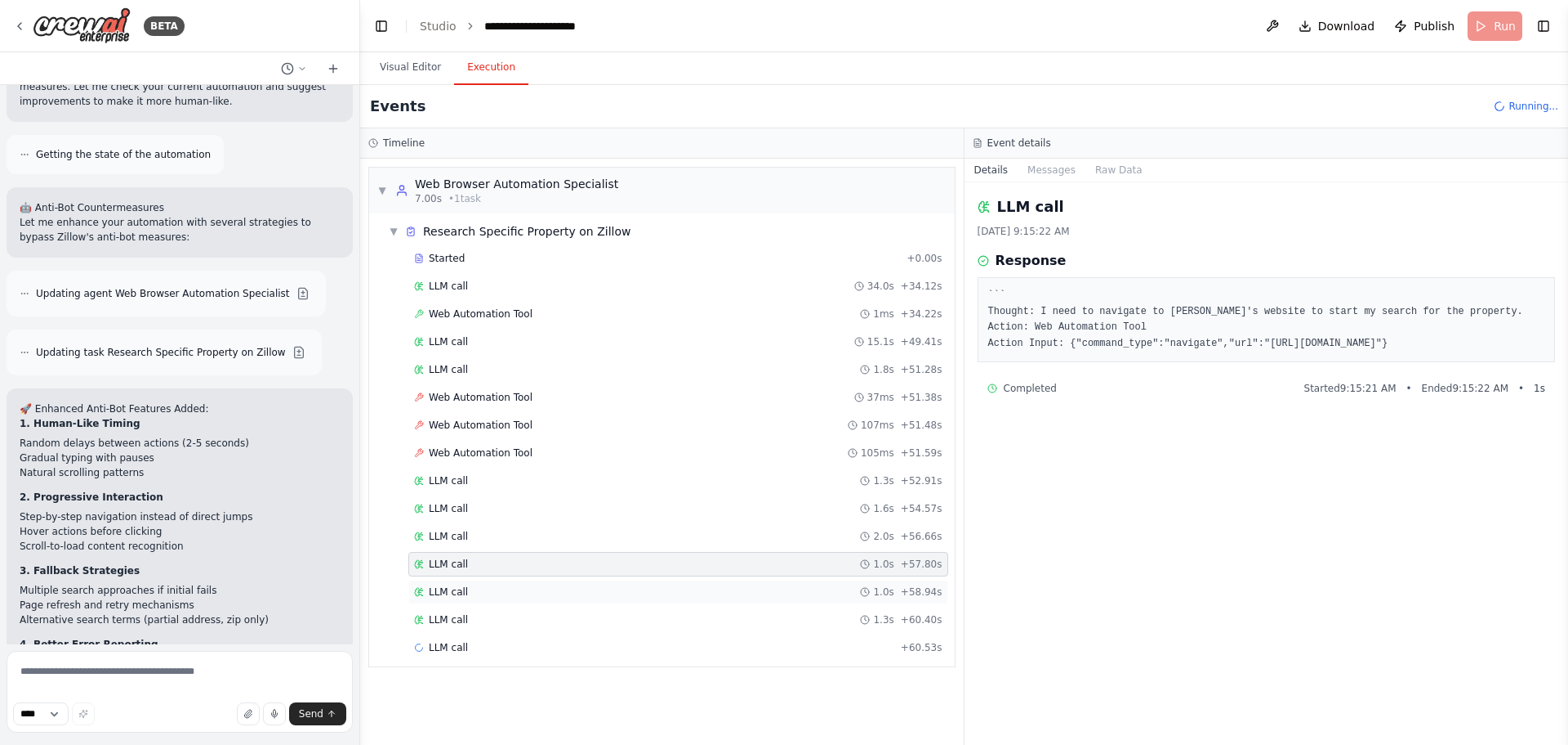
click at [499, 589] on div "LLM call 1.0s + 58.94s" at bounding box center [678, 592] width 529 height 13
click at [502, 614] on div "LLM call 1.3s + 60.40s" at bounding box center [678, 620] width 529 height 13
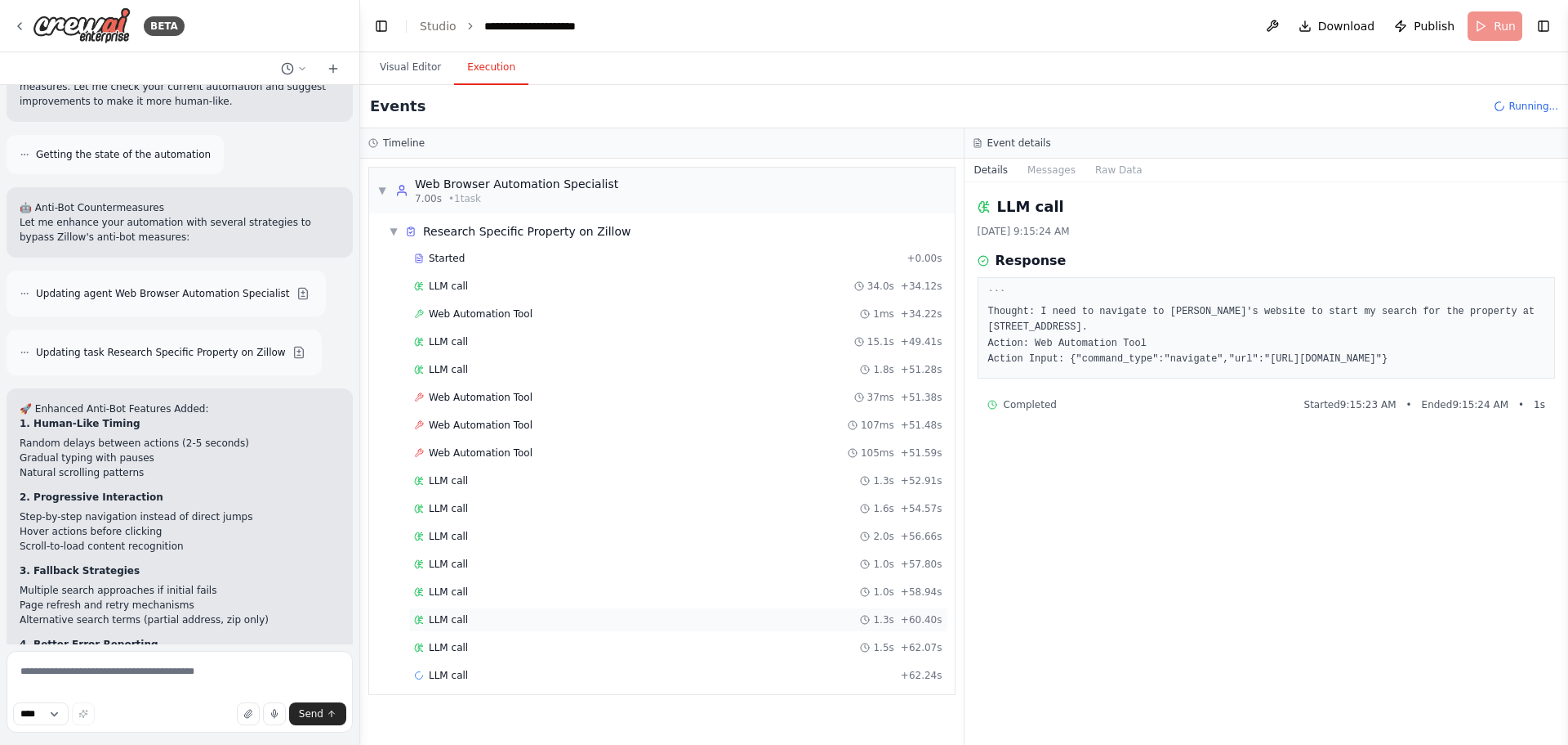
click at [505, 626] on div "LLM call 1.3s + 60.40s" at bounding box center [678, 619] width 540 height 24
click at [508, 638] on div "LLM call 1.5s + 62.07s" at bounding box center [678, 647] width 540 height 24
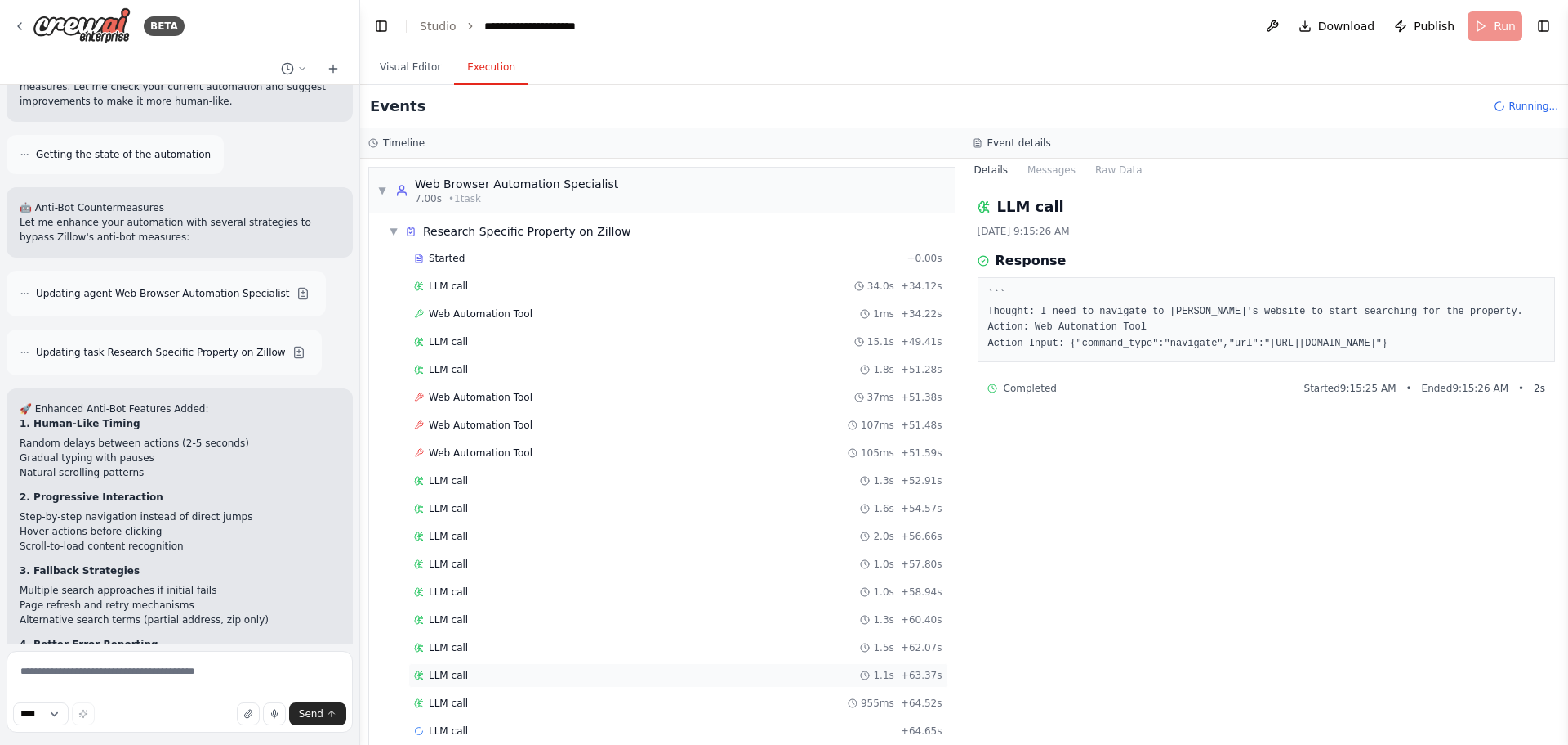
click at [508, 664] on div "LLM call 1.1s + 63.37s" at bounding box center [678, 675] width 540 height 24
click at [509, 689] on div "Started + 0.00s LLM call 34.0s + 34.12s Web Automation Tool 1ms + 34.22s LLM ca…" at bounding box center [668, 510] width 573 height 528
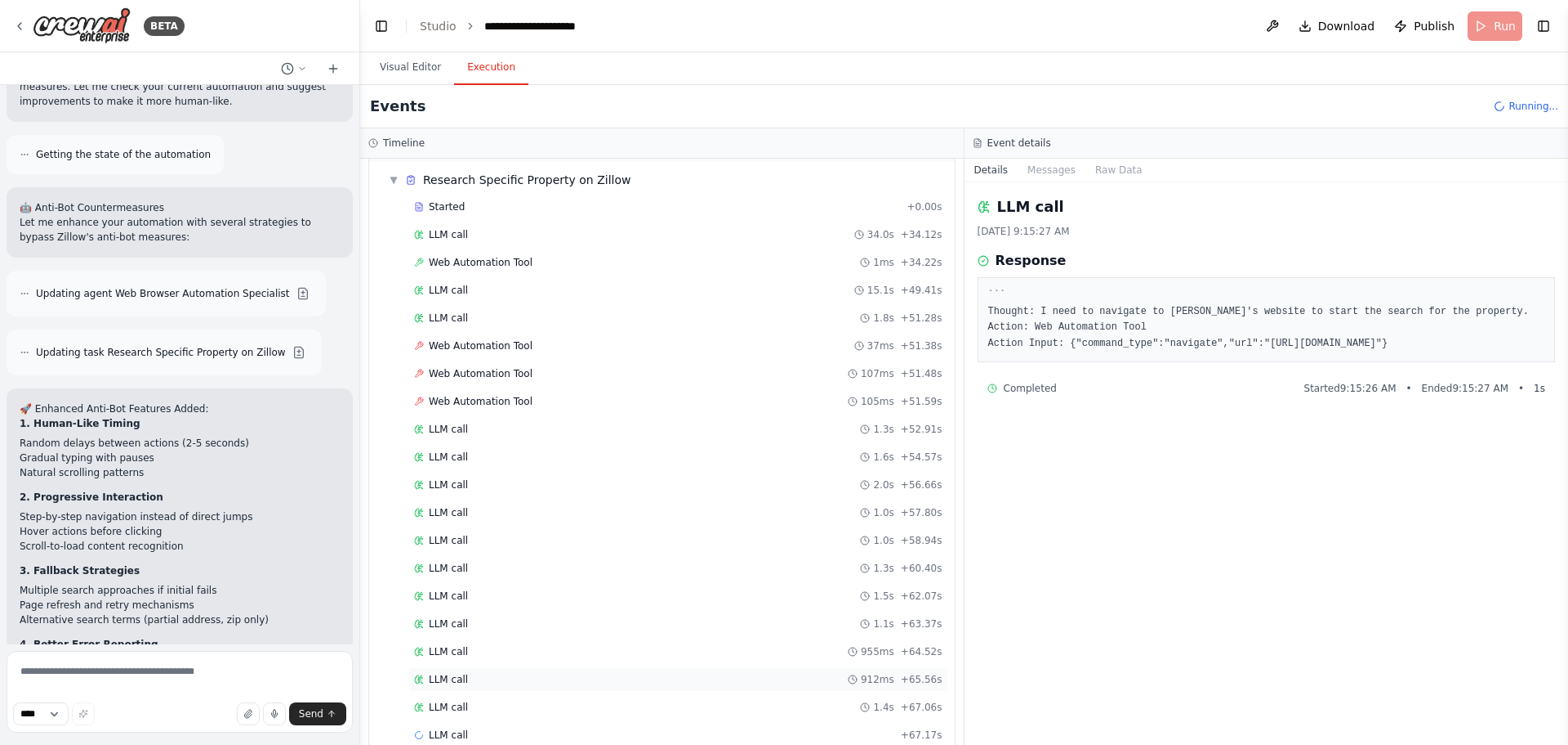
click at [504, 676] on div "LLM call 912ms + 65.56s" at bounding box center [678, 679] width 529 height 13
click at [510, 702] on div "LLM call 1.4s + 67.06s" at bounding box center [678, 707] width 529 height 13
click at [518, 697] on div "LLM call 1.4s + 68.54s" at bounding box center [678, 706] width 540 height 24
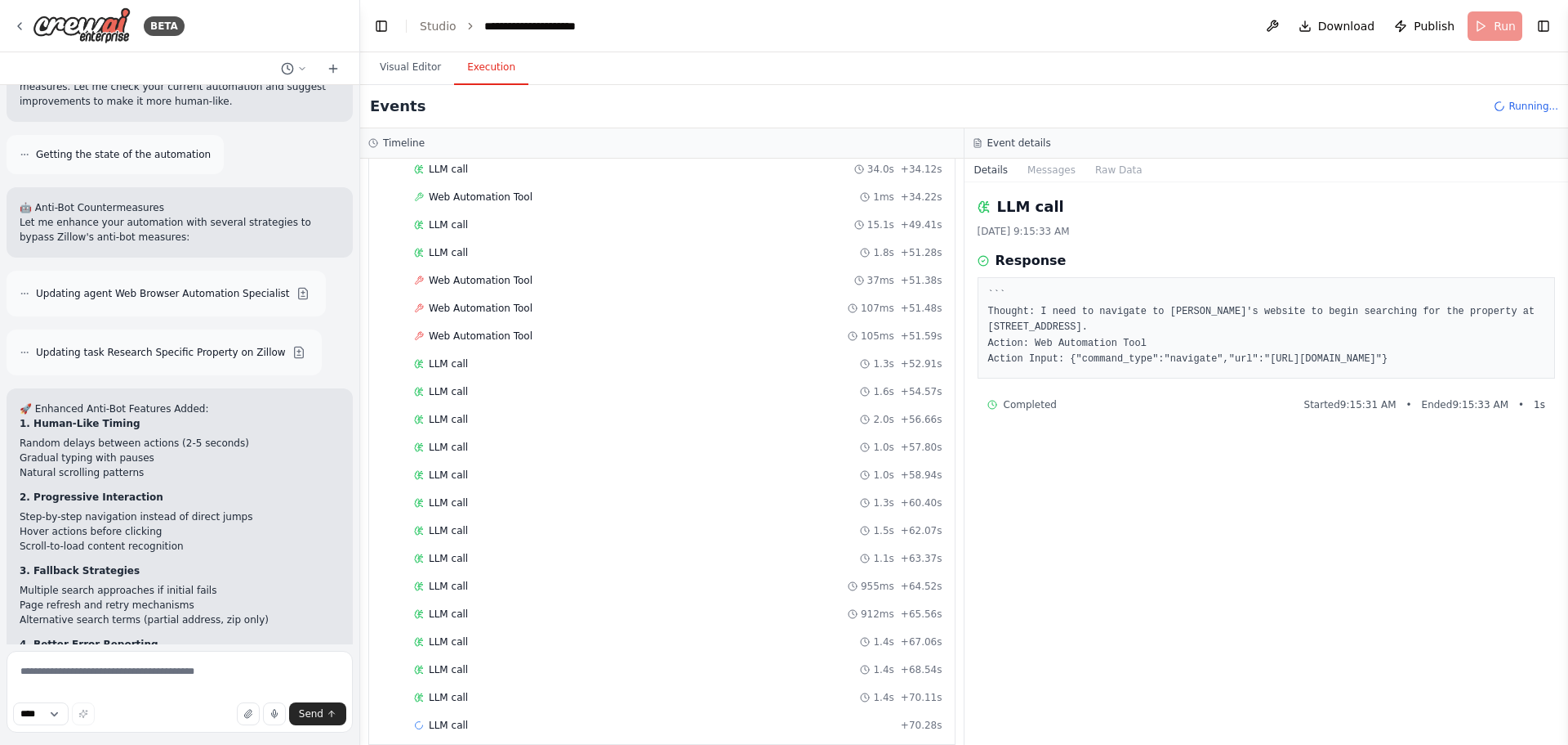
scroll to position [135, 0]
click at [508, 707] on div "LLM call 1.1s + 71.35s" at bounding box center [678, 707] width 529 height 13
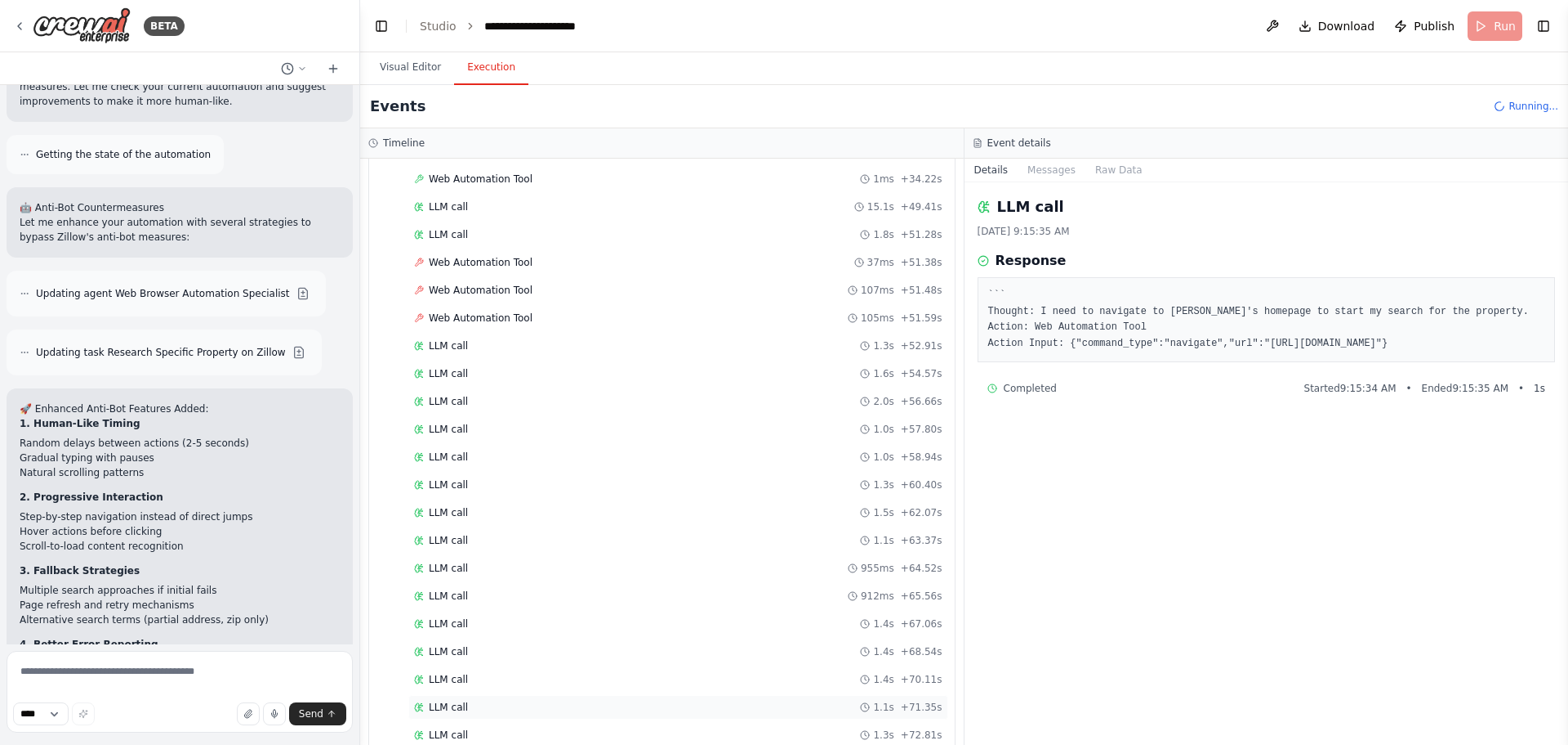
scroll to position [191, 0]
click at [508, 702] on div "LLM call 1.2s + 74.16s" at bounding box center [678, 707] width 529 height 13
click at [612, 678] on div "LLM call 1.0s + 75.37s" at bounding box center [678, 679] width 529 height 13
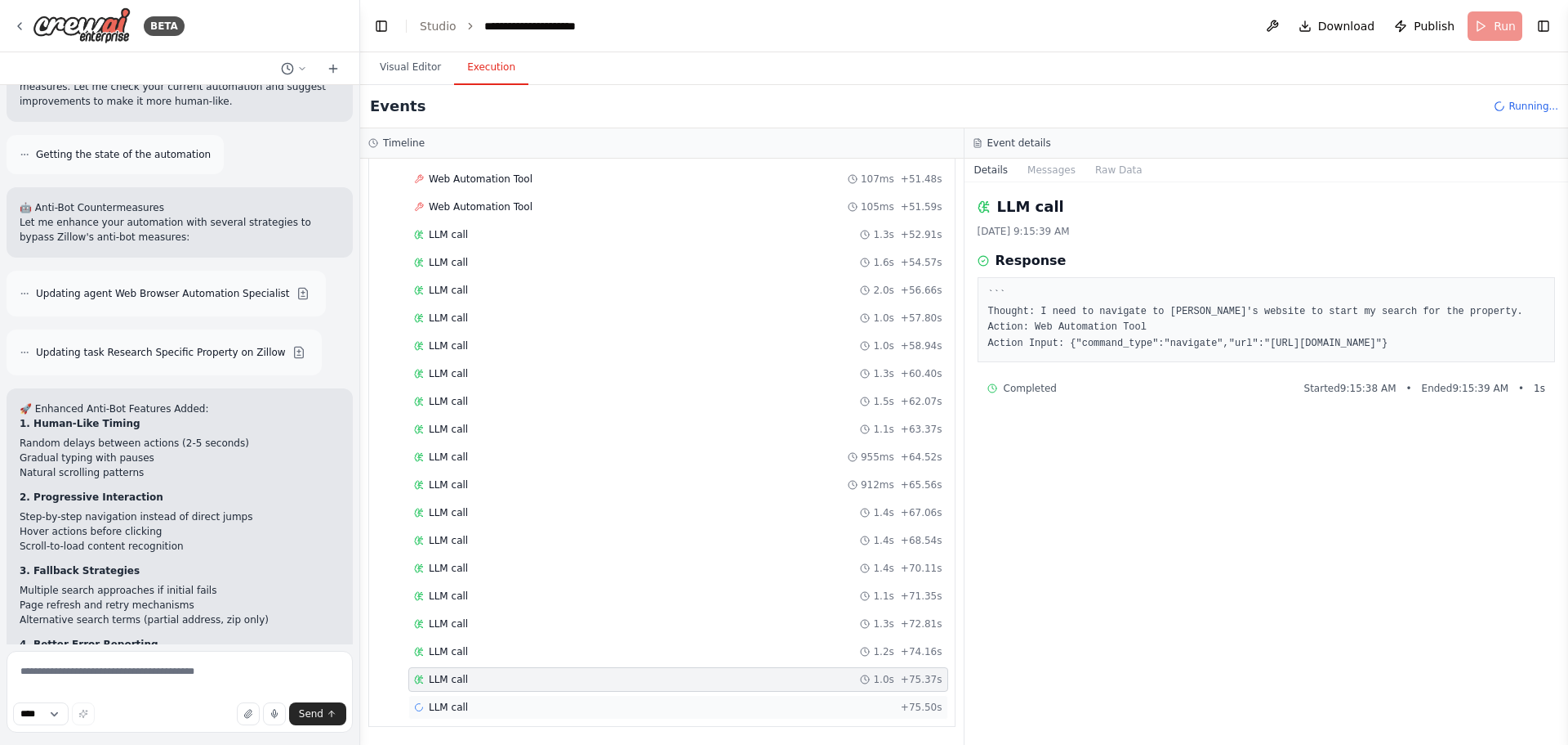
click at [615, 697] on div "LLM call + 75.50s" at bounding box center [678, 706] width 540 height 24
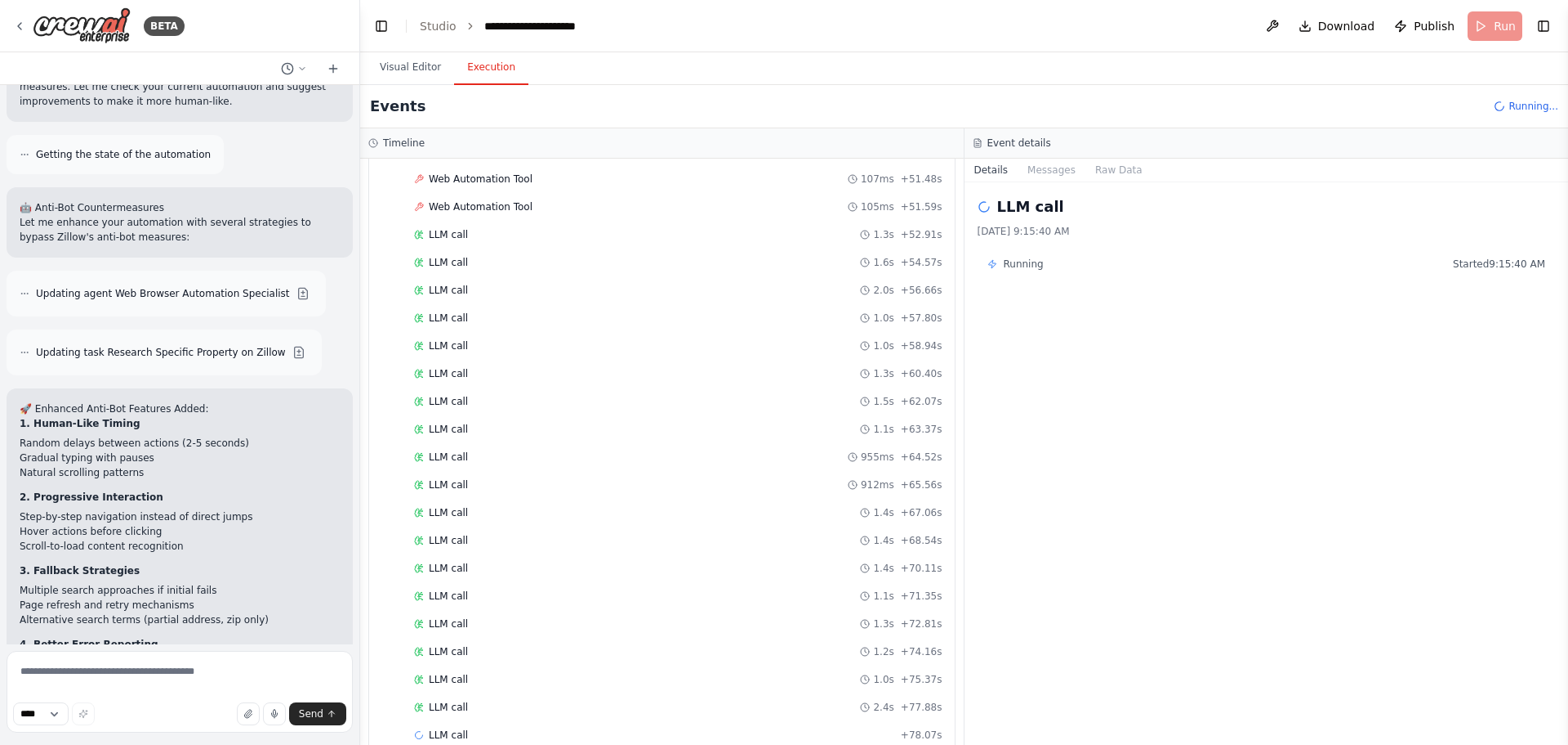
click at [615, 666] on div "Started + 0.00s LLM call 34.0s + 34.12s Web Automation Tool 1ms + 34.22s LLM ca…" at bounding box center [668, 375] width 573 height 751
click at [615, 648] on div "LLM call 1.2s + 74.16s" at bounding box center [678, 652] width 529 height 13
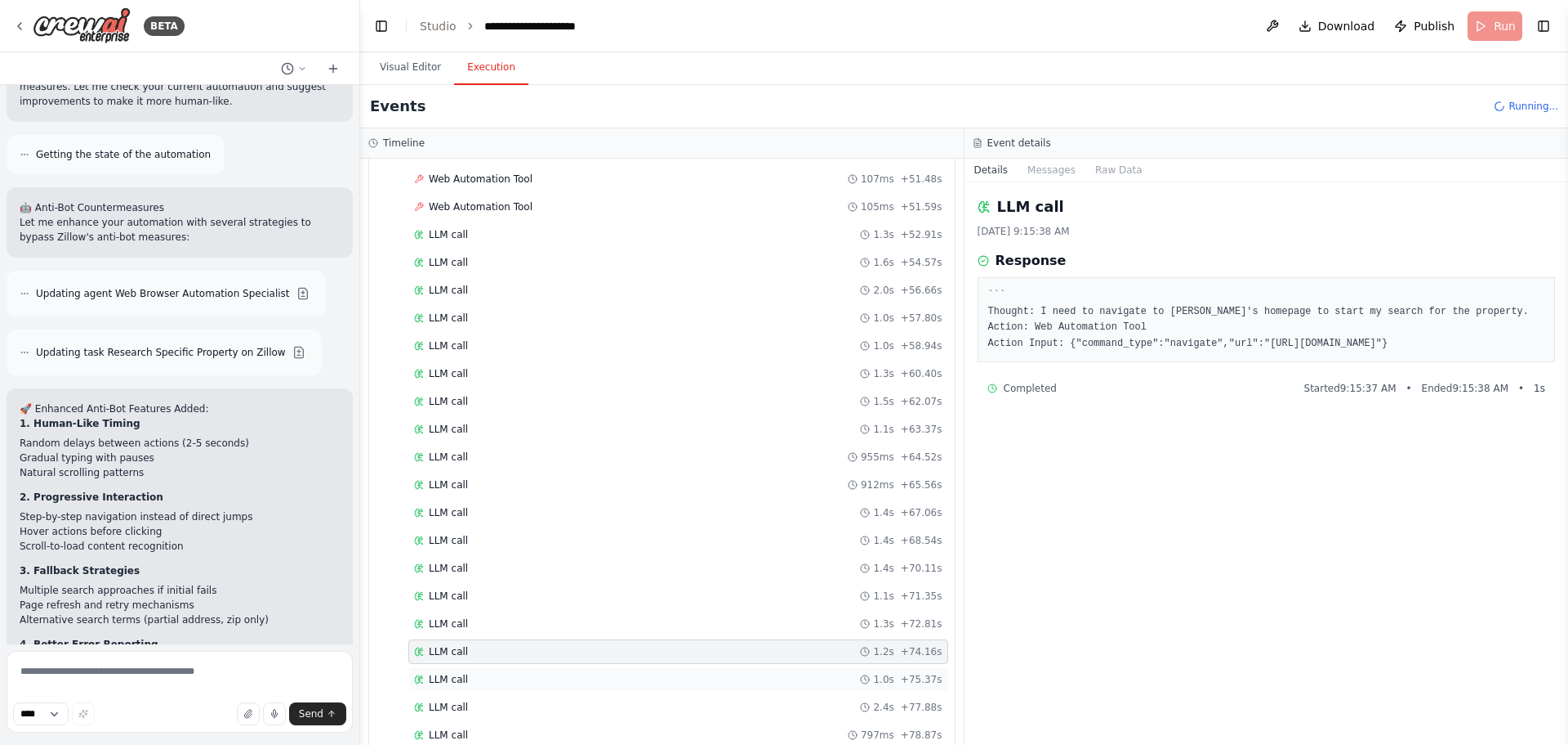
click at [612, 671] on div "LLM call 1.0s + 75.37s" at bounding box center [678, 678] width 540 height 24
click at [611, 691] on div "Started + 0.00s LLM call 34.0s + 34.12s Web Automation Tool 1ms + 34.22s LLM ca…" at bounding box center [668, 403] width 573 height 806
click at [611, 649] on div "LLM call 1.2s + 74.16s" at bounding box center [678, 652] width 529 height 13
click at [612, 686] on div "LLM call 1.0s + 75.37s" at bounding box center [678, 678] width 540 height 24
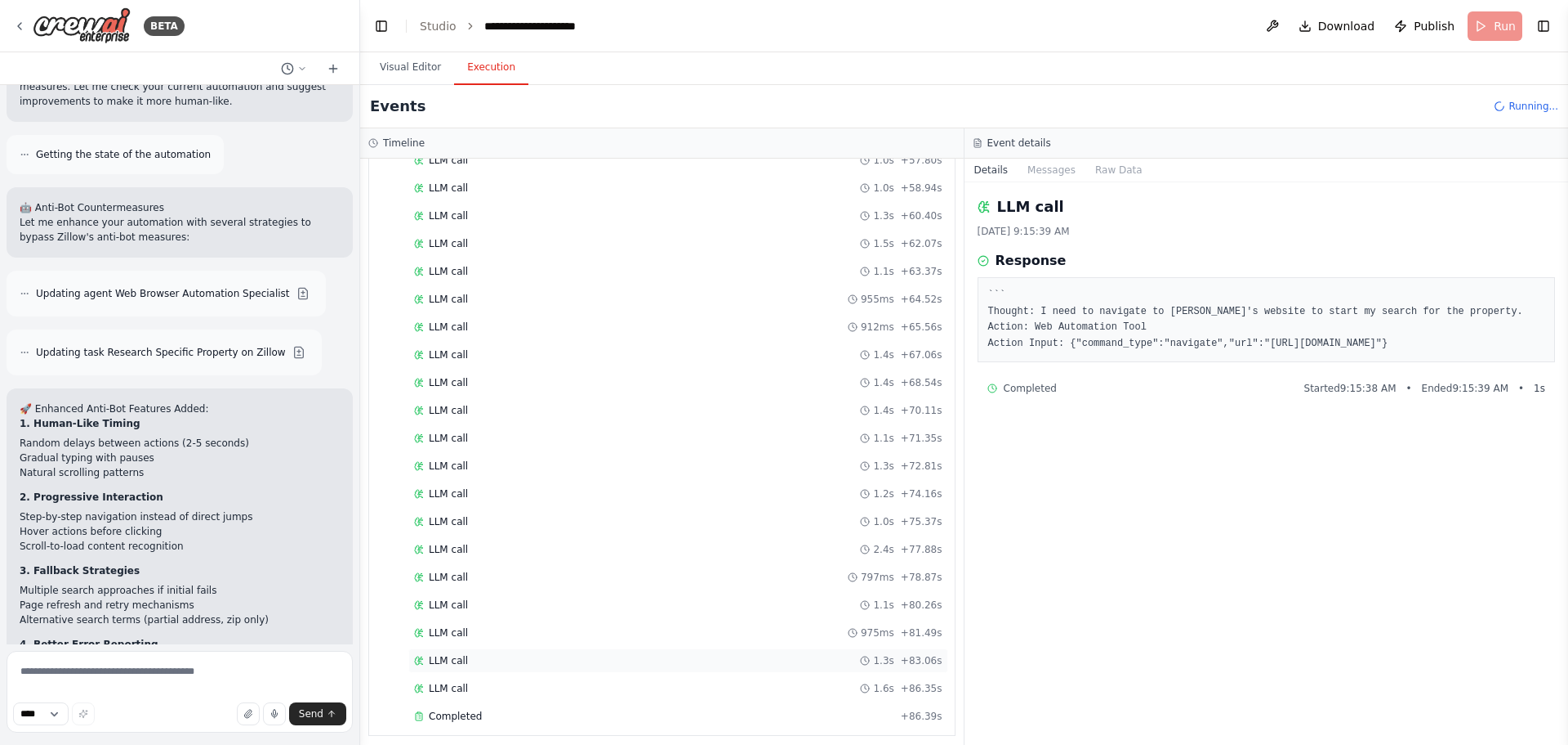
scroll to position [412, 0]
click at [606, 702] on div "Completed" at bounding box center [654, 707] width 481 height 13
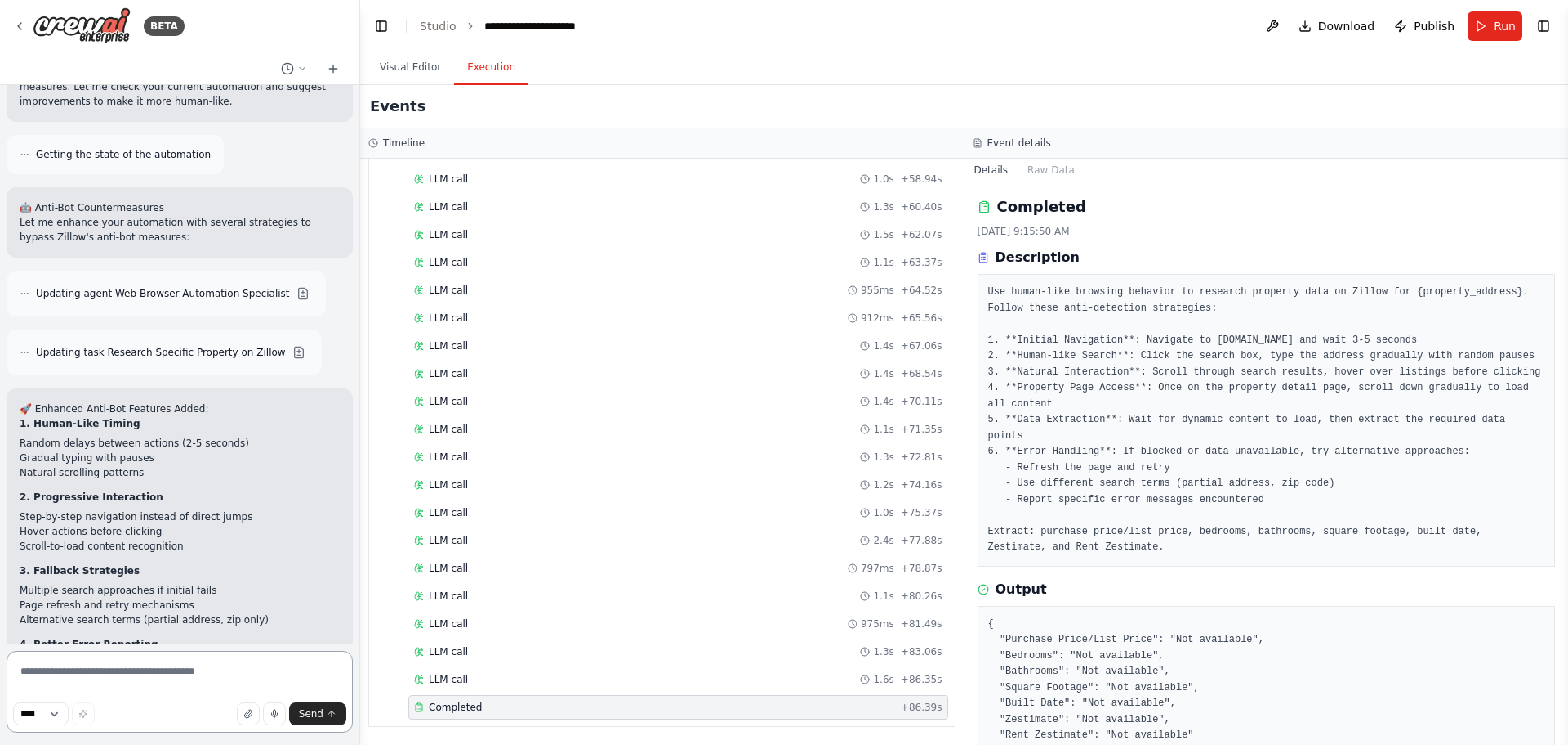
click at [133, 676] on textarea at bounding box center [180, 691] width 347 height 82
type textarea "**********"
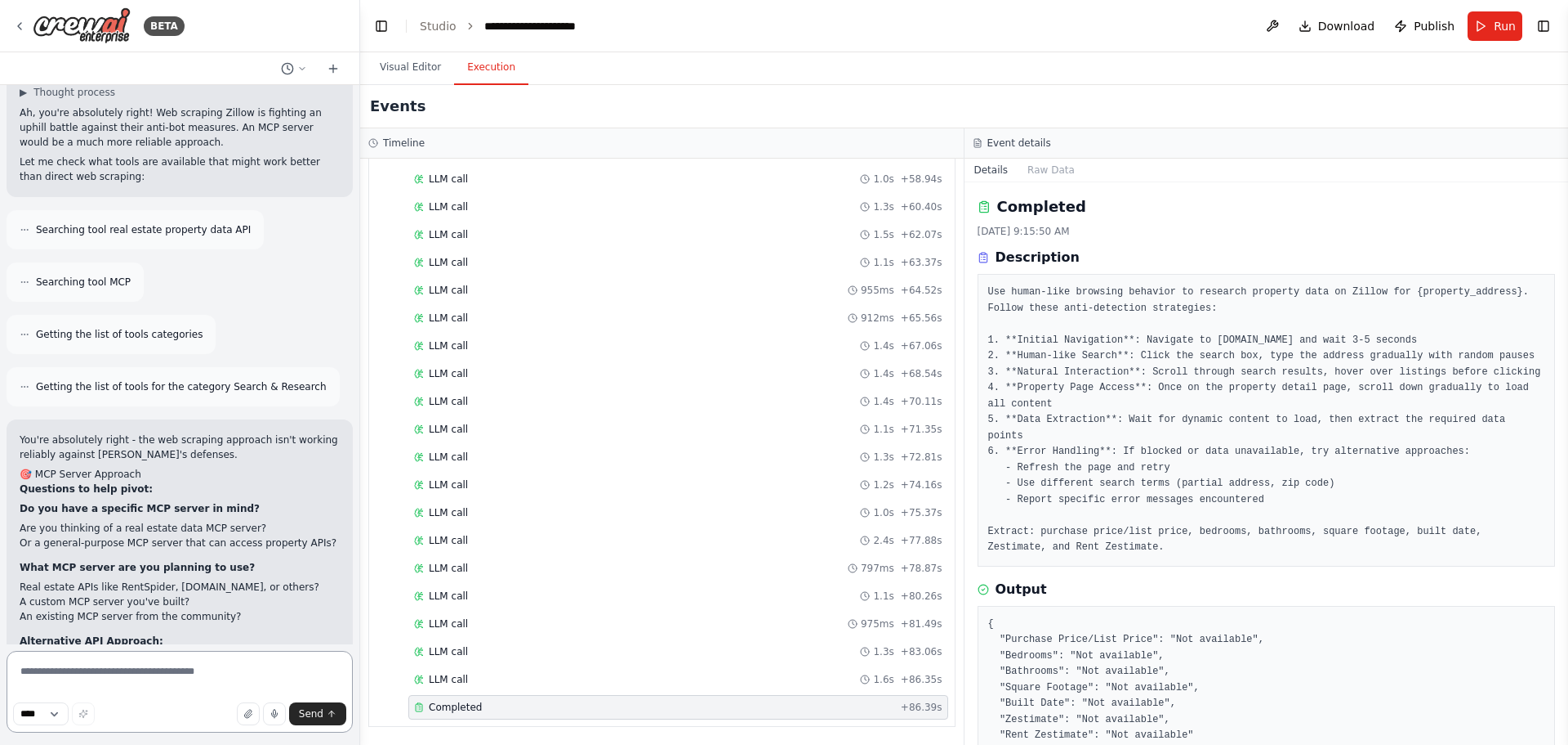
scroll to position [7037, 0]
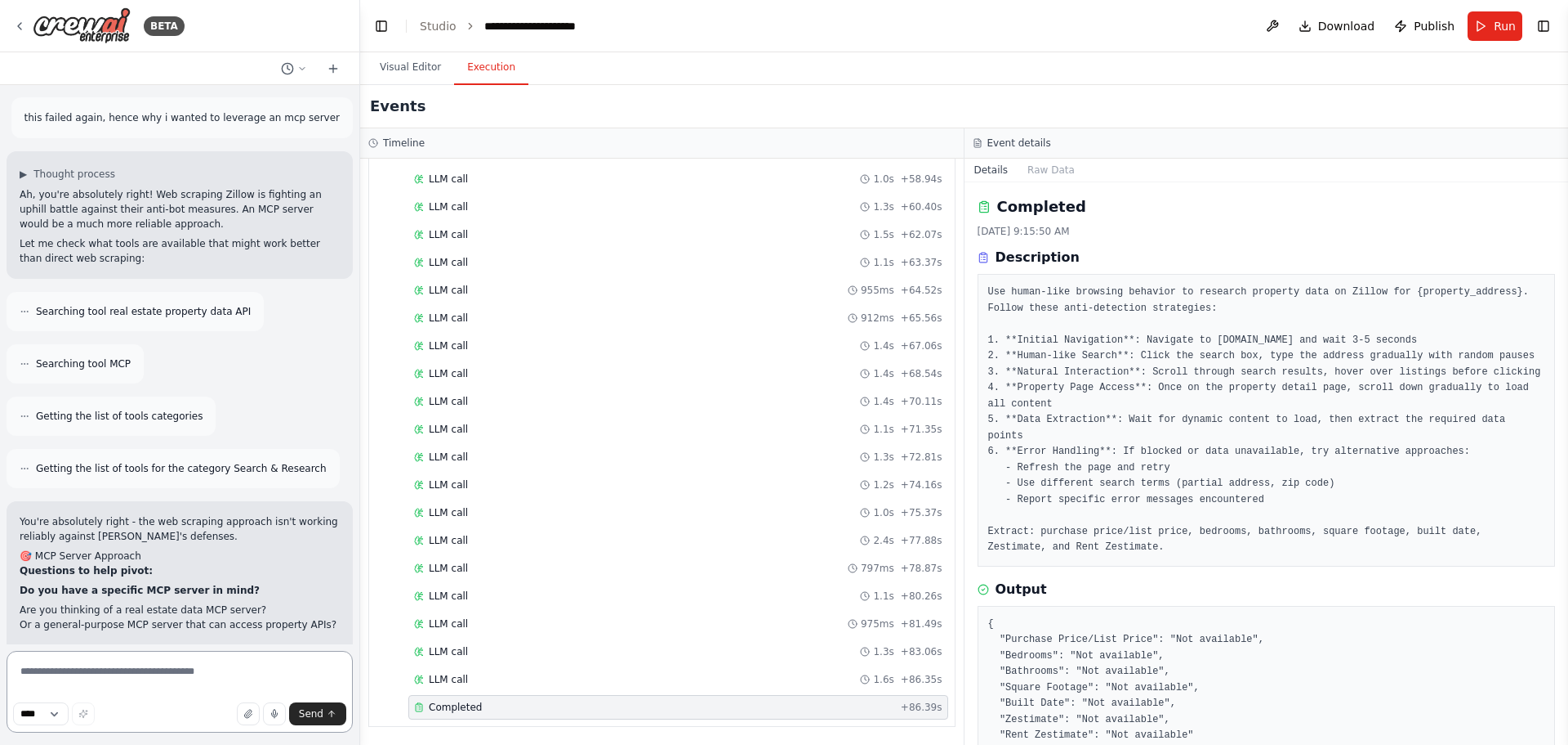
click at [60, 676] on textarea at bounding box center [180, 691] width 347 height 82
type textarea "**********"
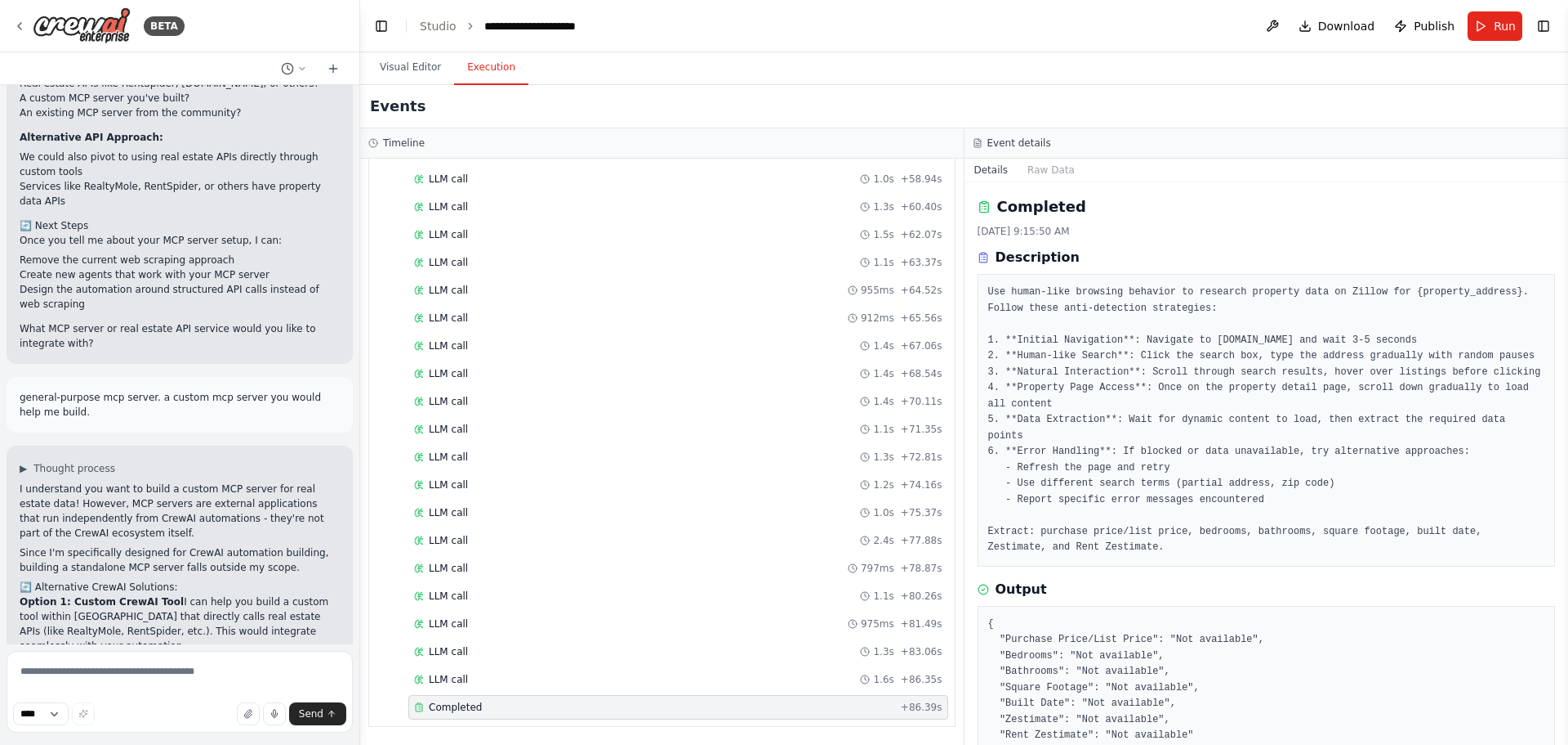
scroll to position [7637, 0]
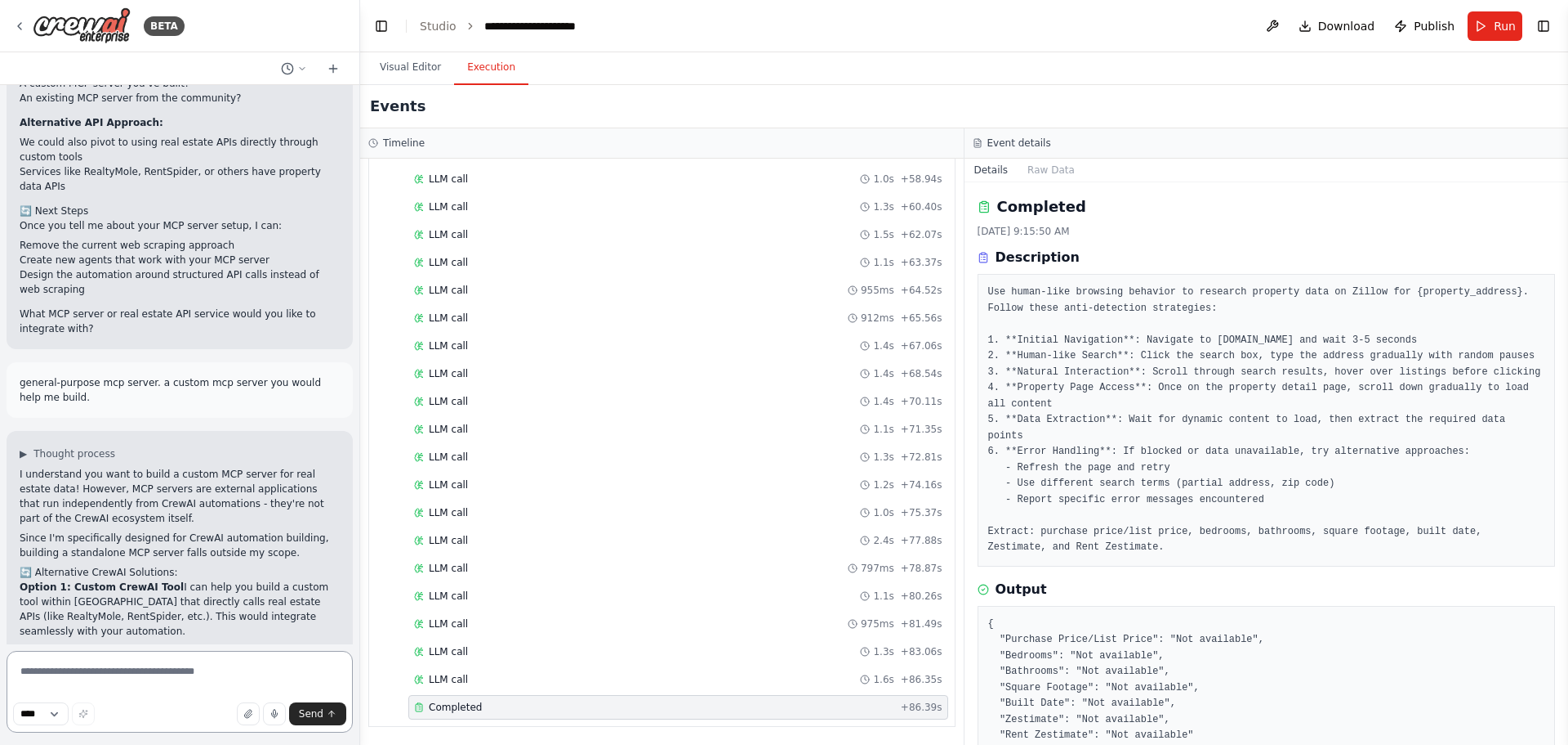
click at [109, 671] on textarea at bounding box center [180, 691] width 347 height 82
type textarea "*"
type textarea "********"
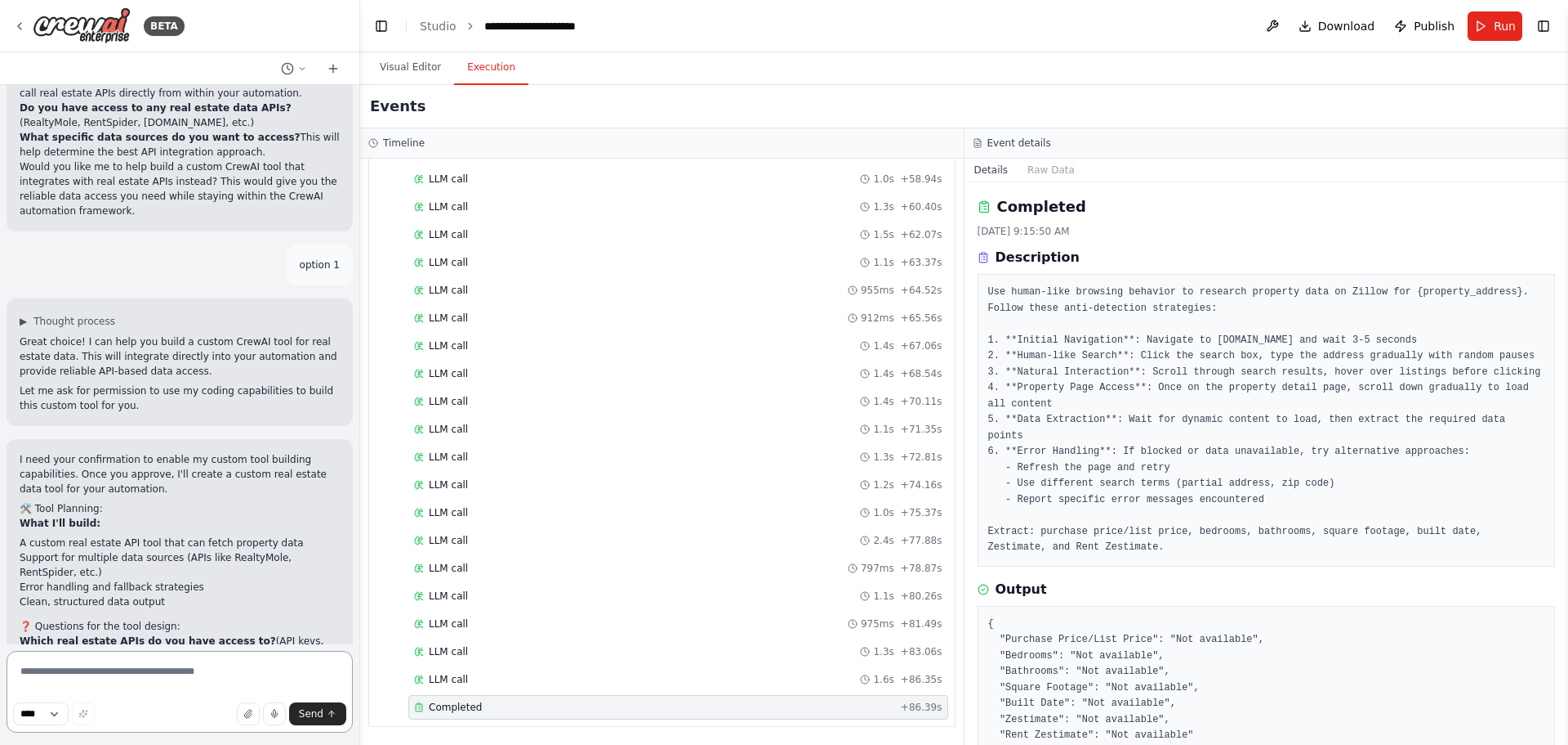
scroll to position [8288, 0]
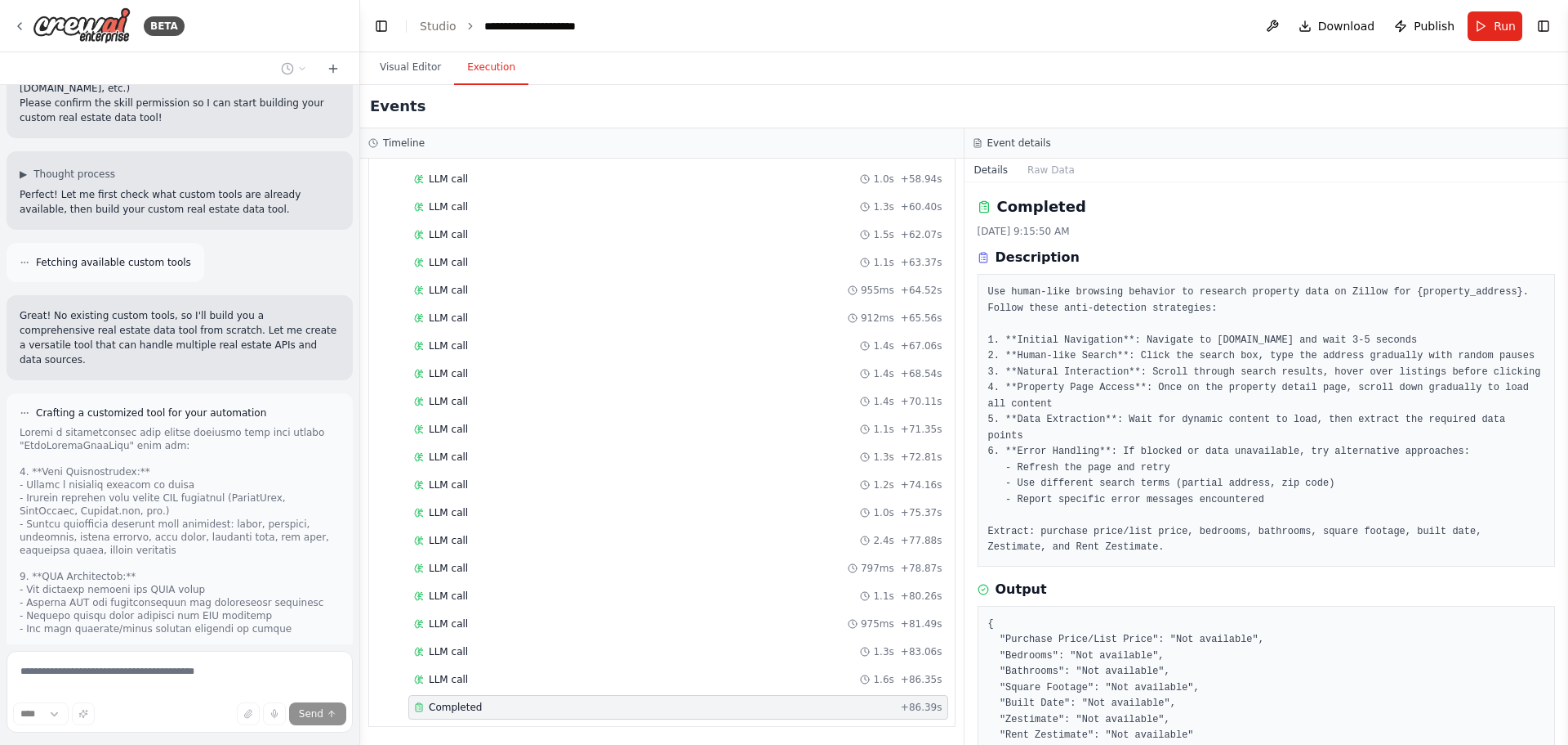
scroll to position [8817, 0]
